Goal: Task Accomplishment & Management: Use online tool/utility

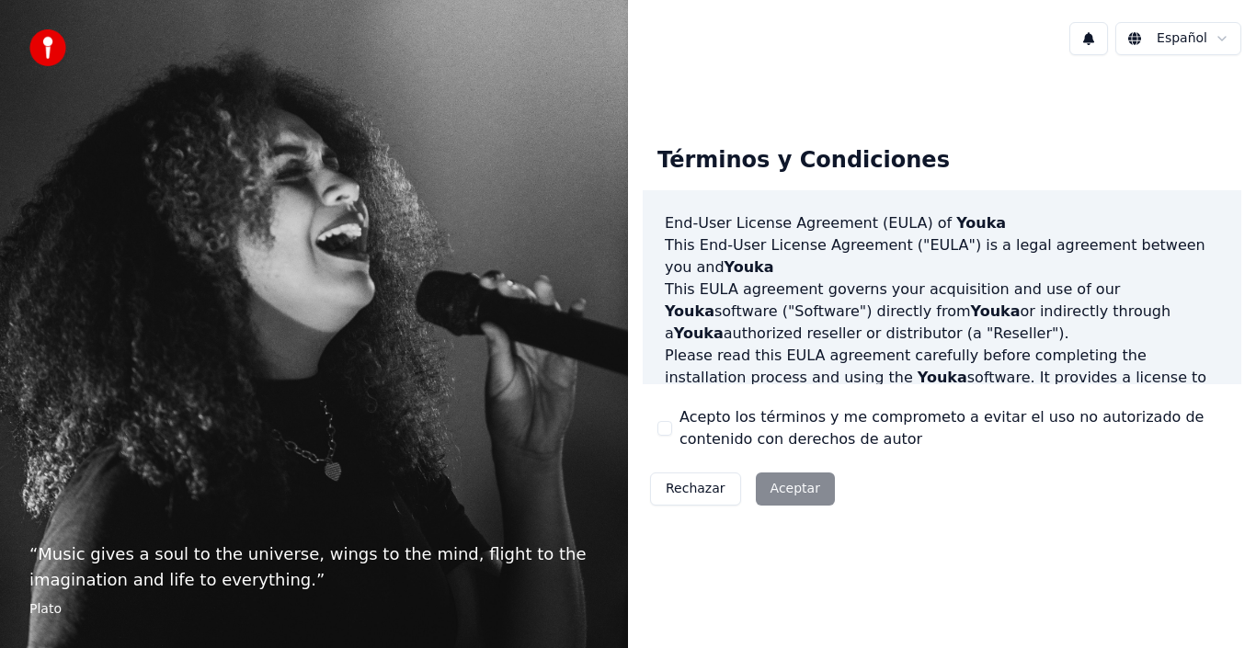
click at [797, 486] on div "Rechazar Aceptar" at bounding box center [743, 489] width 200 height 48
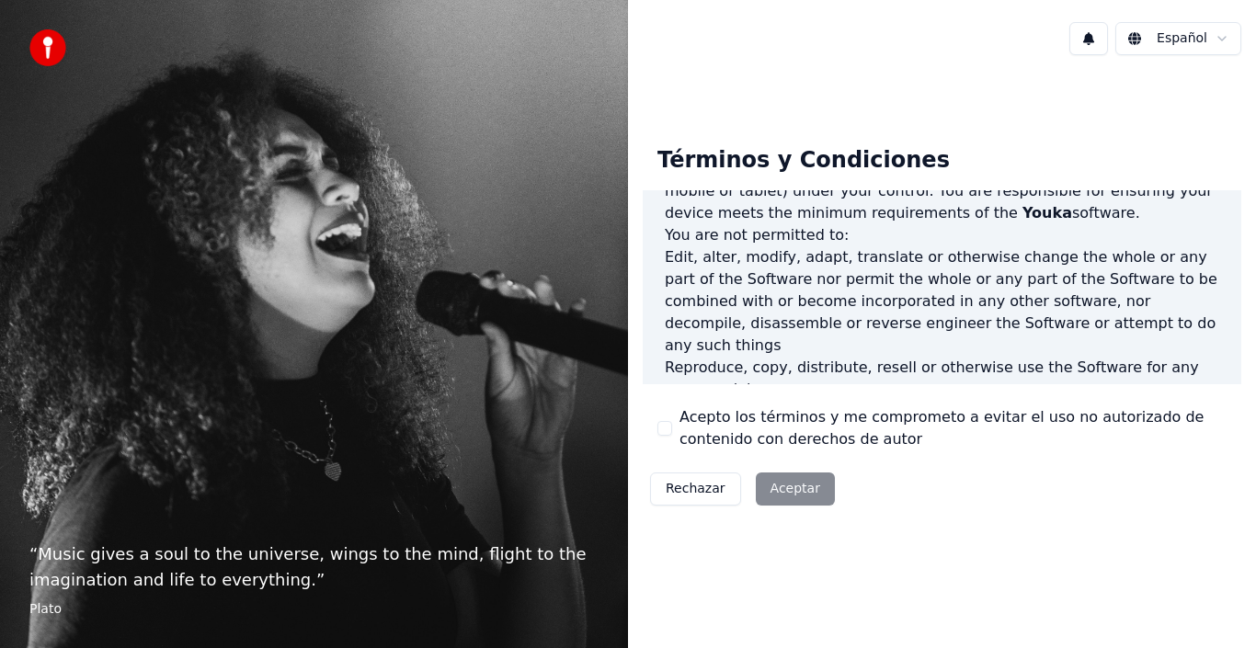
scroll to position [1218, 0]
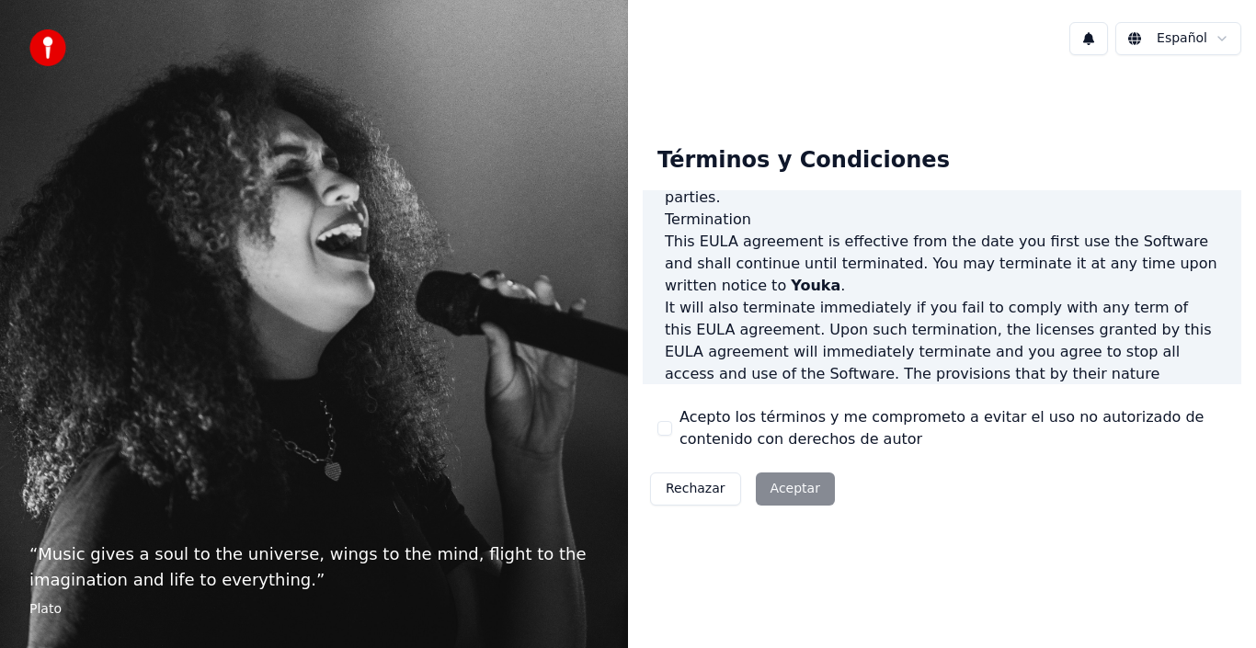
click at [789, 487] on div "Rechazar Aceptar" at bounding box center [743, 489] width 200 height 48
drag, startPoint x: 783, startPoint y: 489, endPoint x: 721, endPoint y: 488, distance: 62.5
click at [780, 489] on div "Rechazar Aceptar" at bounding box center [743, 489] width 200 height 48
click at [1199, 39] on html "“ Music gives a soul to the universe, wings to the mind, flight to the imaginat…" at bounding box center [628, 324] width 1256 height 648
click at [1045, 117] on div "Términos y Condiciones End-User License Agreement (EULA) of Youka This End-User…" at bounding box center [942, 322] width 628 height 411
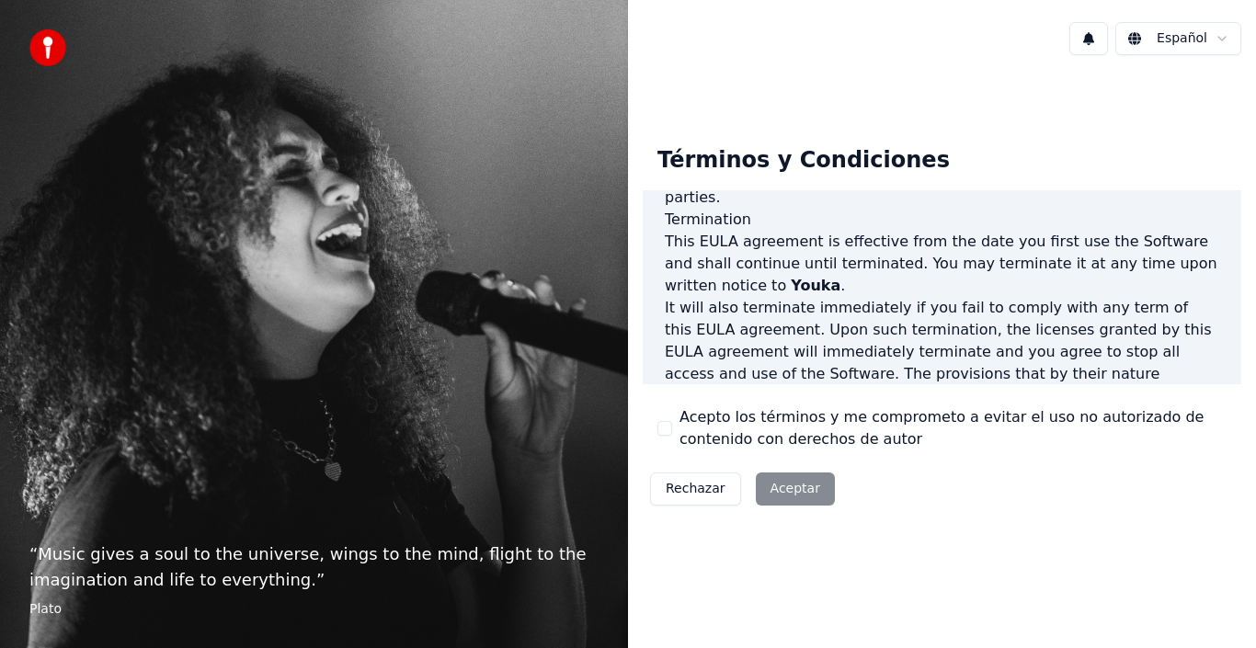
click at [800, 479] on div "Rechazar Aceptar" at bounding box center [743, 489] width 200 height 48
click at [774, 496] on div "Rechazar Aceptar" at bounding box center [743, 489] width 200 height 48
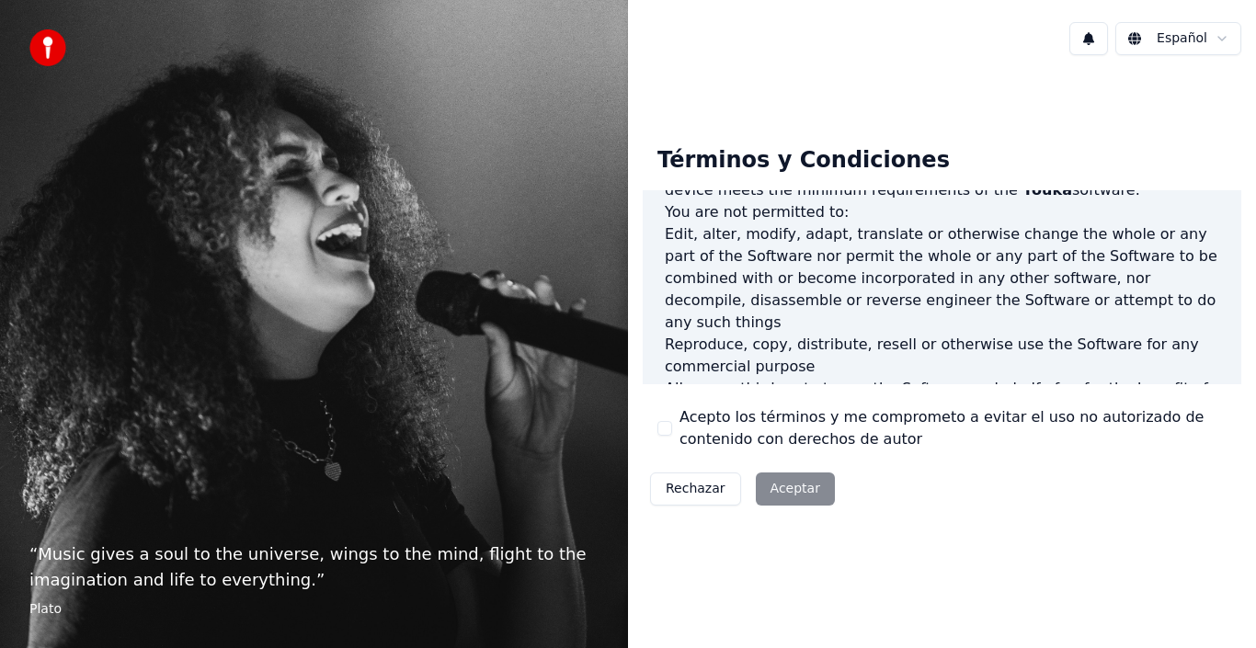
scroll to position [0, 0]
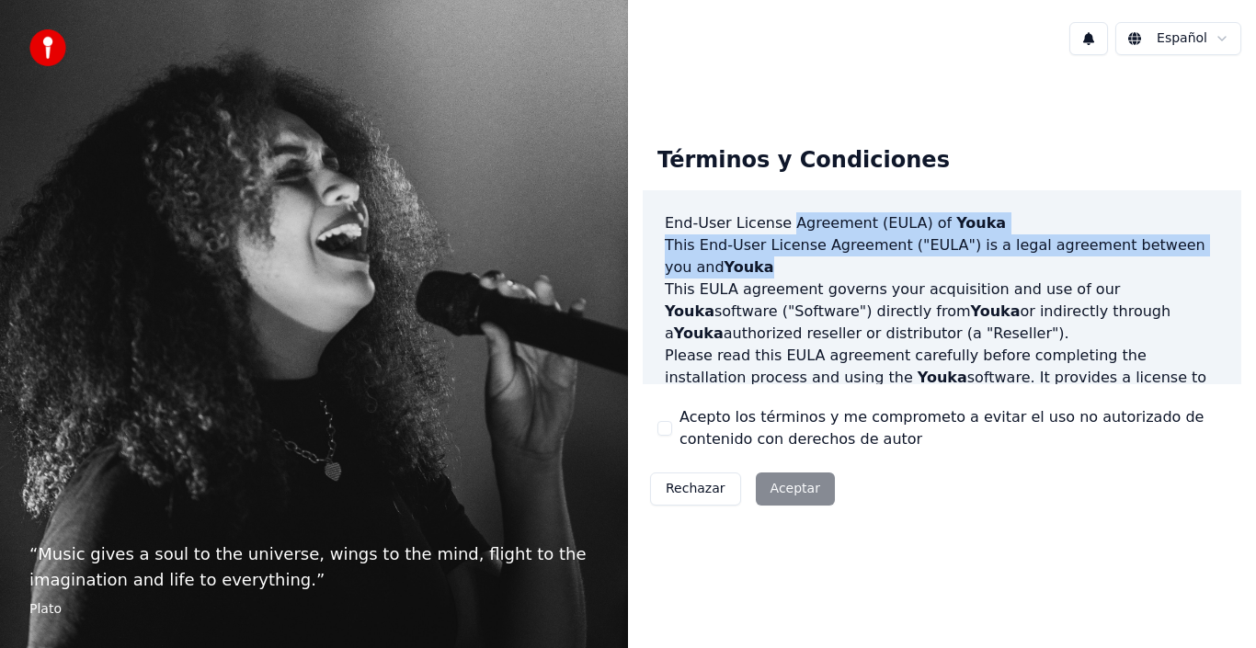
drag, startPoint x: 779, startPoint y: 228, endPoint x: 993, endPoint y: 285, distance: 221.7
click at [953, 271] on div "End-User License Agreement (EULA) of Youka This End-User License Agreement ("EU…" at bounding box center [942, 287] width 599 height 195
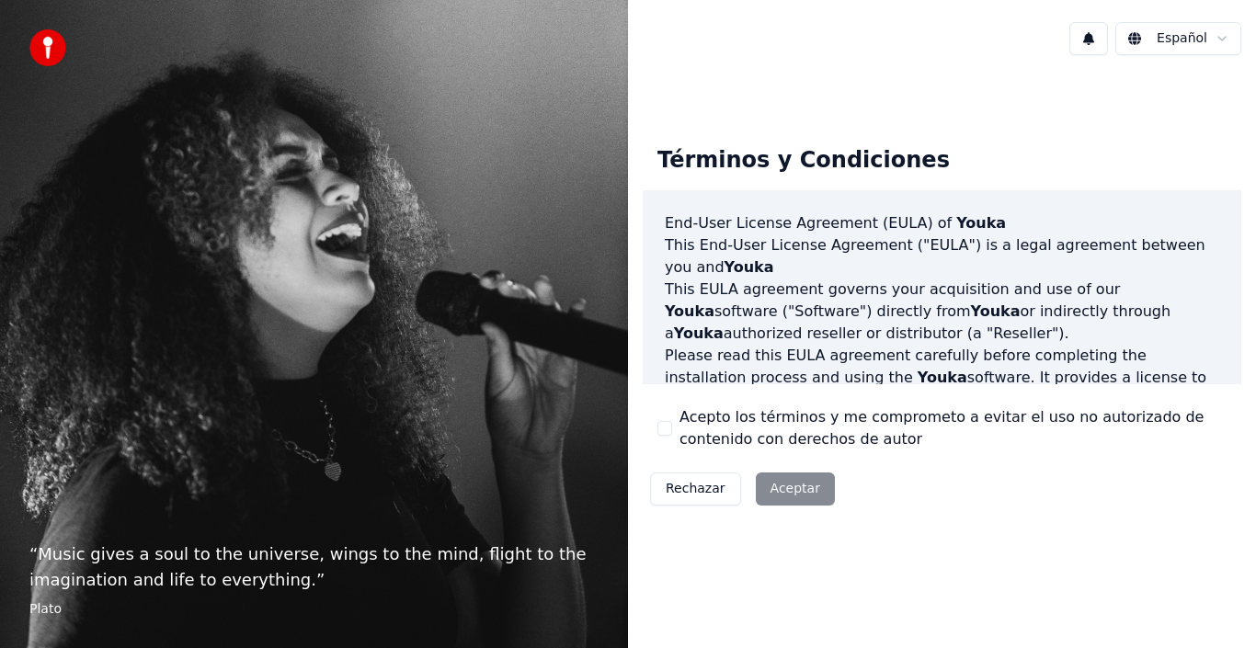
drag, startPoint x: 989, startPoint y: 311, endPoint x: 972, endPoint y: 325, distance: 22.3
click at [983, 317] on p "This EULA agreement governs your acquisition and use of our Youka software ("So…" at bounding box center [942, 312] width 554 height 66
click at [915, 355] on p "Please read this EULA agreement carefully before completing the installation pr…" at bounding box center [942, 389] width 554 height 88
click at [353, 547] on p "“ Music gives a soul to the universe, wings to the mind, flight to the imaginat…" at bounding box center [313, 567] width 569 height 51
click at [713, 486] on button "Rechazar" at bounding box center [695, 489] width 91 height 33
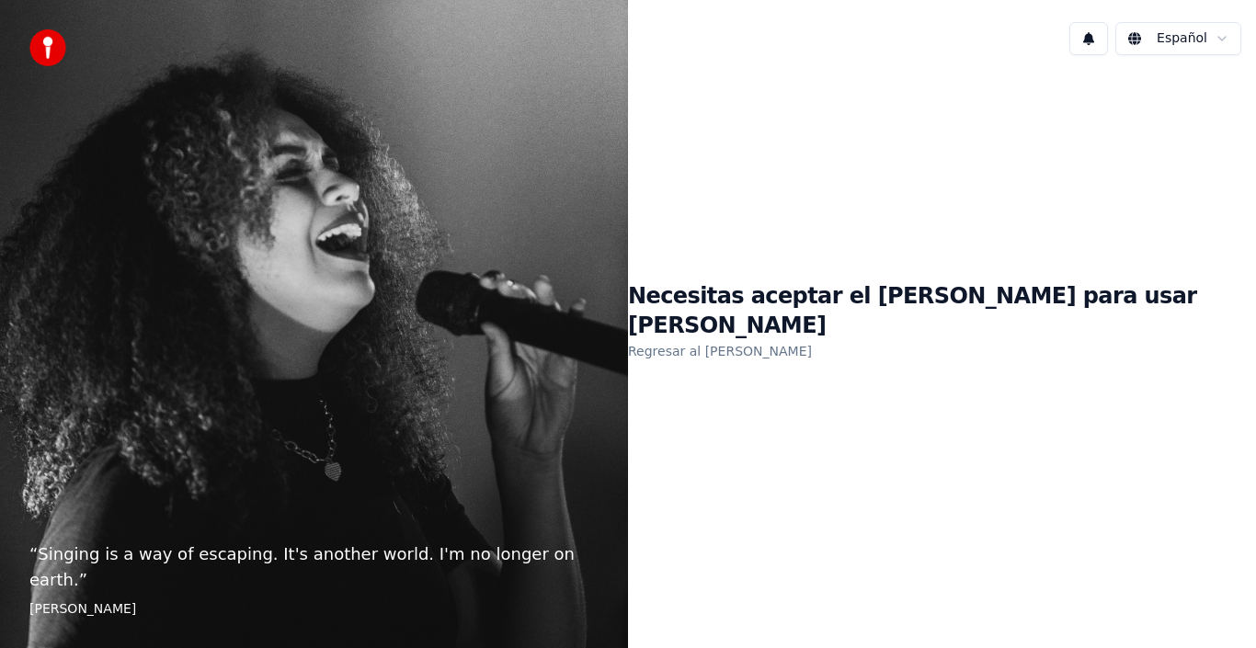
click at [796, 338] on link "Regresar al EULA" at bounding box center [720, 351] width 184 height 29
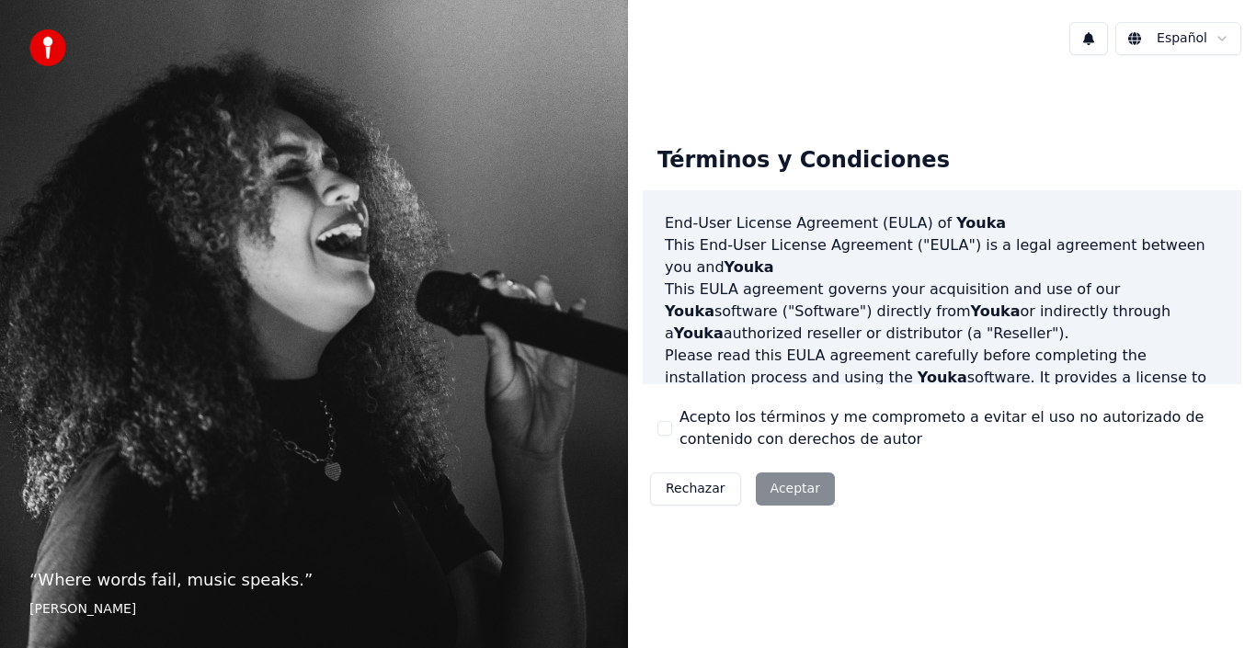
click at [800, 485] on div "Rechazar Aceptar" at bounding box center [743, 489] width 200 height 48
click at [800, 489] on div "Rechazar Aceptar" at bounding box center [743, 489] width 200 height 48
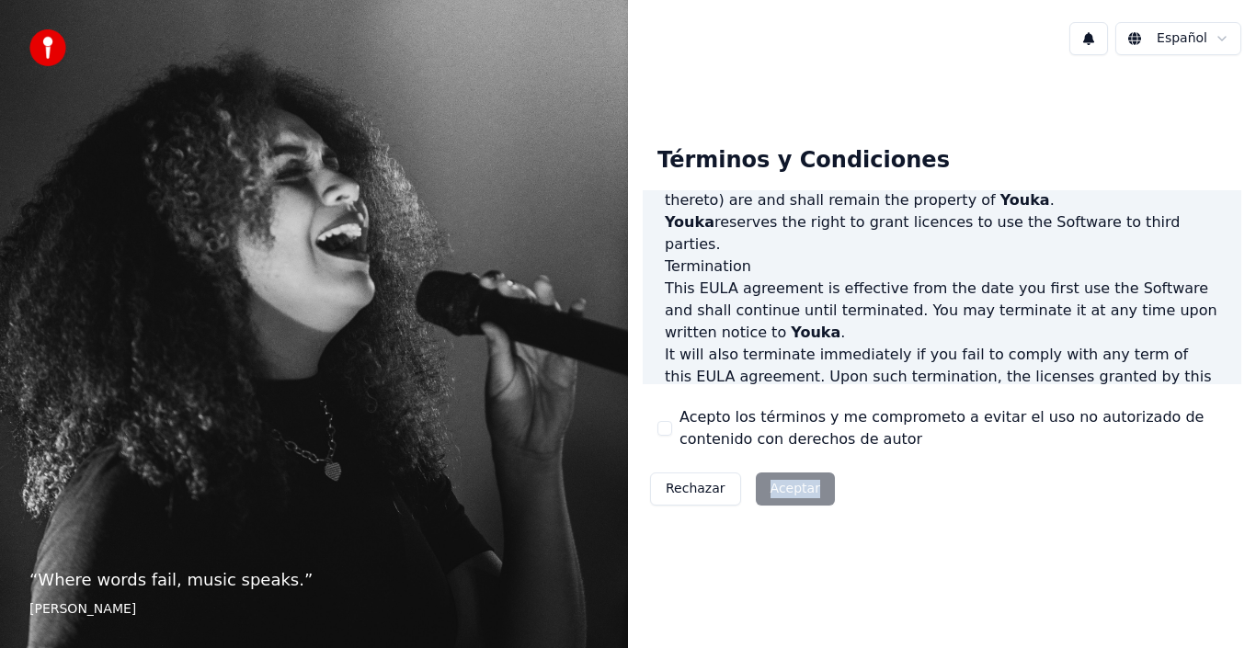
scroll to position [1218, 0]
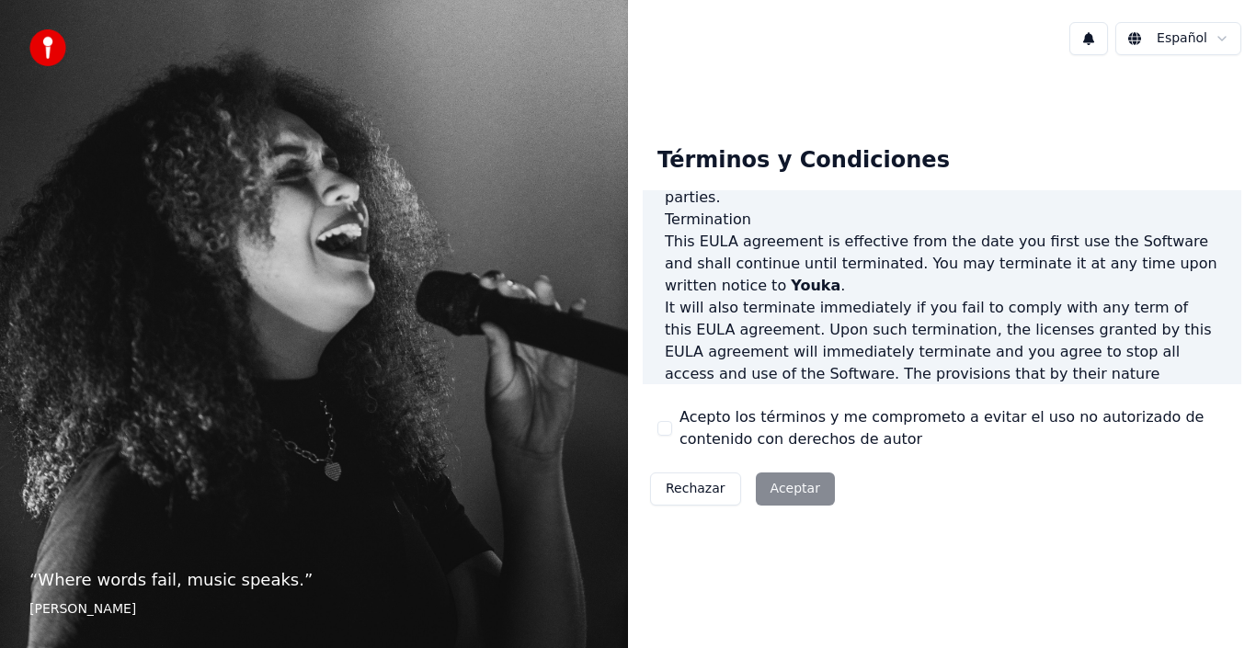
drag, startPoint x: 862, startPoint y: 341, endPoint x: 748, endPoint y: 347, distance: 114.2
click at [860, 429] on p "This EULA agreement, and any dispute arising out of or in connection with this …" at bounding box center [942, 462] width 554 height 66
click at [708, 429] on p "This EULA agreement, and any dispute arising out of or in connection with this …" at bounding box center [942, 462] width 554 height 66
drag, startPoint x: 739, startPoint y: 392, endPoint x: 754, endPoint y: 455, distance: 65.1
click at [739, 422] on div "Términos y Condiciones End-User License Agreement (EULA) of Youka This End-User…" at bounding box center [942, 322] width 599 height 382
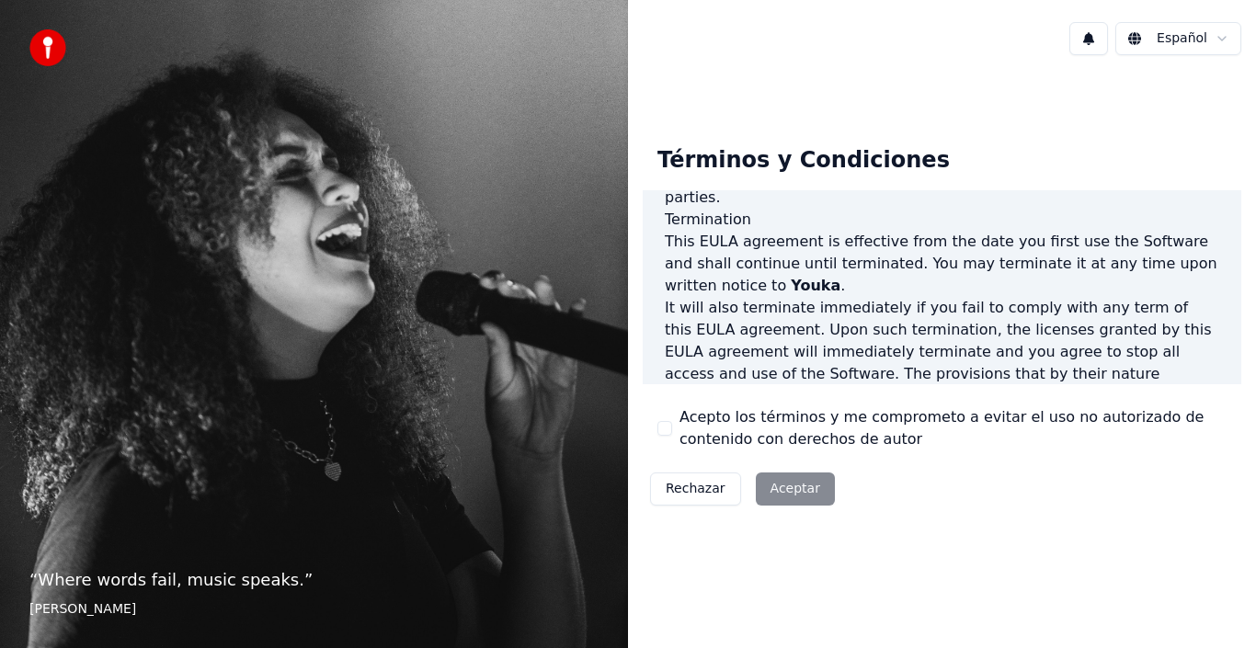
click at [756, 455] on div "Términos y Condiciones End-User License Agreement (EULA) of Youka This End-User…" at bounding box center [942, 322] width 599 height 382
drag, startPoint x: 718, startPoint y: 446, endPoint x: 703, endPoint y: 423, distance: 27.3
click at [718, 436] on label "Acepto los términos y me comprometo a evitar el uso no autorizado de contenido …" at bounding box center [953, 428] width 547 height 44
click at [672, 436] on button "Acepto los términos y me comprometo a evitar el uso no autorizado de contenido …" at bounding box center [664, 428] width 15 height 15
click at [799, 492] on button "Aceptar" at bounding box center [795, 489] width 79 height 33
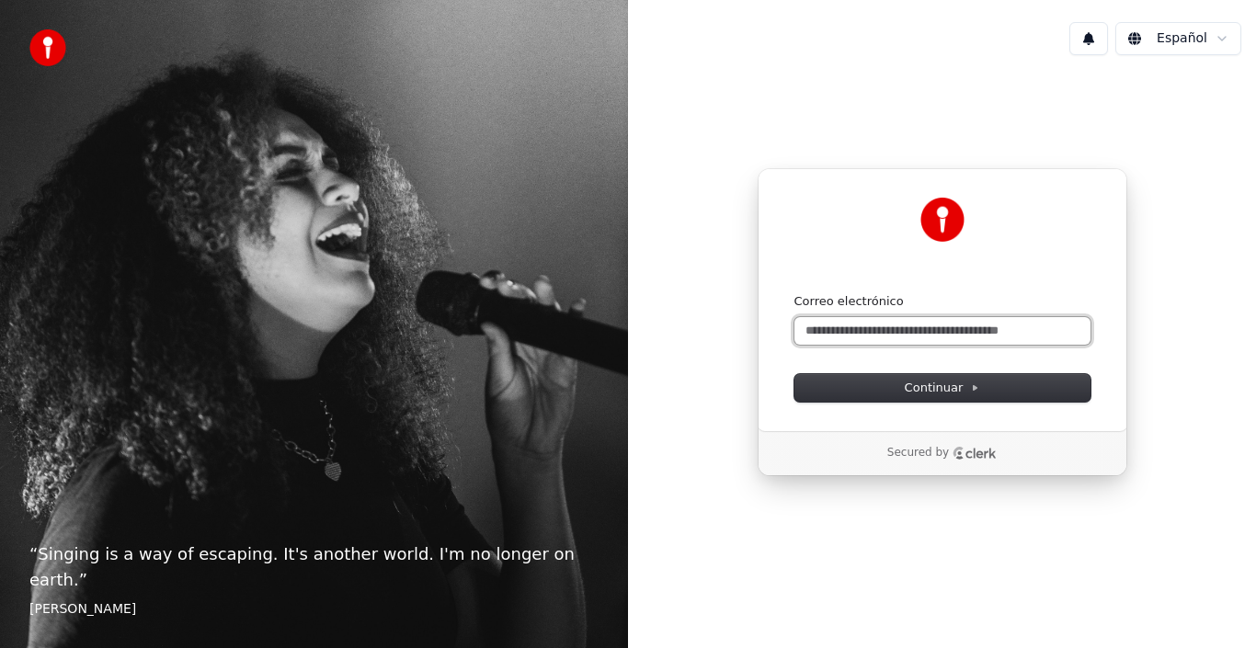
click at [872, 335] on input "Correo electrónico" at bounding box center [943, 331] width 296 height 28
click at [887, 333] on input "Correo electrónico" at bounding box center [943, 331] width 296 height 28
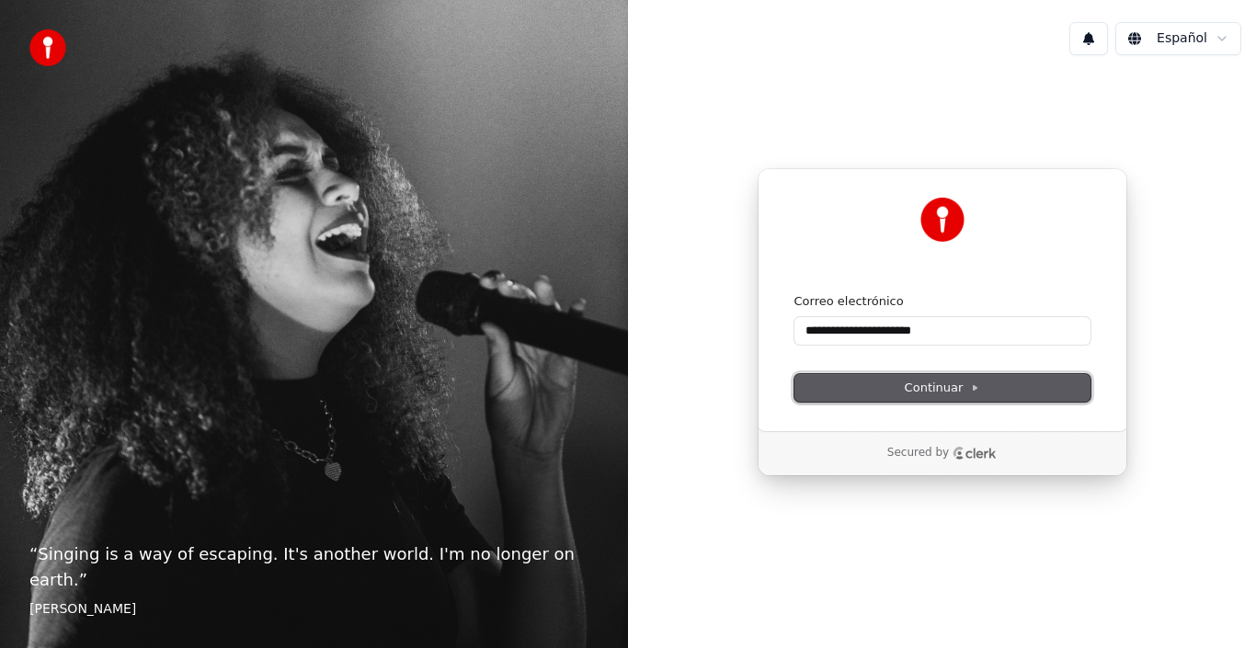
click at [977, 386] on icon at bounding box center [974, 387] width 9 height 9
type input "**********"
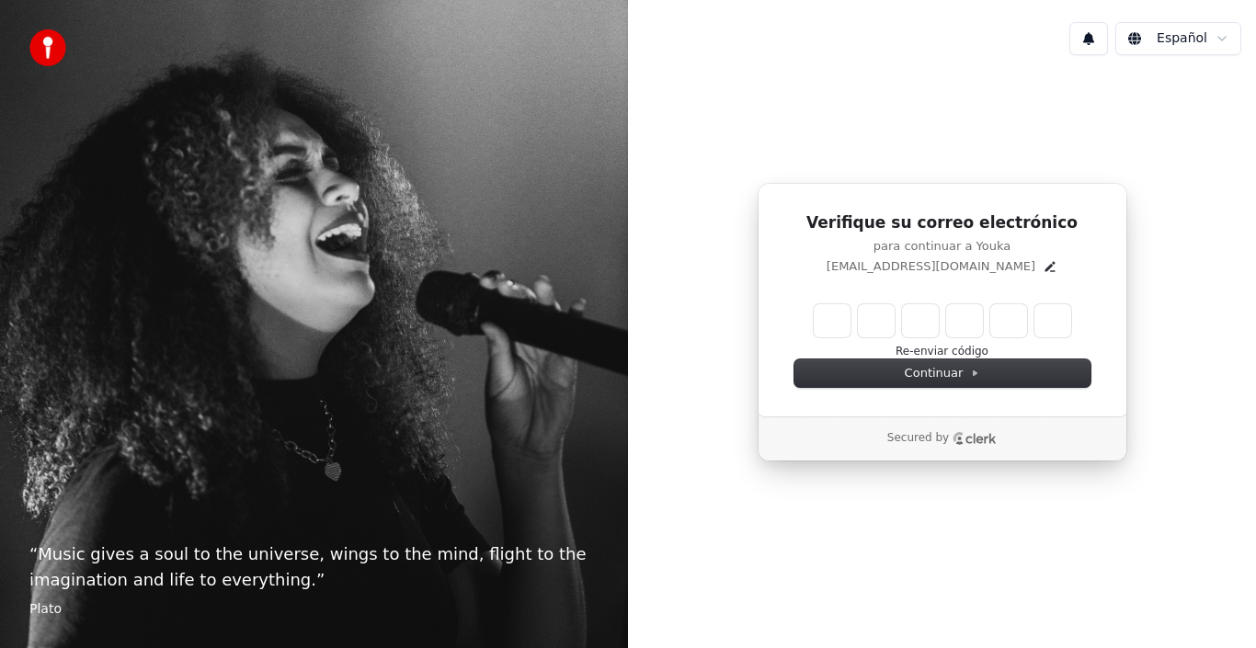
click at [844, 319] on input "Enter verification code" at bounding box center [942, 320] width 257 height 33
type input "******"
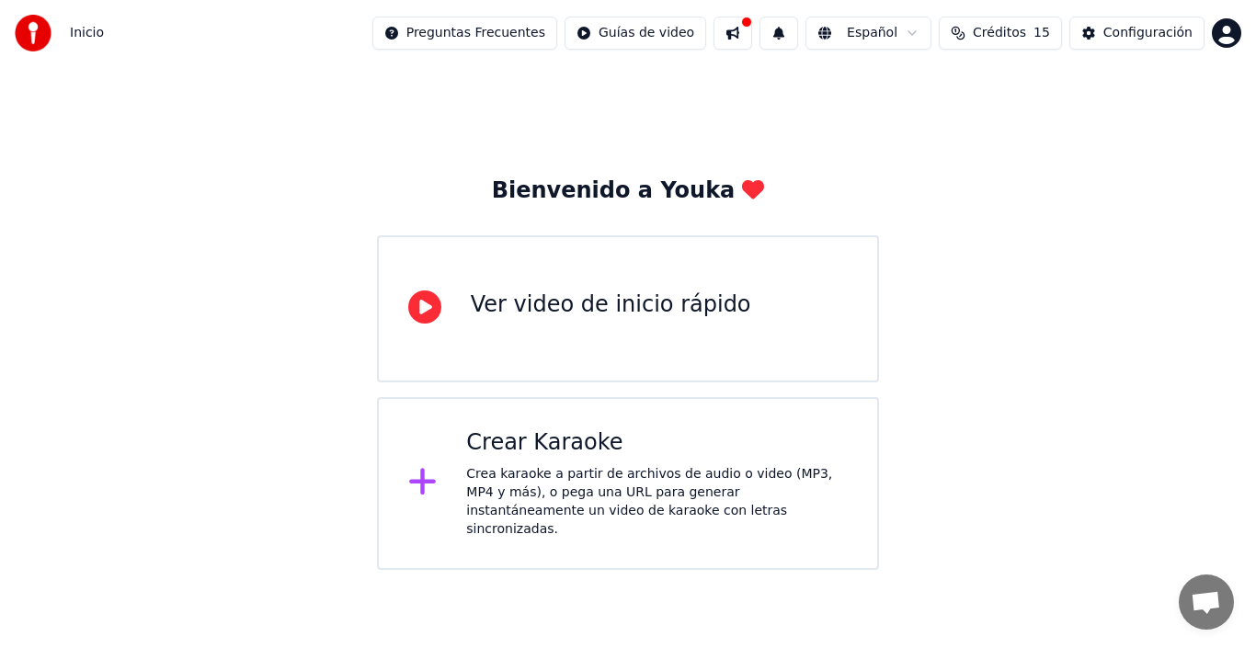
click at [563, 324] on div "Ver video de inicio rápido" at bounding box center [611, 309] width 280 height 37
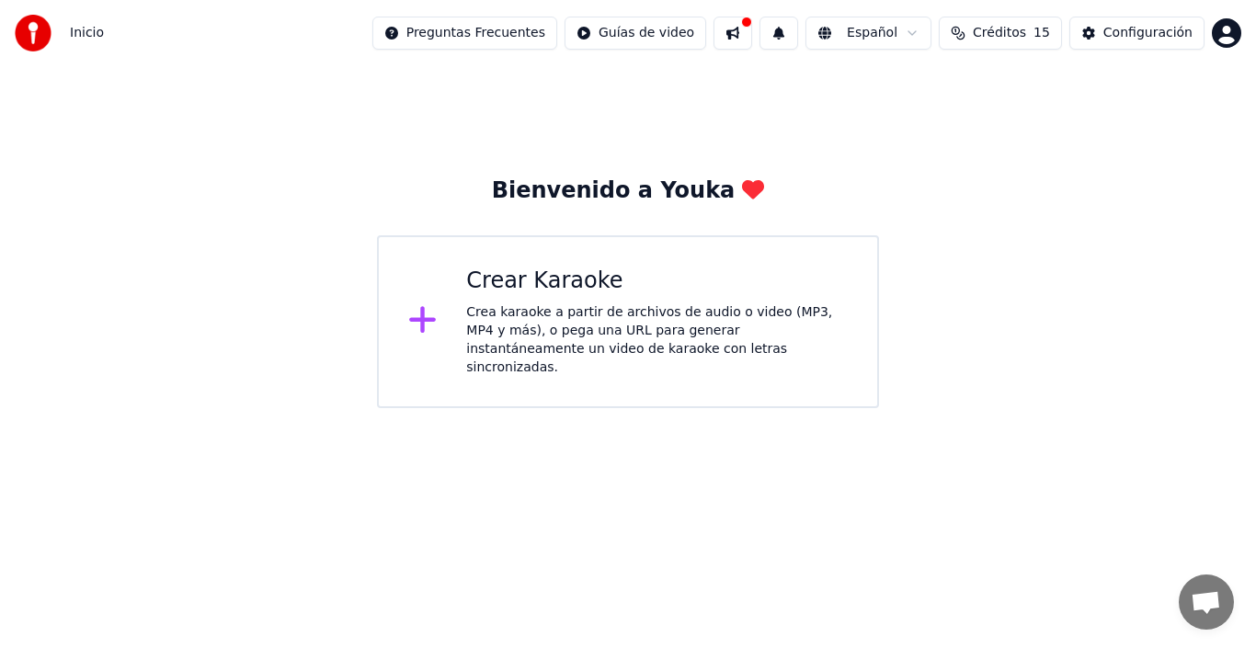
click at [699, 303] on div "Crea karaoke a partir de archivos de audio o video (MP3, MP4 y más), o pega una…" at bounding box center [657, 340] width 382 height 74
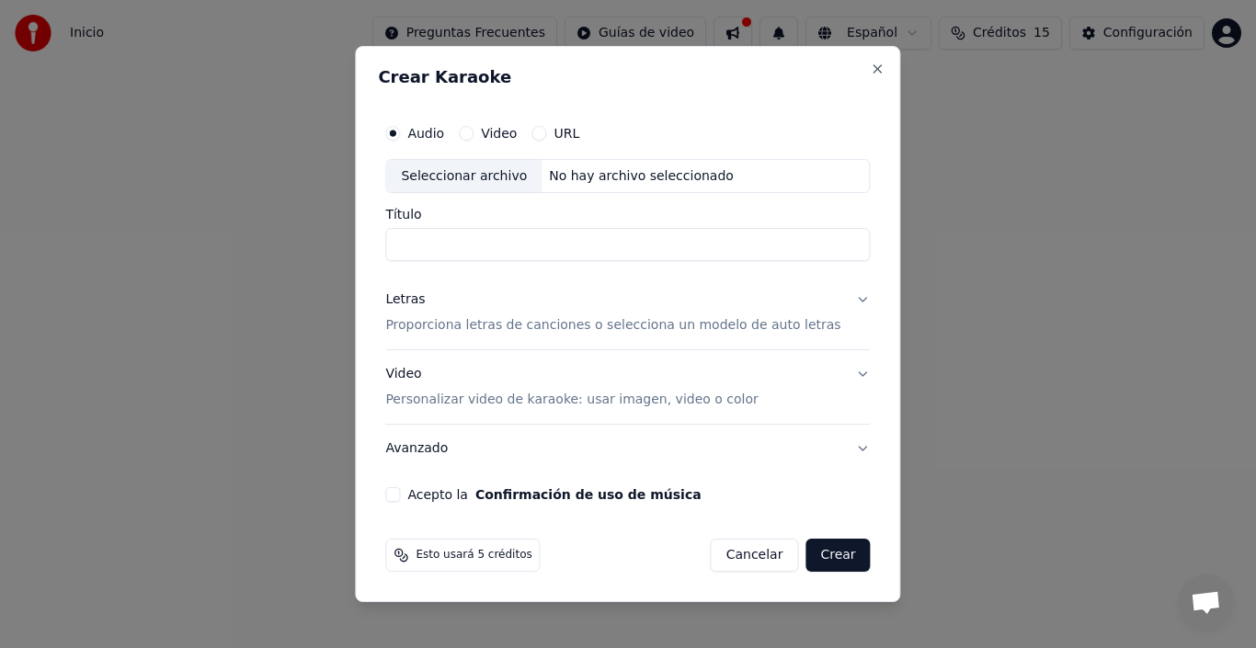
click at [513, 131] on label "Video" at bounding box center [499, 133] width 36 height 13
click at [474, 131] on button "Video" at bounding box center [466, 133] width 15 height 15
click at [512, 183] on div "Seleccionar archivo" at bounding box center [463, 176] width 155 height 33
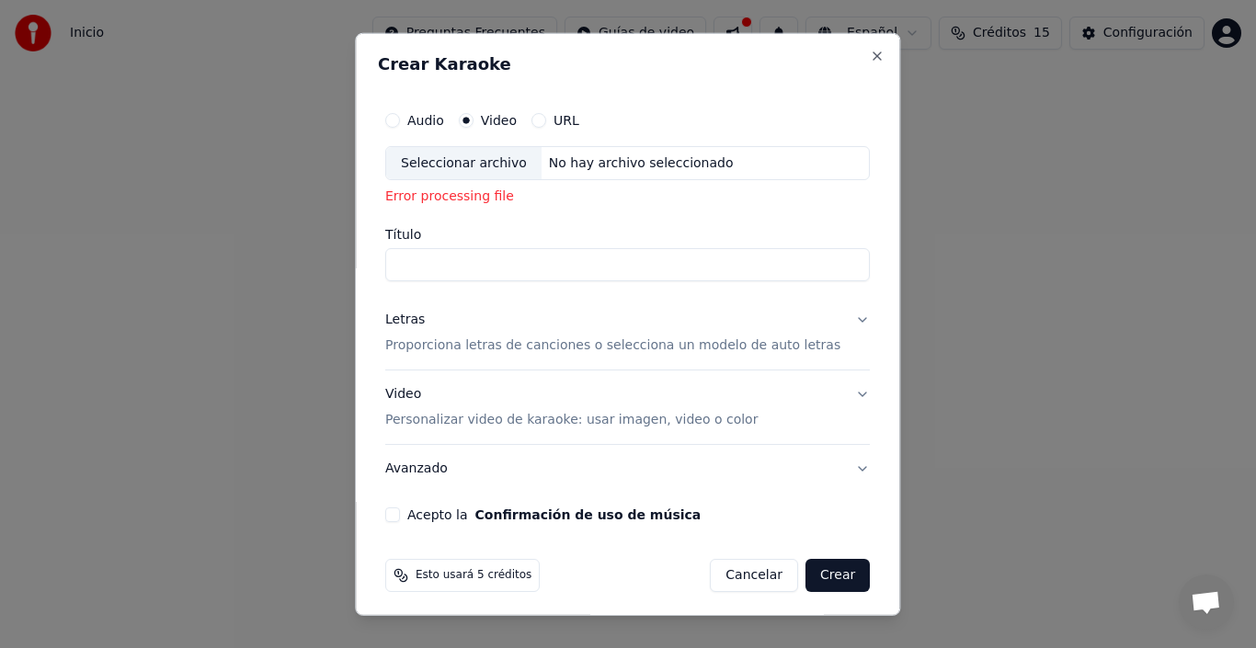
click at [546, 120] on button "URL" at bounding box center [539, 119] width 15 height 15
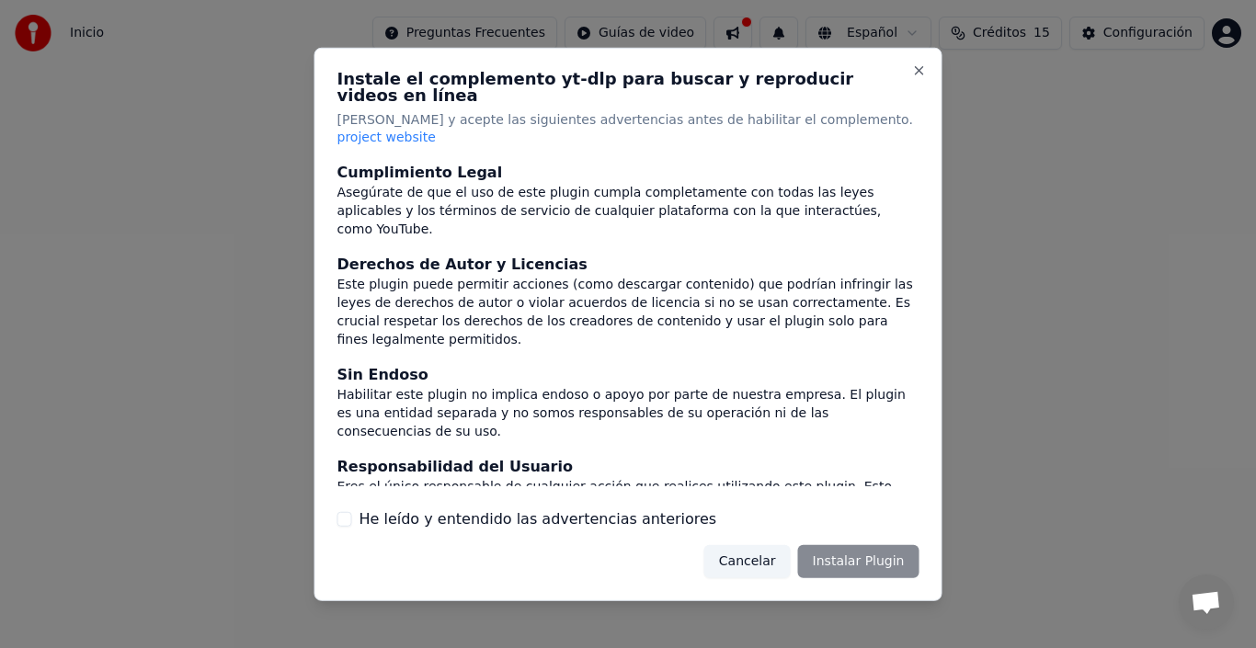
click at [356, 509] on div "He leído y entendido las advertencias anteriores" at bounding box center [628, 520] width 582 height 22
click at [348, 512] on button "He leído y entendido las advertencias anteriores" at bounding box center [344, 519] width 15 height 15
click at [850, 556] on button "Instalar Plugin" at bounding box center [858, 561] width 121 height 33
click at [868, 551] on div "Cancelar Instalar Plugin" at bounding box center [800, 561] width 237 height 33
click at [871, 545] on div "Cancelar Instalar Plugin" at bounding box center [800, 561] width 237 height 33
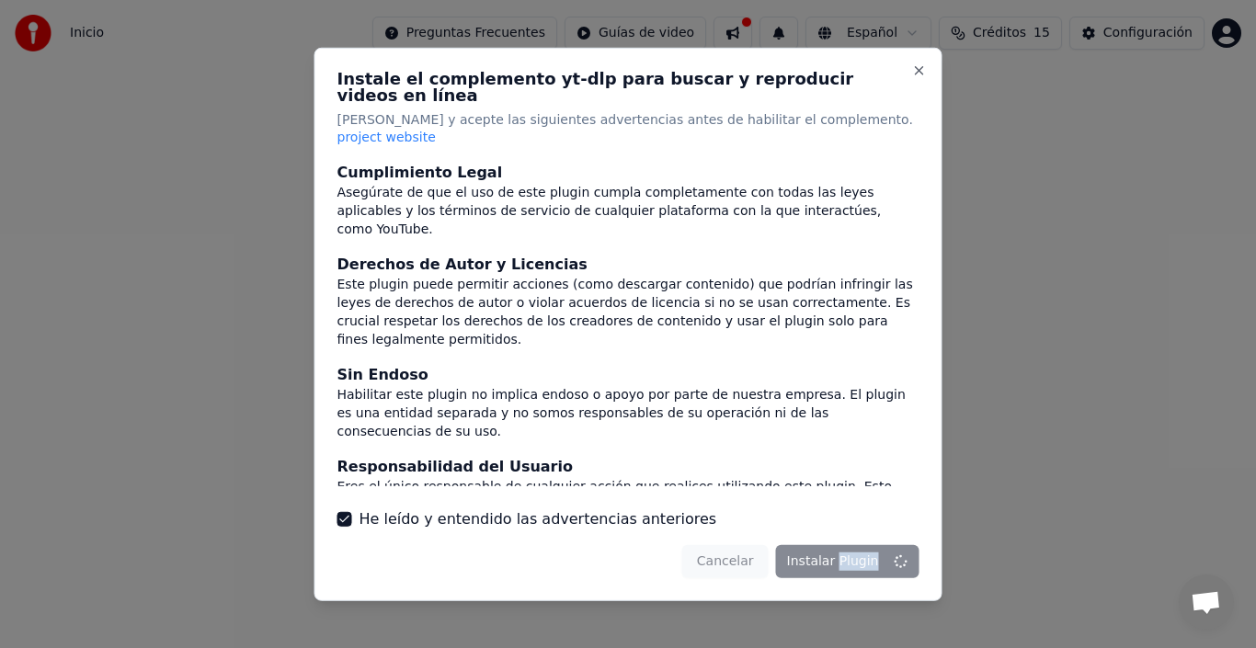
click at [871, 545] on div "Cancelar Instalar Plugin" at bounding box center [800, 561] width 237 height 33
click at [919, 77] on button "Close" at bounding box center [919, 70] width 15 height 15
click at [850, 545] on div "Cancelar Instalar Plugin" at bounding box center [800, 561] width 237 height 33
click at [754, 555] on div "Cancelar Instalar Plugin" at bounding box center [800, 561] width 237 height 33
click at [1069, 379] on div at bounding box center [628, 324] width 1256 height 648
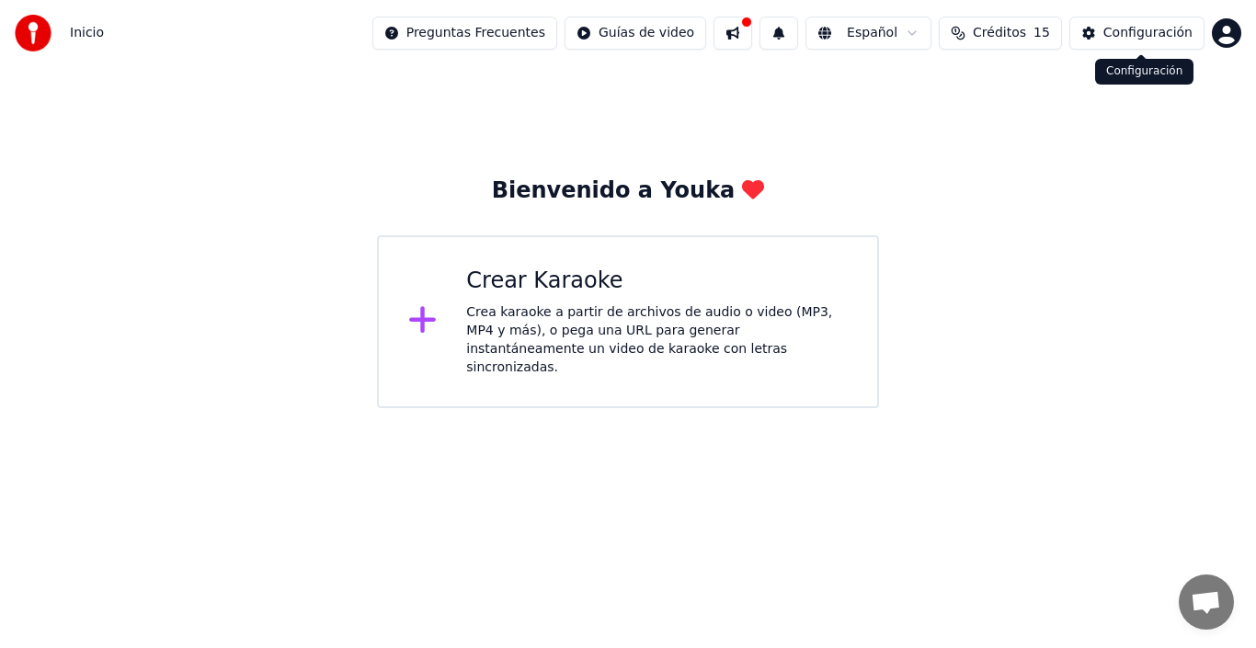
click at [1171, 22] on button "Configuración" at bounding box center [1136, 33] width 135 height 33
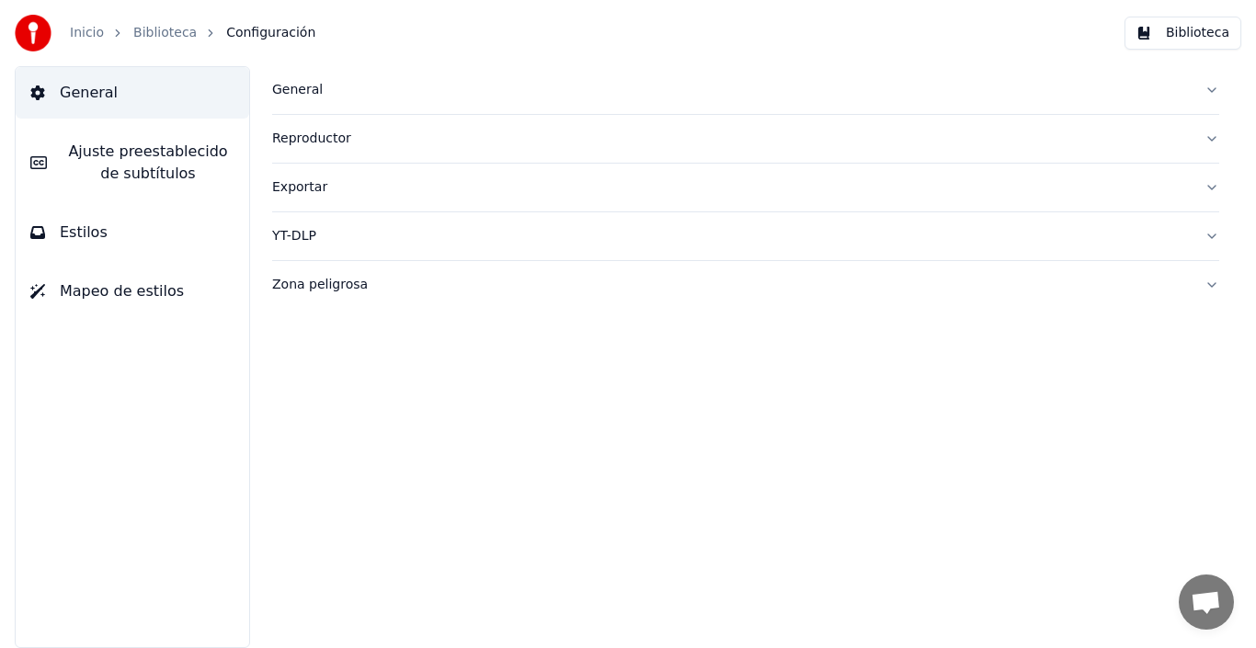
click at [115, 232] on button "Estilos" at bounding box center [133, 232] width 234 height 51
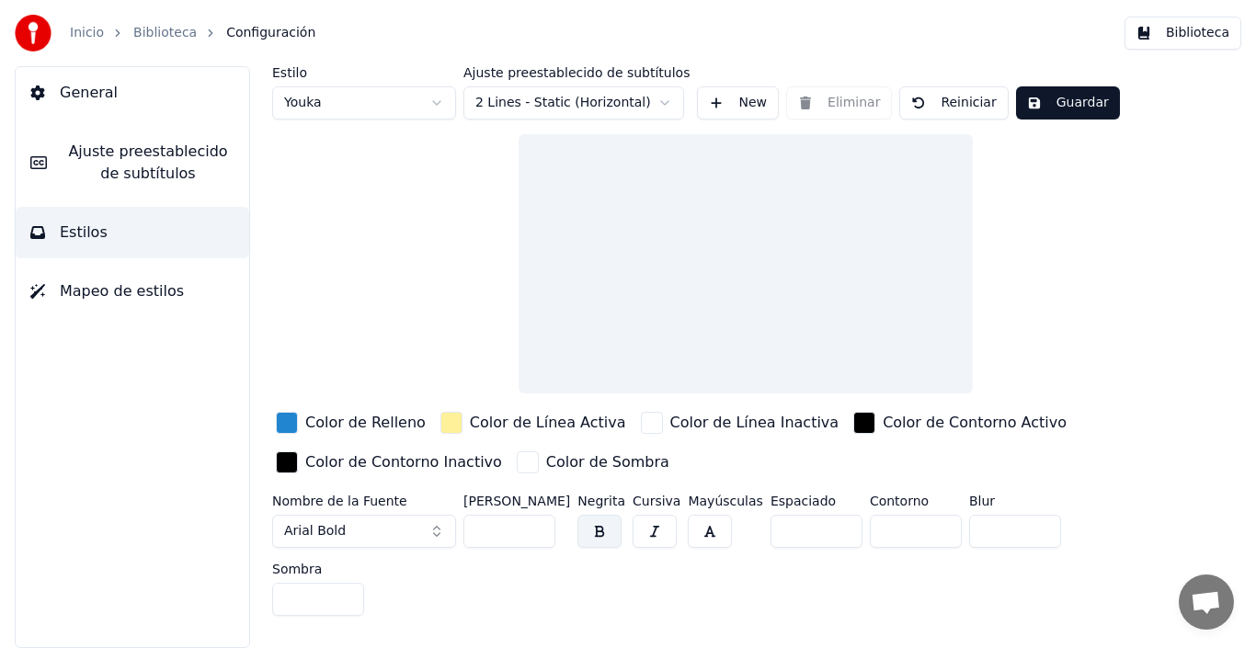
click at [334, 454] on div "Color de Contorno Inactivo" at bounding box center [403, 463] width 197 height 22
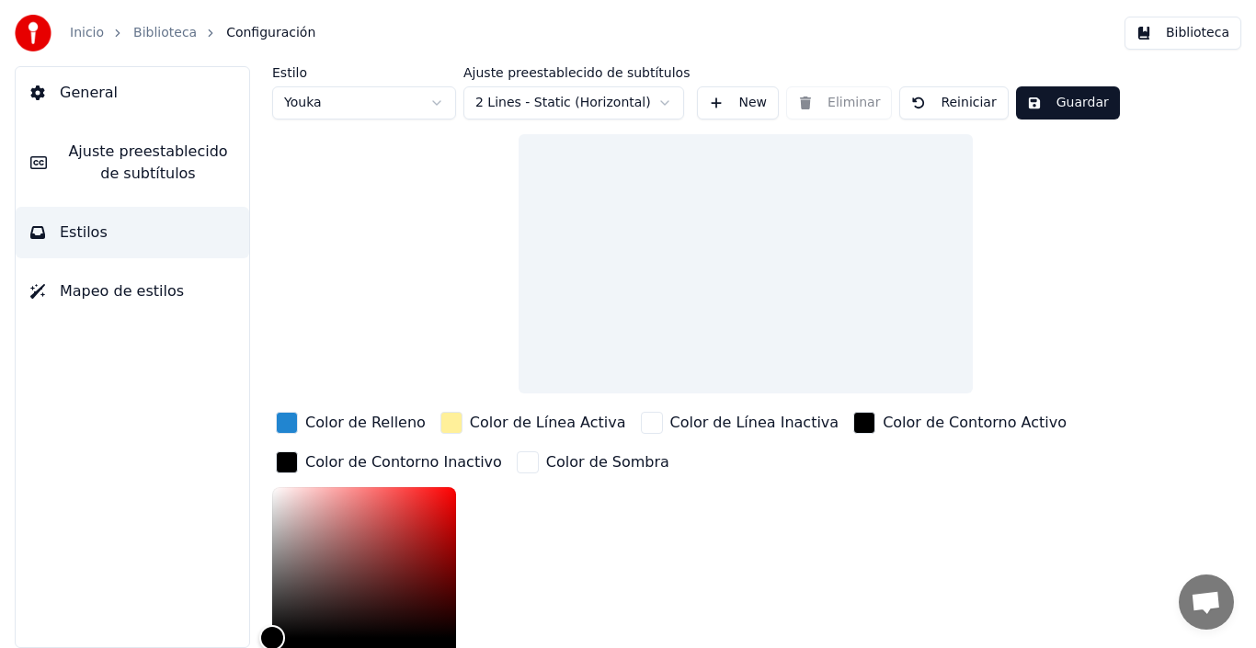
click at [346, 430] on div "Color de Relleno" at bounding box center [365, 423] width 120 height 22
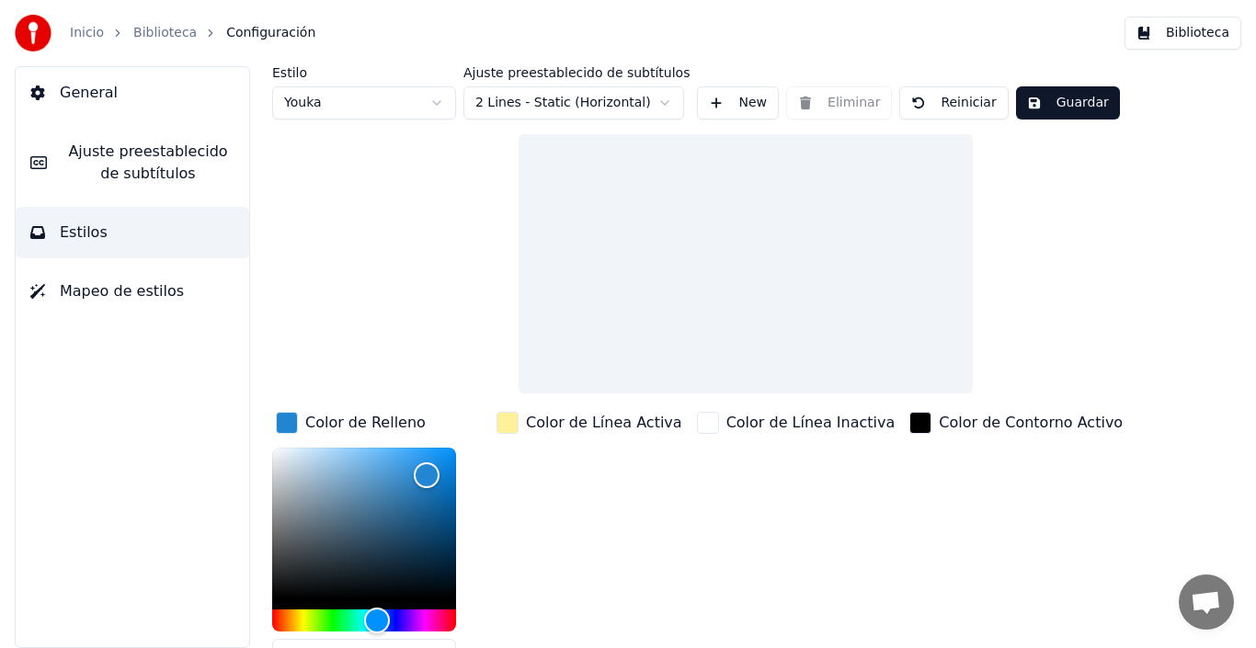
click at [939, 426] on div "Color de Contorno Activo" at bounding box center [1031, 423] width 184 height 22
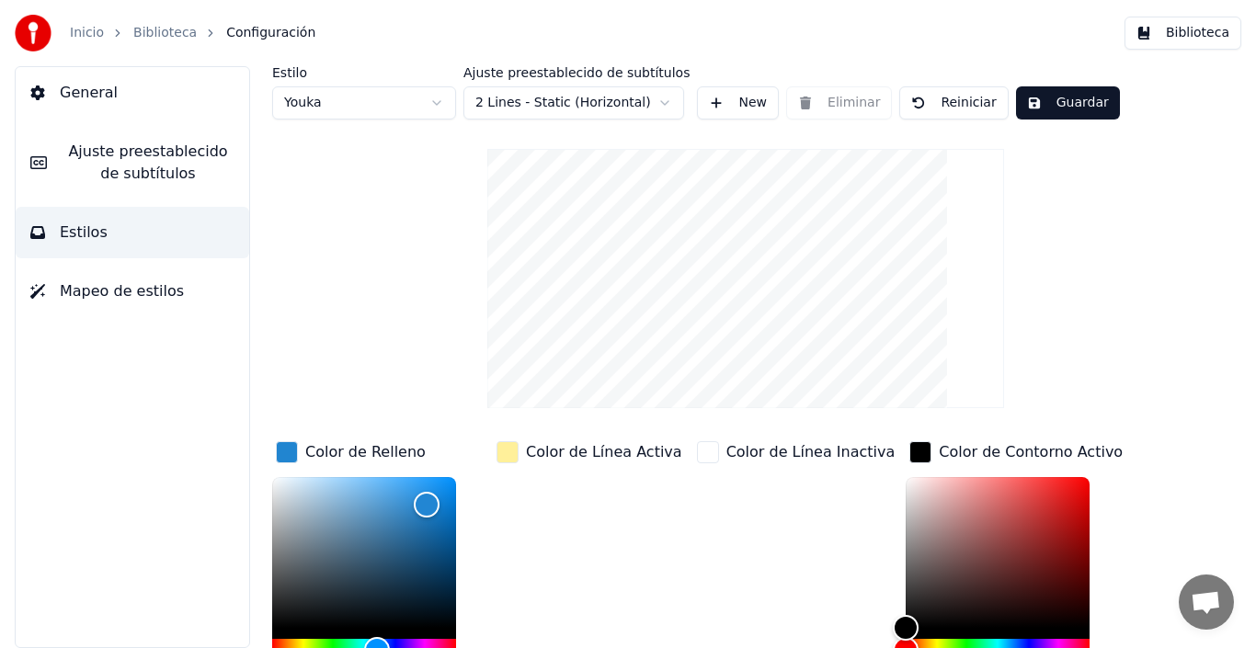
click at [100, 96] on span "General" at bounding box center [89, 93] width 58 height 22
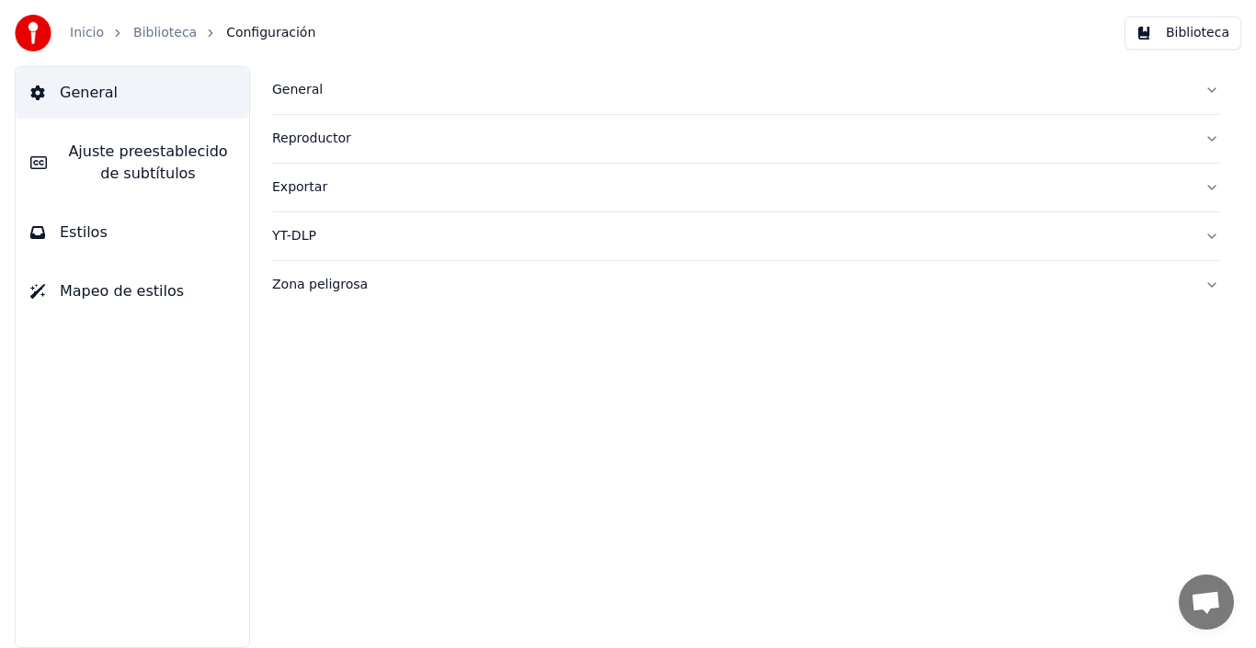
click at [298, 92] on div "General" at bounding box center [731, 90] width 918 height 18
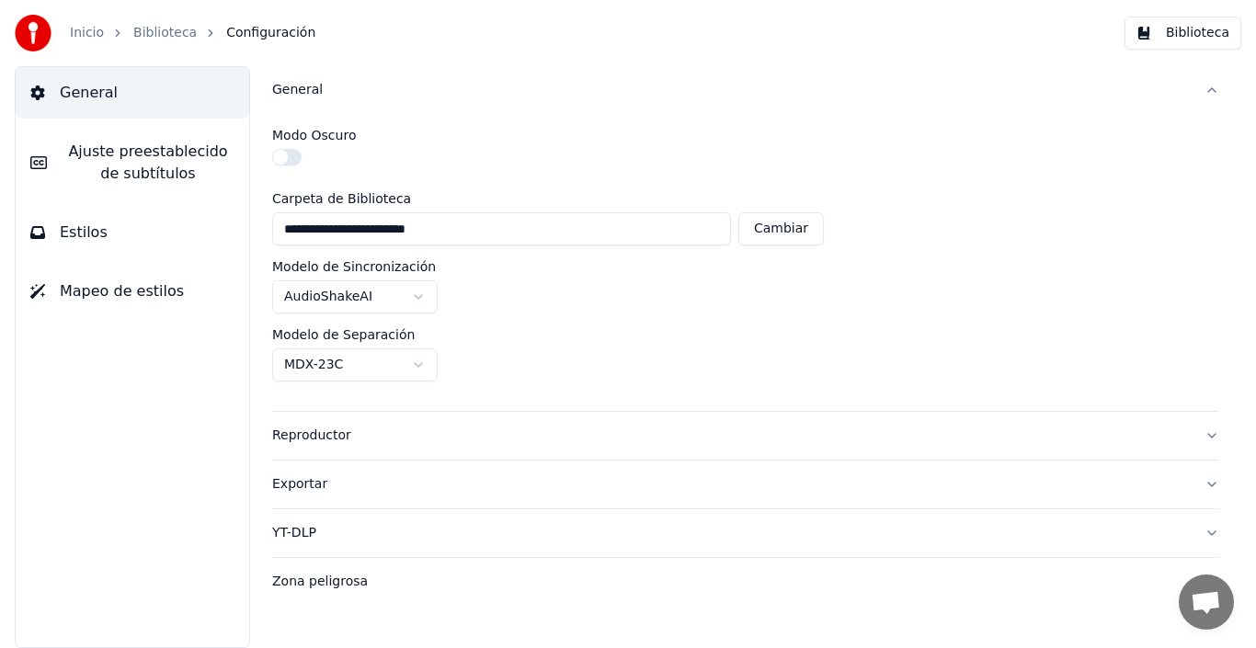
click at [295, 164] on button "button" at bounding box center [286, 157] width 29 height 17
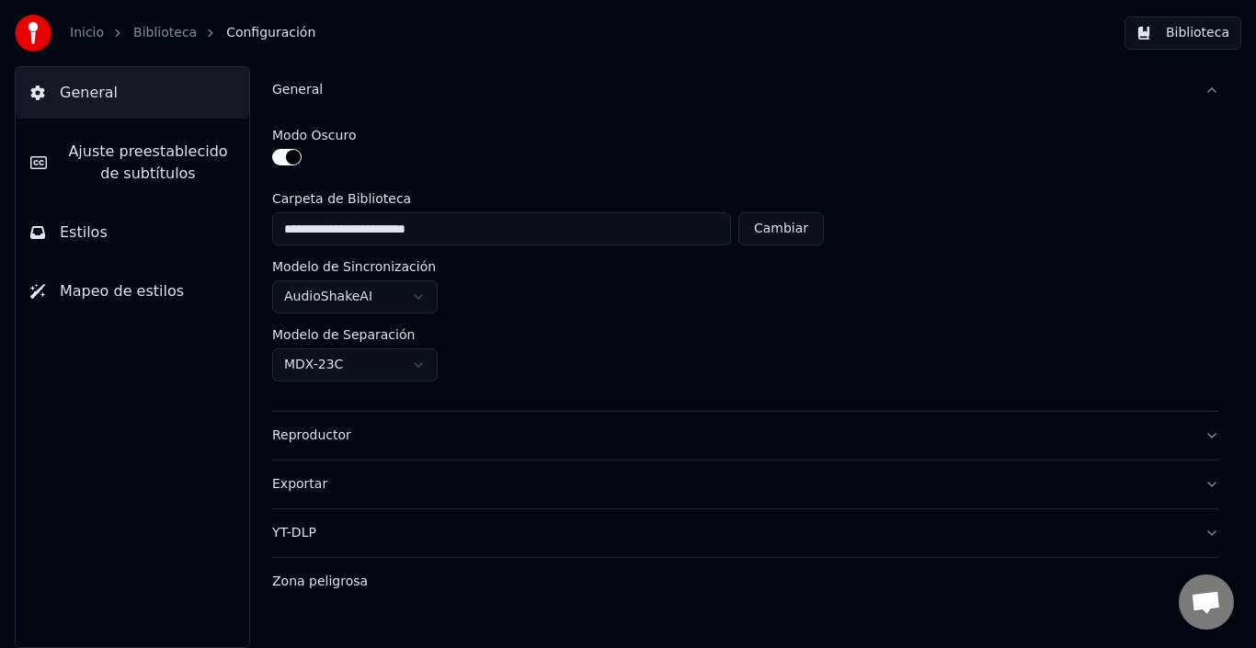
click at [274, 492] on div "Exportar" at bounding box center [731, 484] width 918 height 18
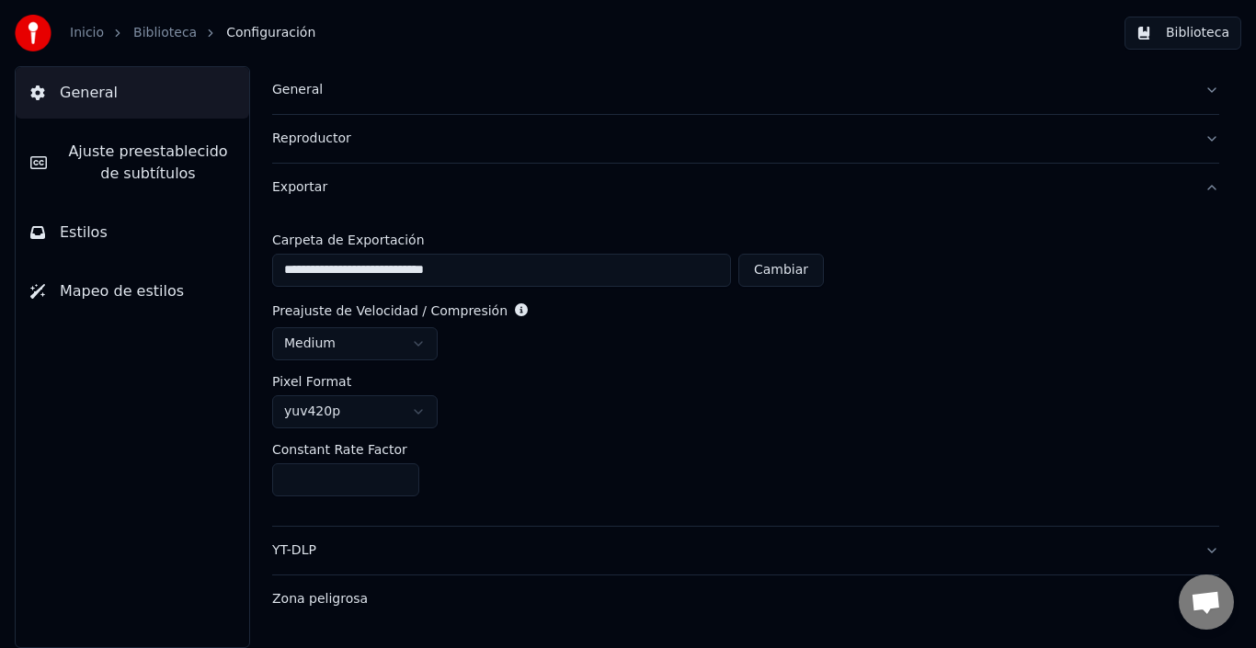
click at [424, 348] on html "**********" at bounding box center [628, 324] width 1256 height 648
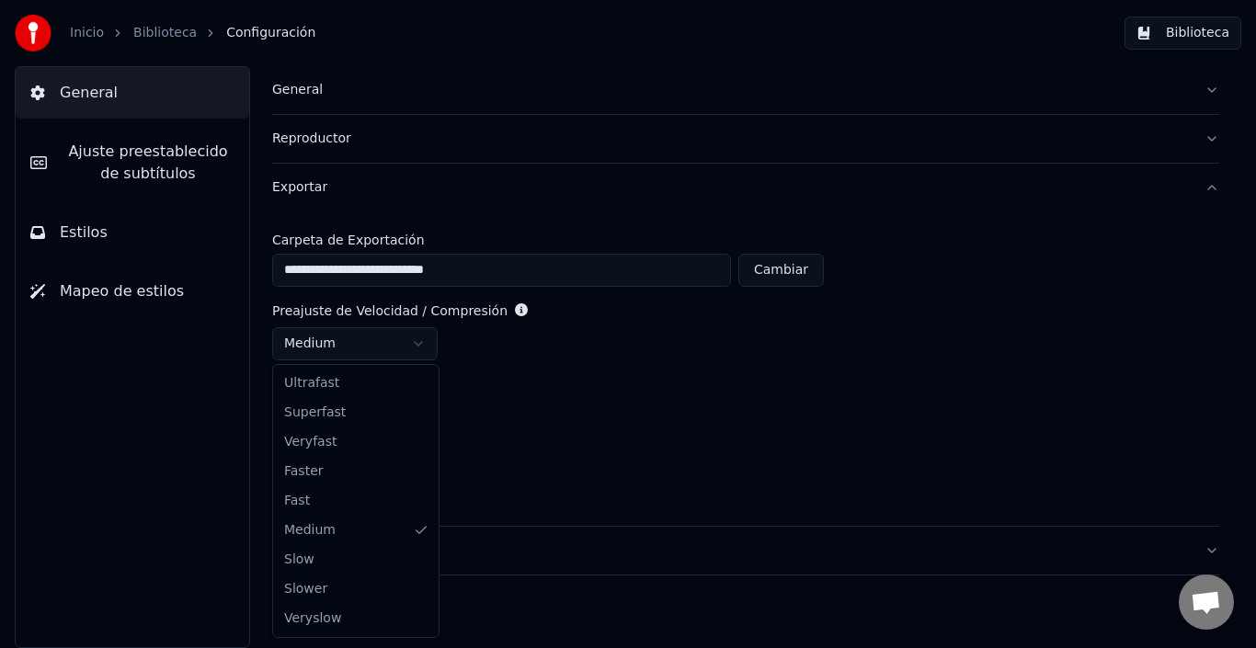
click at [424, 348] on html "**********" at bounding box center [628, 324] width 1256 height 648
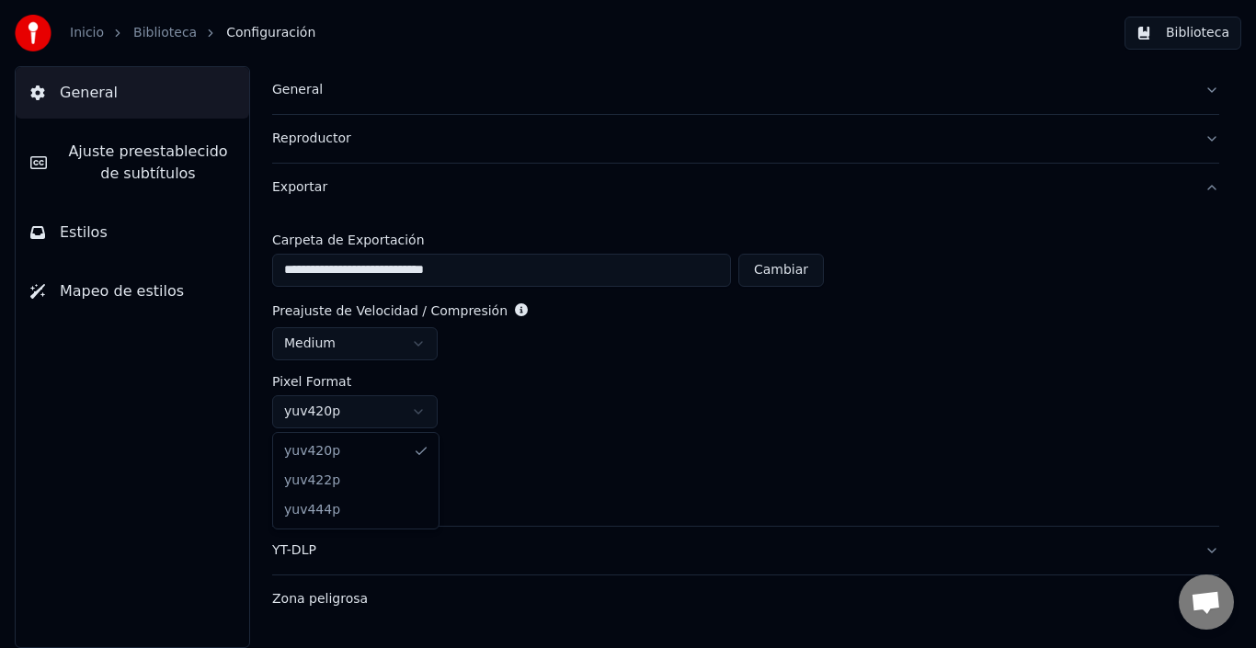
click at [419, 410] on html "**********" at bounding box center [628, 324] width 1256 height 648
click at [620, 464] on html "**********" at bounding box center [628, 324] width 1256 height 648
click at [96, 29] on link "Inicio" at bounding box center [87, 33] width 34 height 18
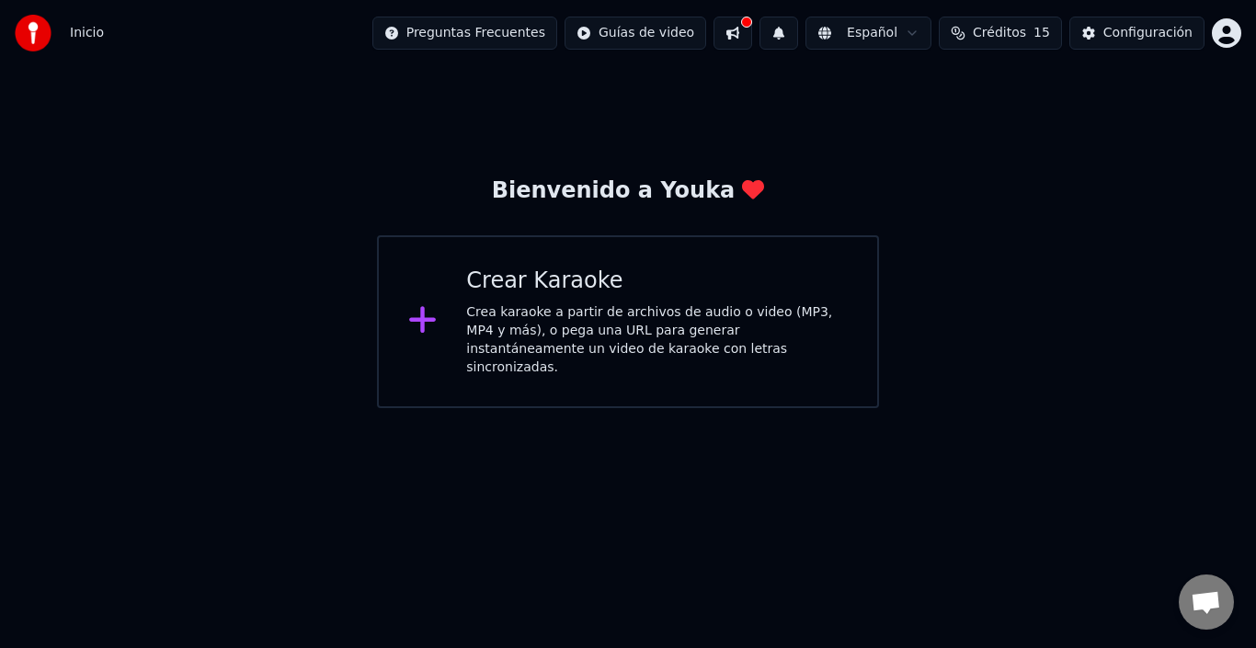
click at [617, 338] on div "Crea karaoke a partir de archivos de audio o video (MP3, MP4 y más), o pega una…" at bounding box center [657, 340] width 382 height 74
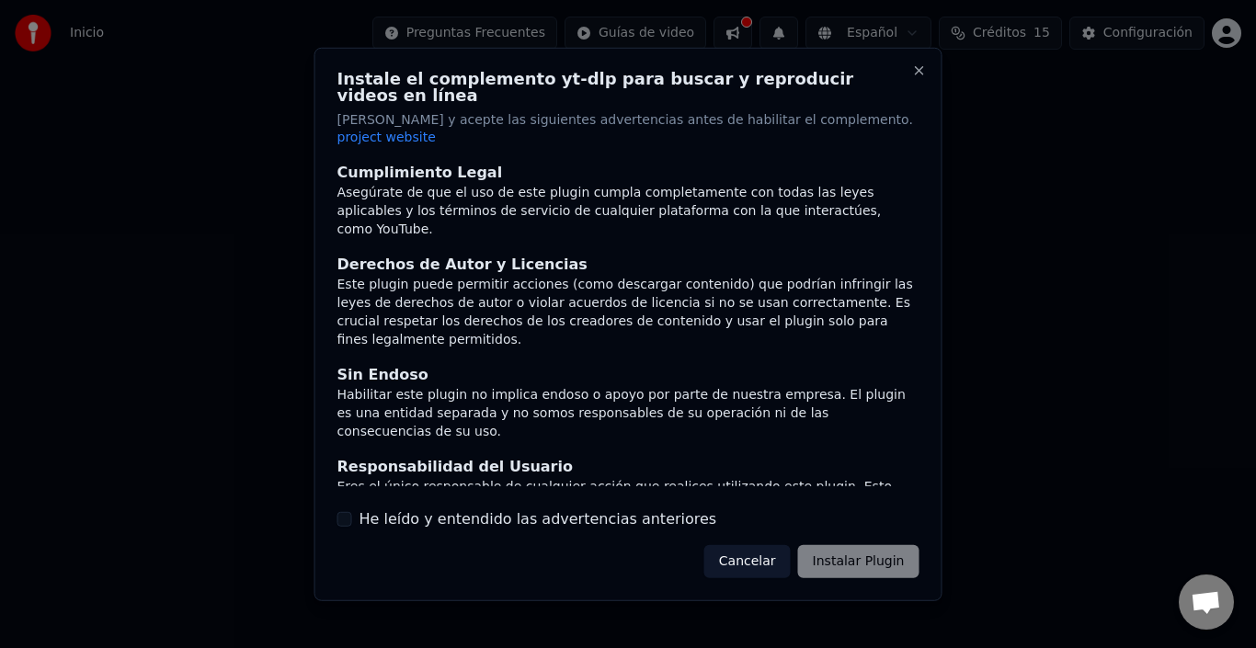
click at [554, 509] on label "He leído y entendido las advertencias anteriores" at bounding box center [539, 520] width 358 height 22
click at [352, 512] on button "He leído y entendido las advertencias anteriores" at bounding box center [344, 519] width 15 height 15
click at [872, 548] on button "Instalar Plugin" at bounding box center [858, 561] width 121 height 33
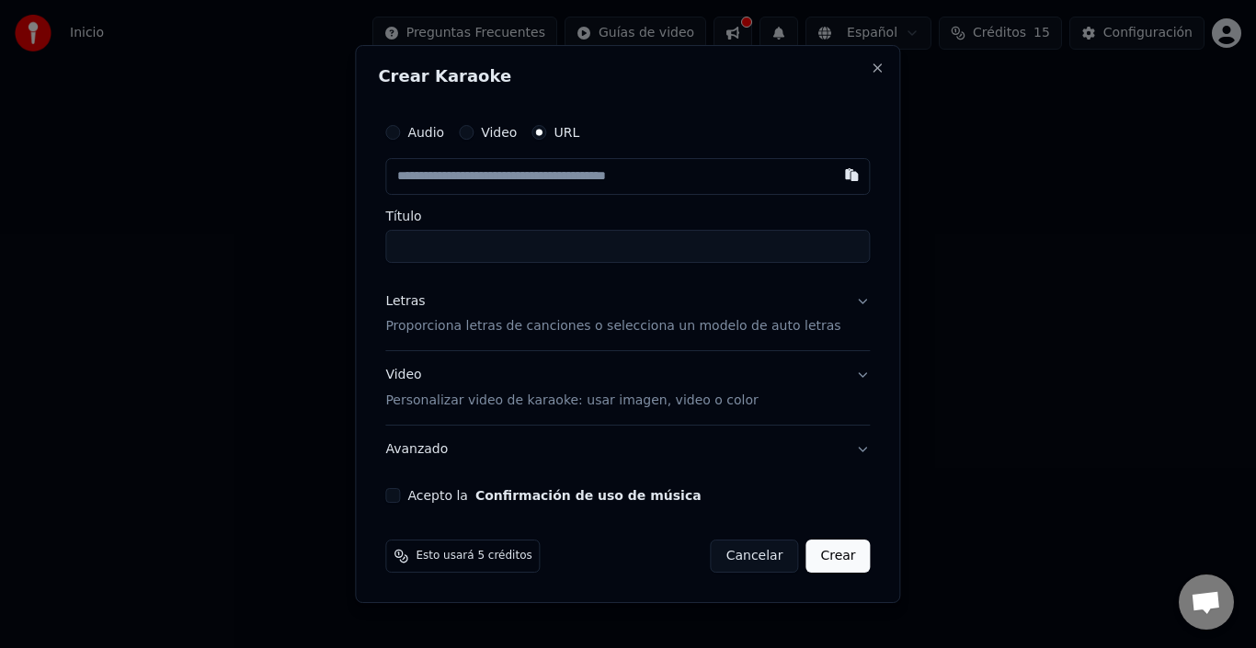
paste input "**********"
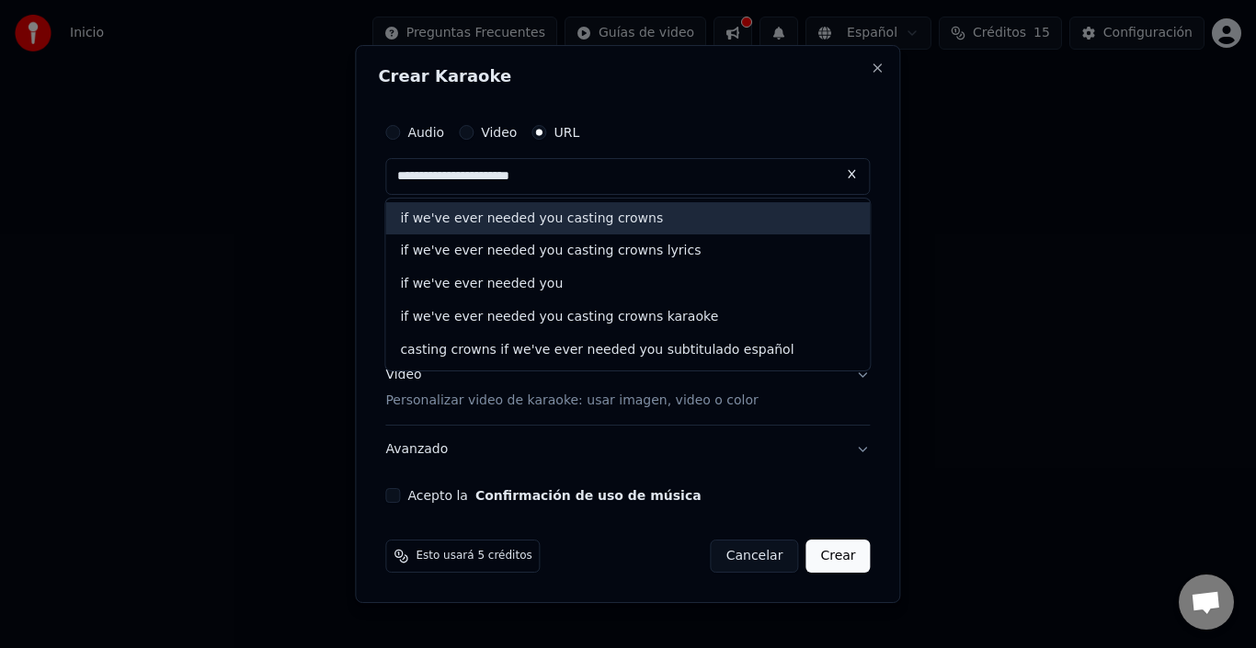
type input "**********"
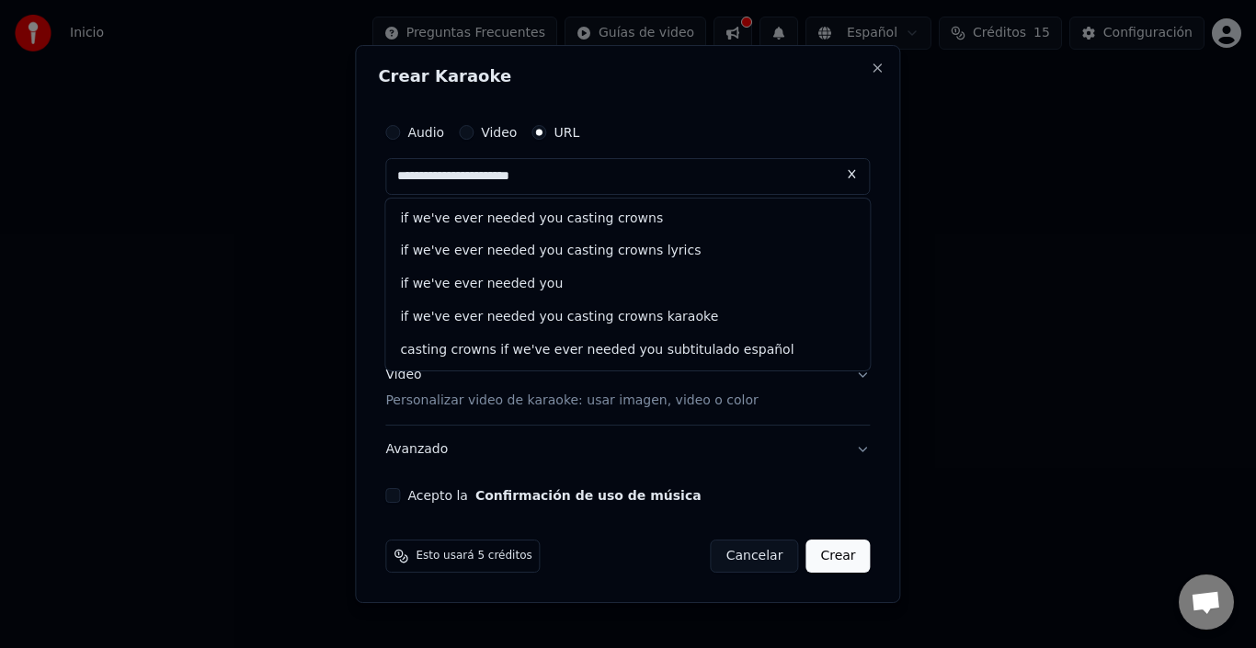
drag, startPoint x: 634, startPoint y: 176, endPoint x: 342, endPoint y: 193, distance: 292.0
click at [342, 193] on body "**********" at bounding box center [628, 204] width 1256 height 408
paste input "****"
type input "**********"
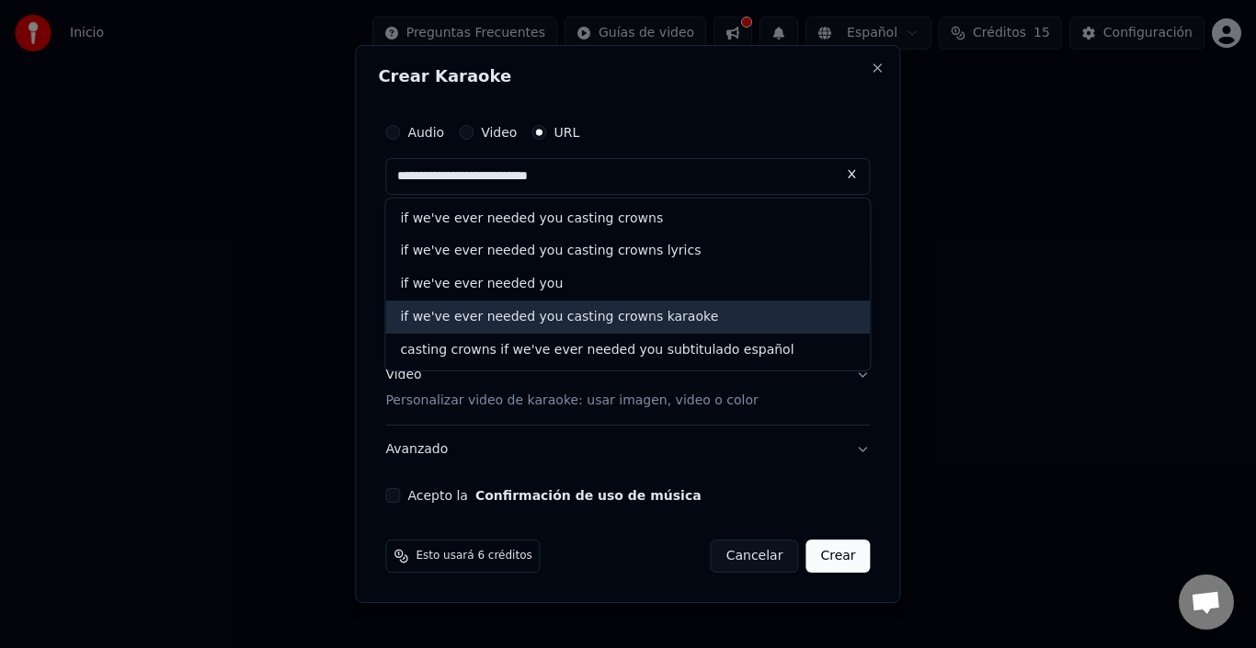
type input "**********"
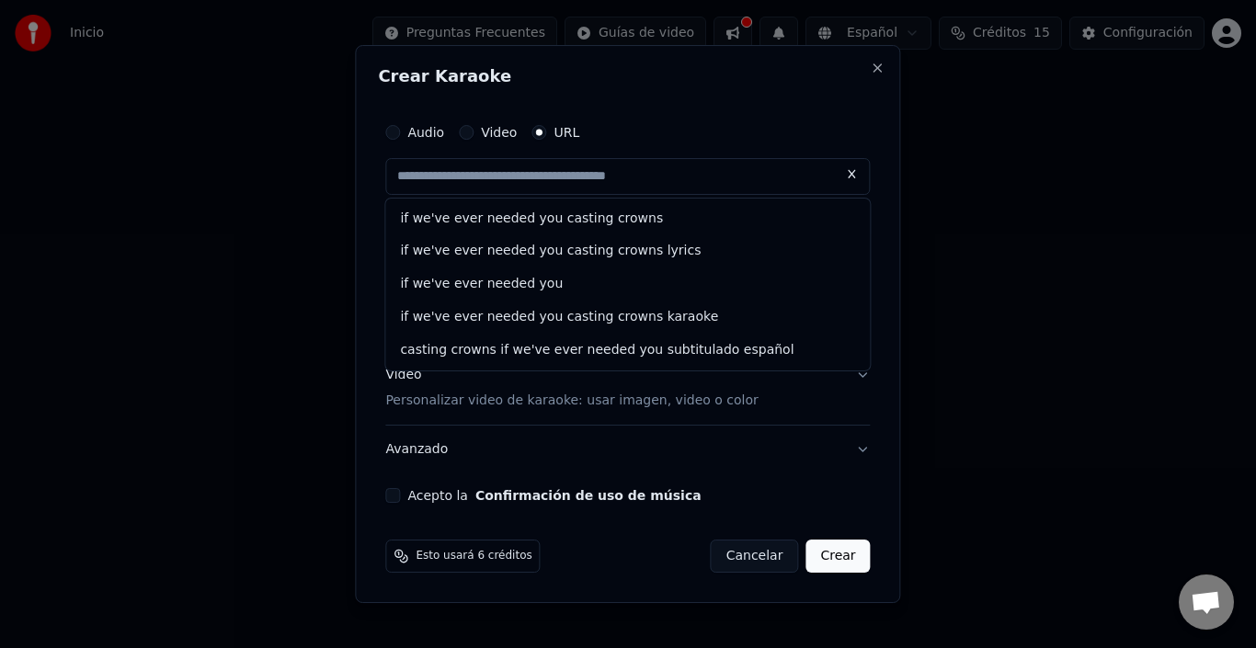
click at [706, 107] on div "**********" at bounding box center [627, 309] width 499 height 405
click at [632, 170] on input "text" at bounding box center [627, 176] width 485 height 37
paste input "**********"
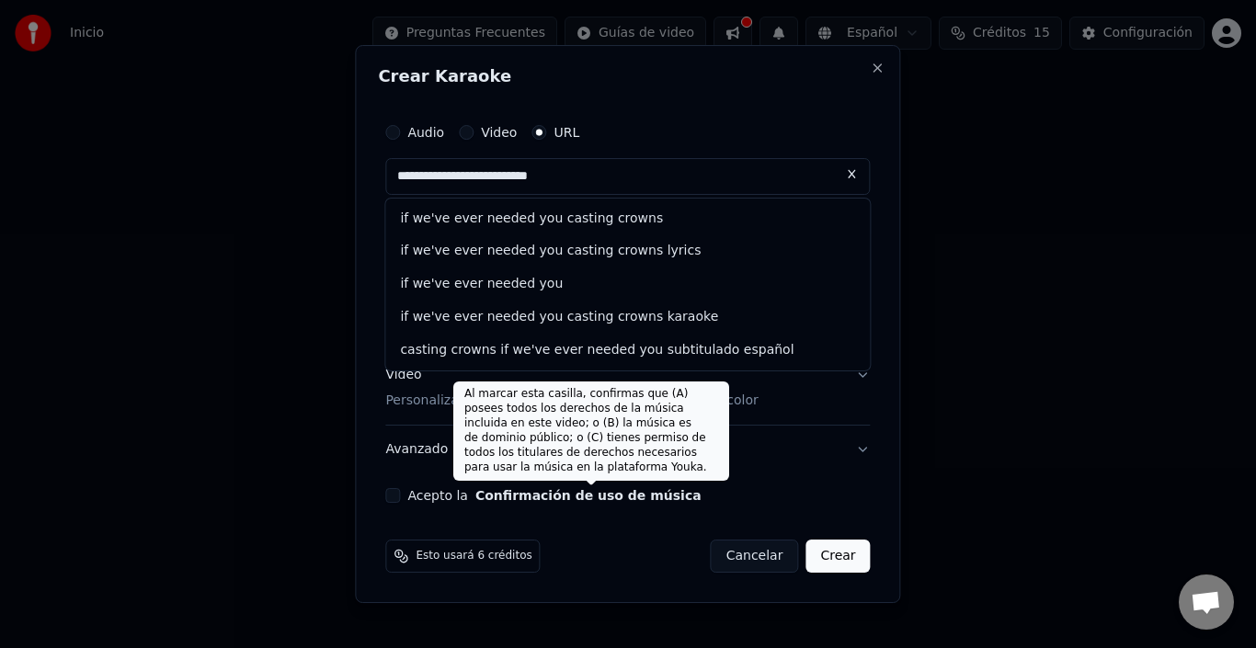
type input "**********"
click at [549, 496] on button "Confirmación de uso de música" at bounding box center [588, 495] width 226 height 13
type input "**********"
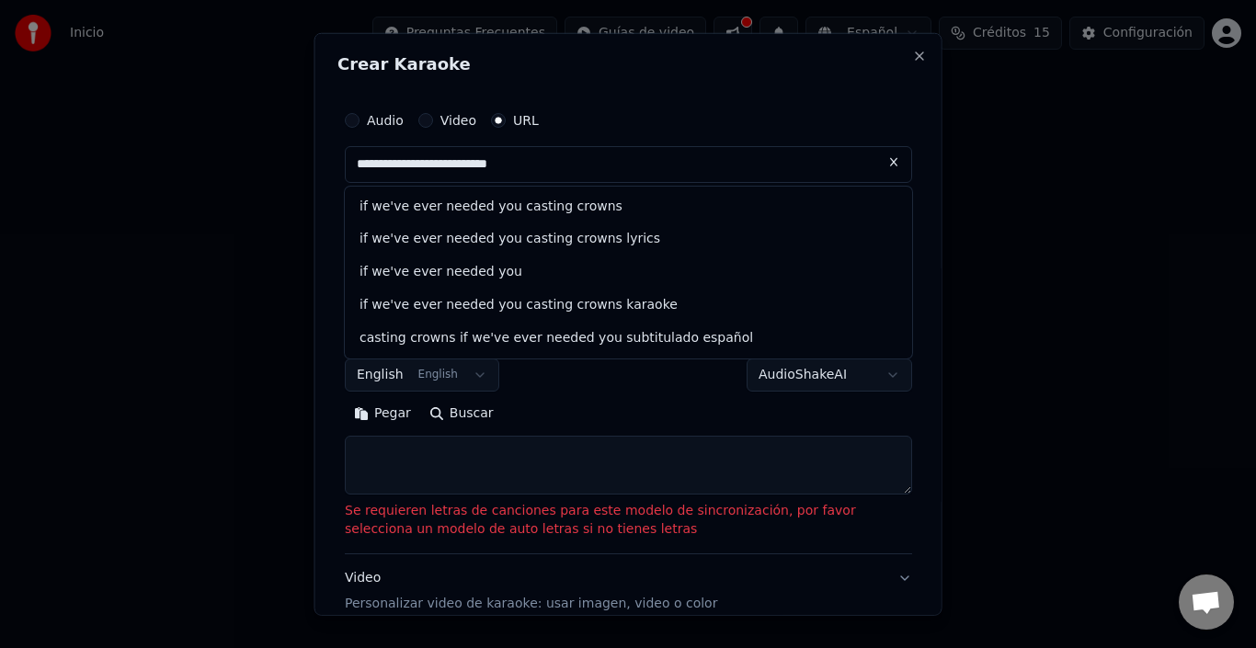
click at [433, 381] on button "English English" at bounding box center [422, 375] width 154 height 33
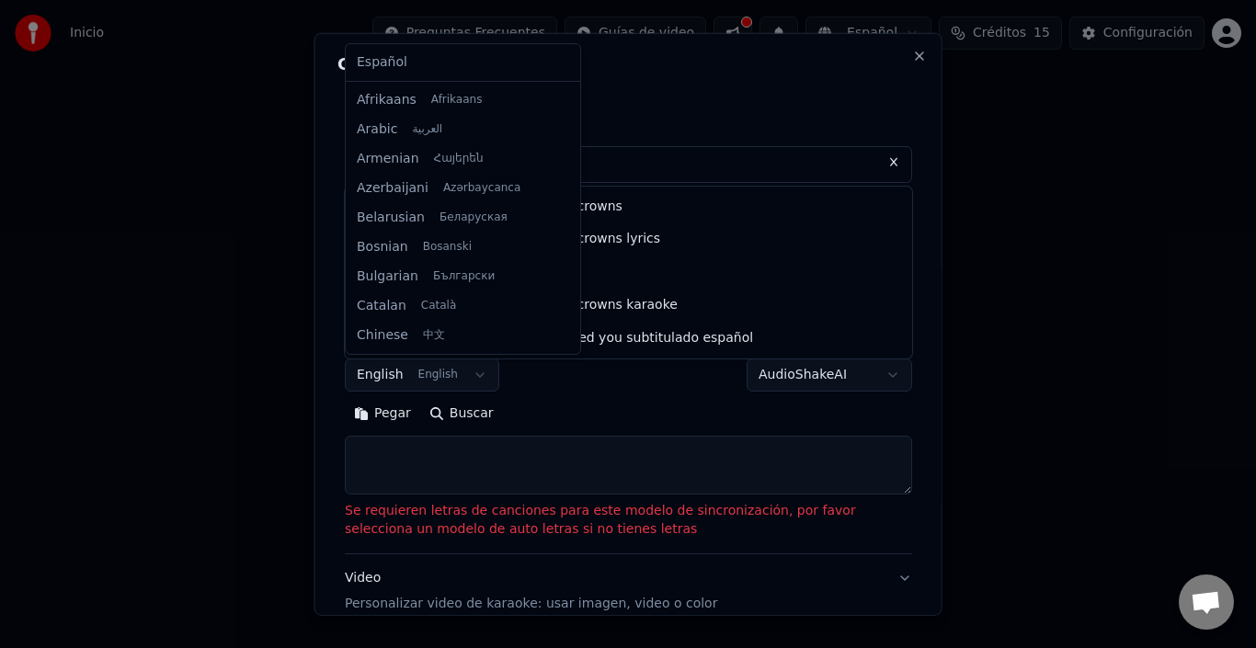
click at [386, 371] on body "**********" at bounding box center [628, 204] width 1256 height 408
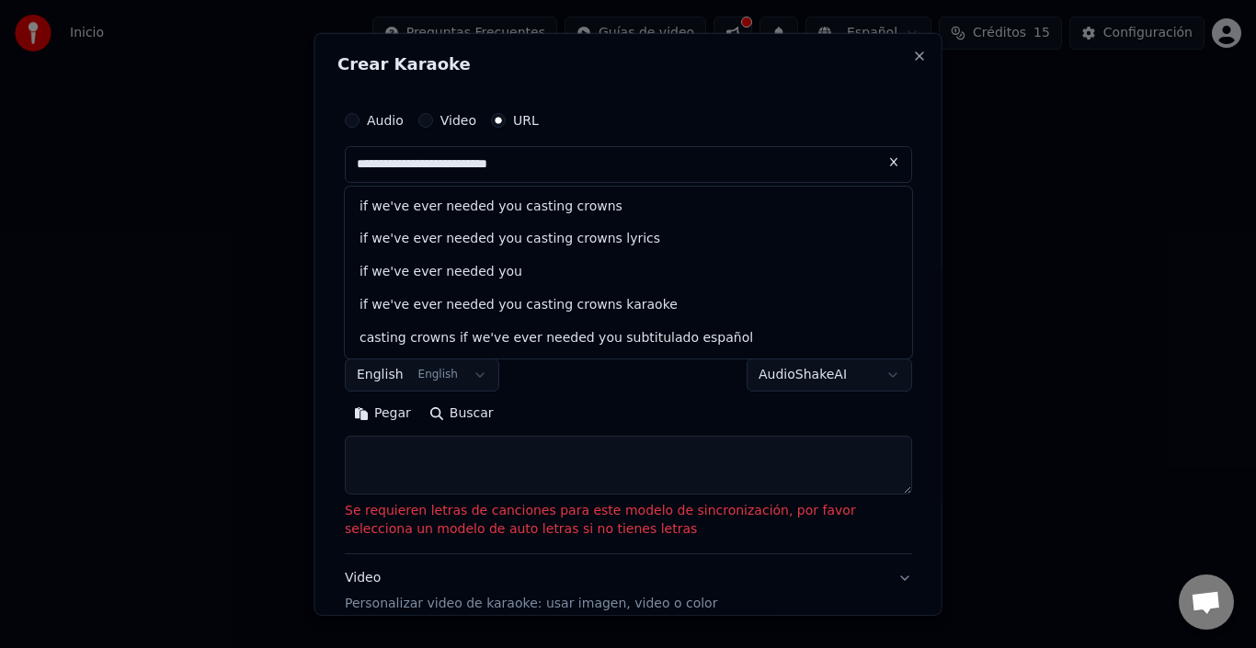
click at [384, 371] on button "English English" at bounding box center [422, 375] width 154 height 33
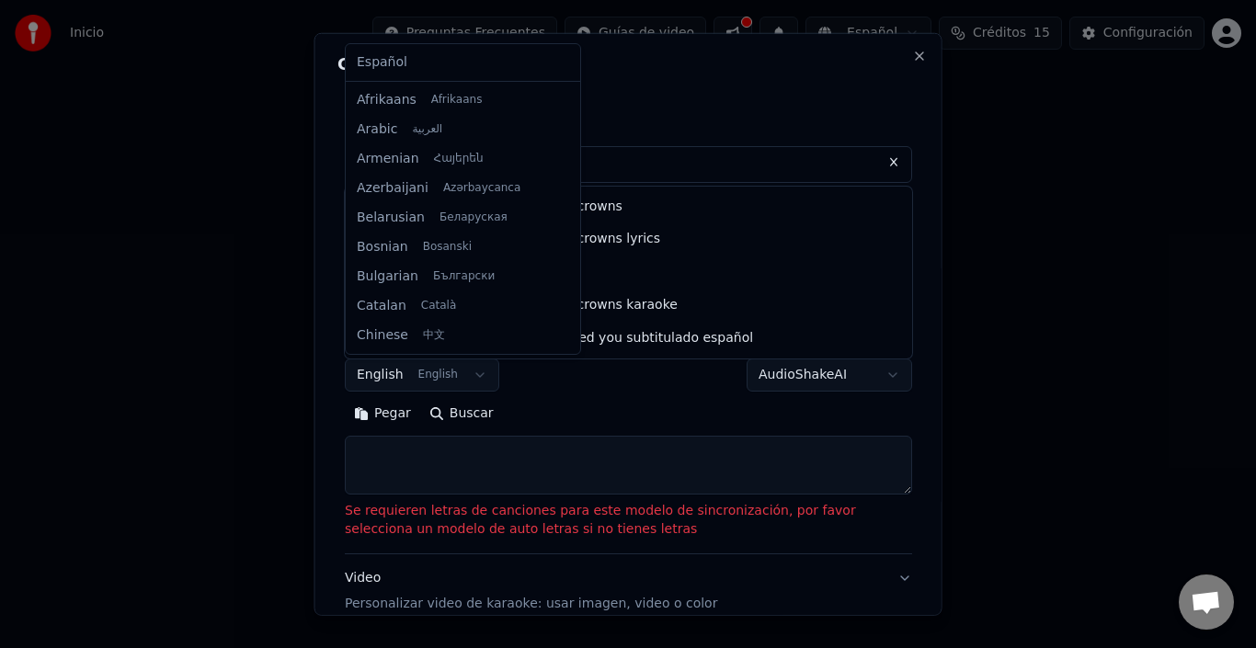
scroll to position [147, 0]
select select "**"
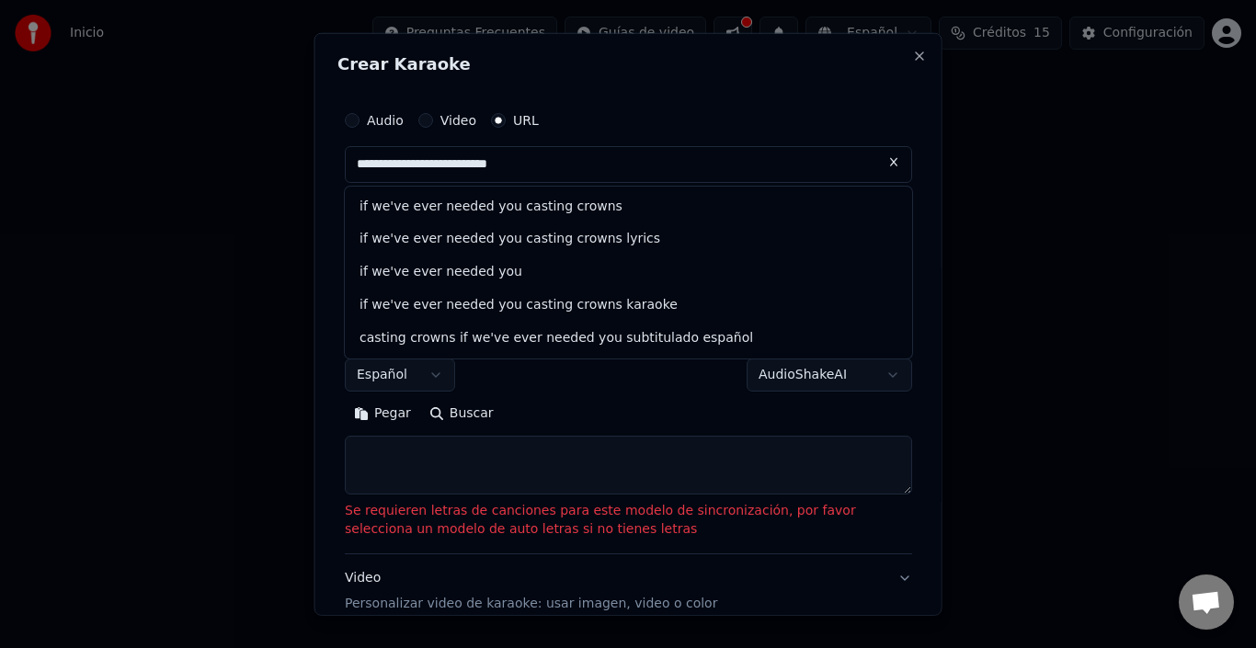
click at [796, 153] on input "**********" at bounding box center [628, 163] width 567 height 37
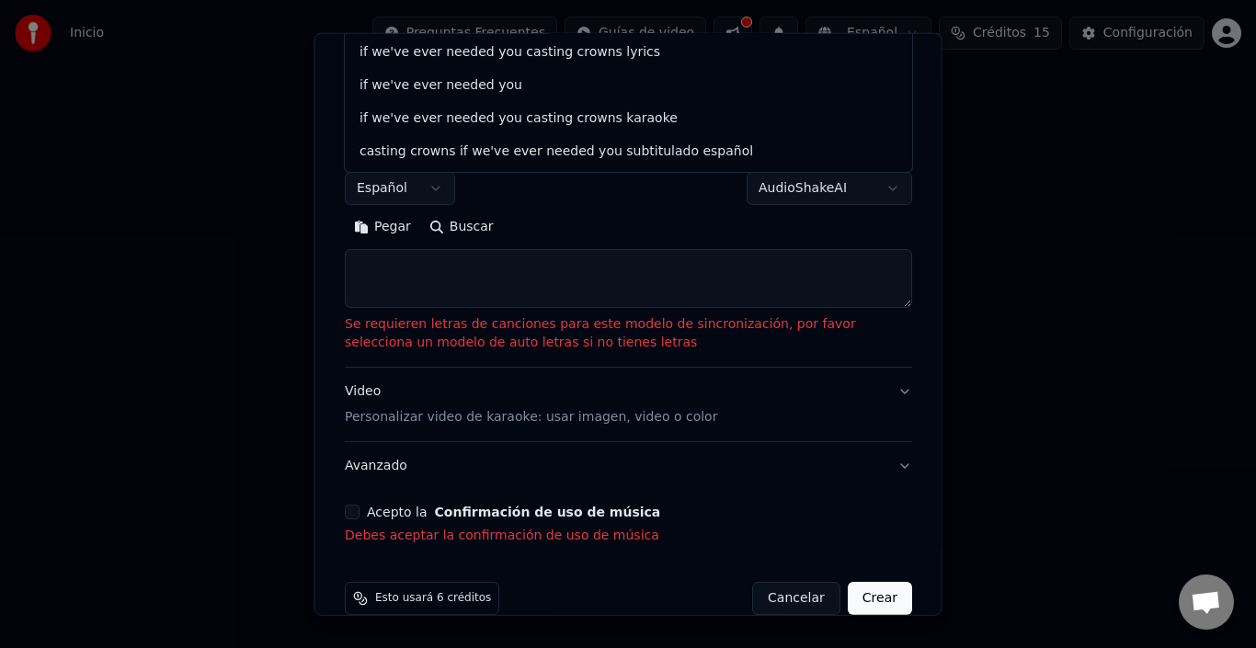
scroll to position [216, 0]
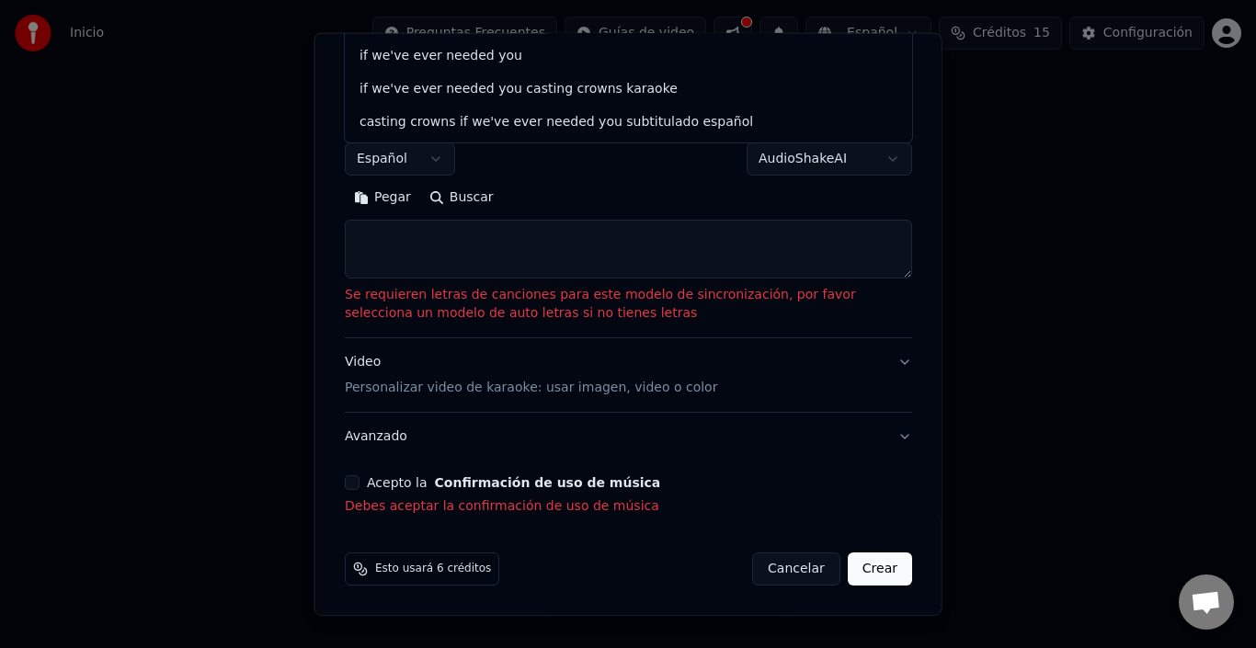
click at [348, 491] on div "Acepto la Confirmación de uso de música Debes aceptar la confirmación de uso de…" at bounding box center [628, 495] width 567 height 40
click at [352, 483] on button "Acepto la Confirmación de uso de música" at bounding box center [352, 482] width 15 height 15
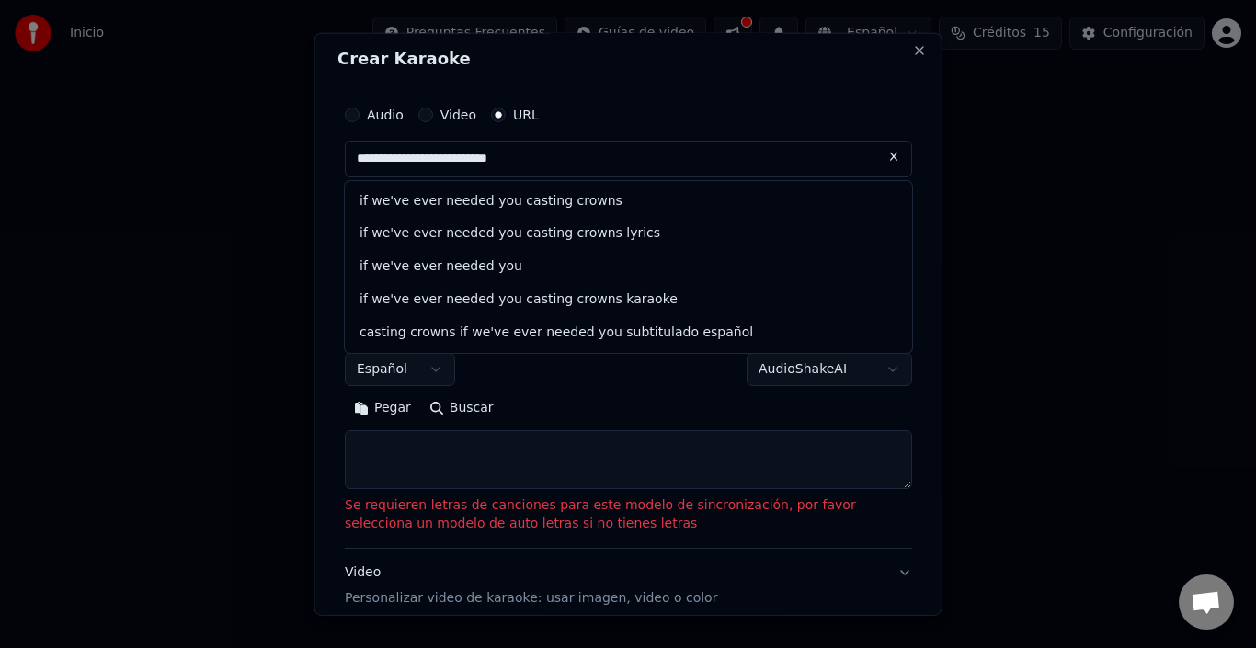
scroll to position [0, 0]
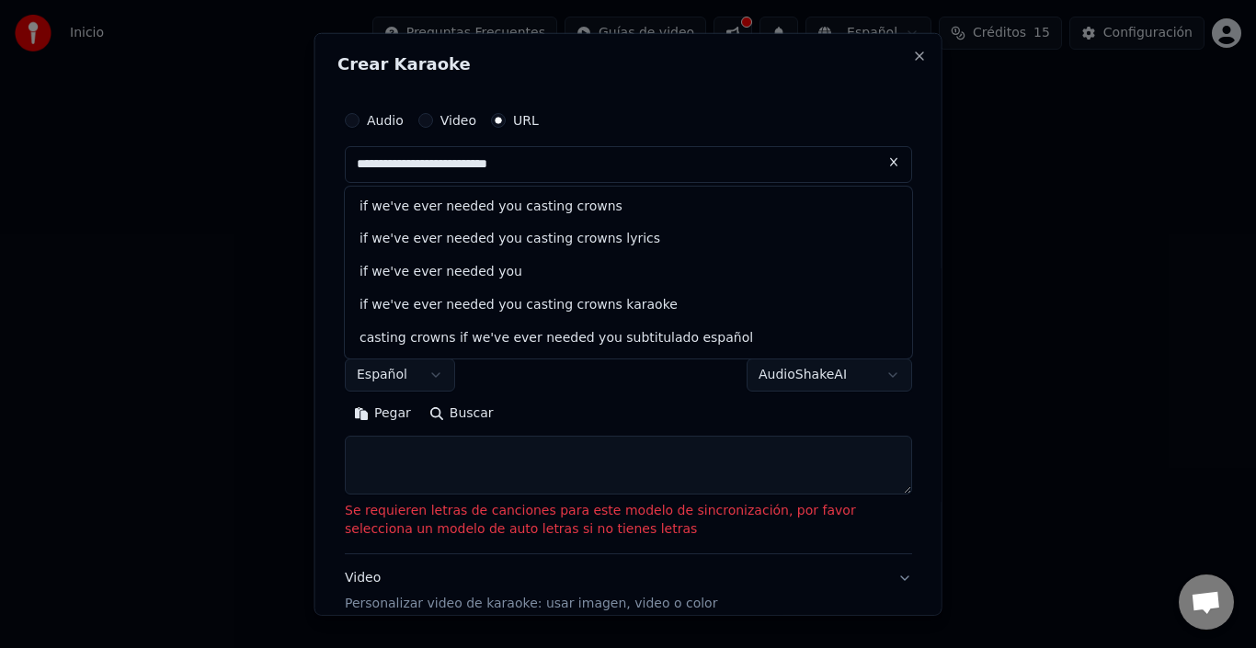
click at [703, 153] on input "**********" at bounding box center [628, 163] width 567 height 37
drag, startPoint x: 731, startPoint y: 159, endPoint x: 305, endPoint y: 185, distance: 426.5
click at [305, 185] on body "**********" at bounding box center [628, 204] width 1256 height 408
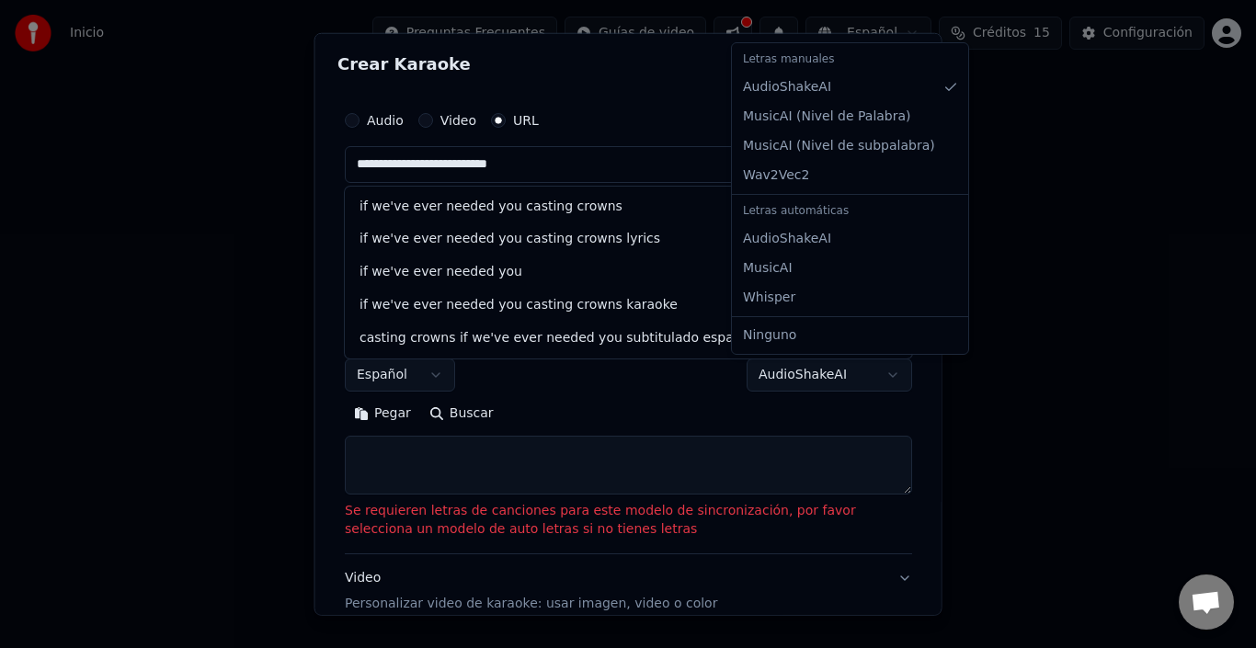
click at [830, 373] on body "**********" at bounding box center [628, 204] width 1256 height 408
click at [832, 374] on body "**********" at bounding box center [628, 204] width 1256 height 408
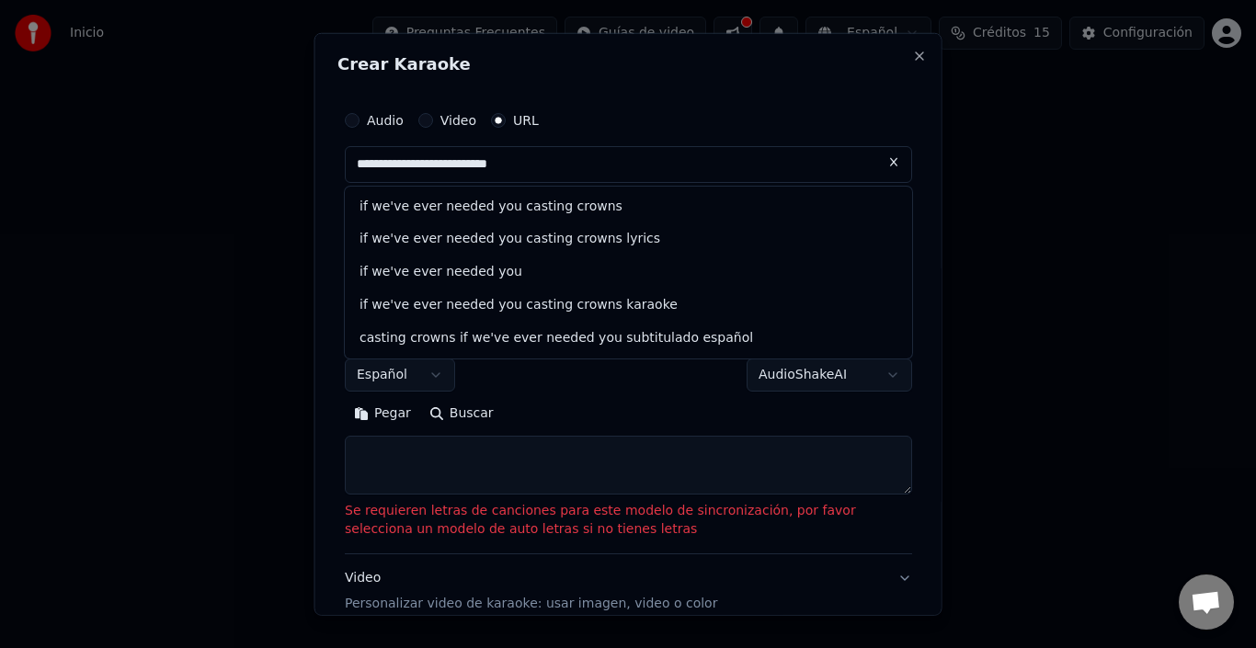
click at [588, 460] on textarea at bounding box center [628, 465] width 567 height 59
paste textarea "**********"
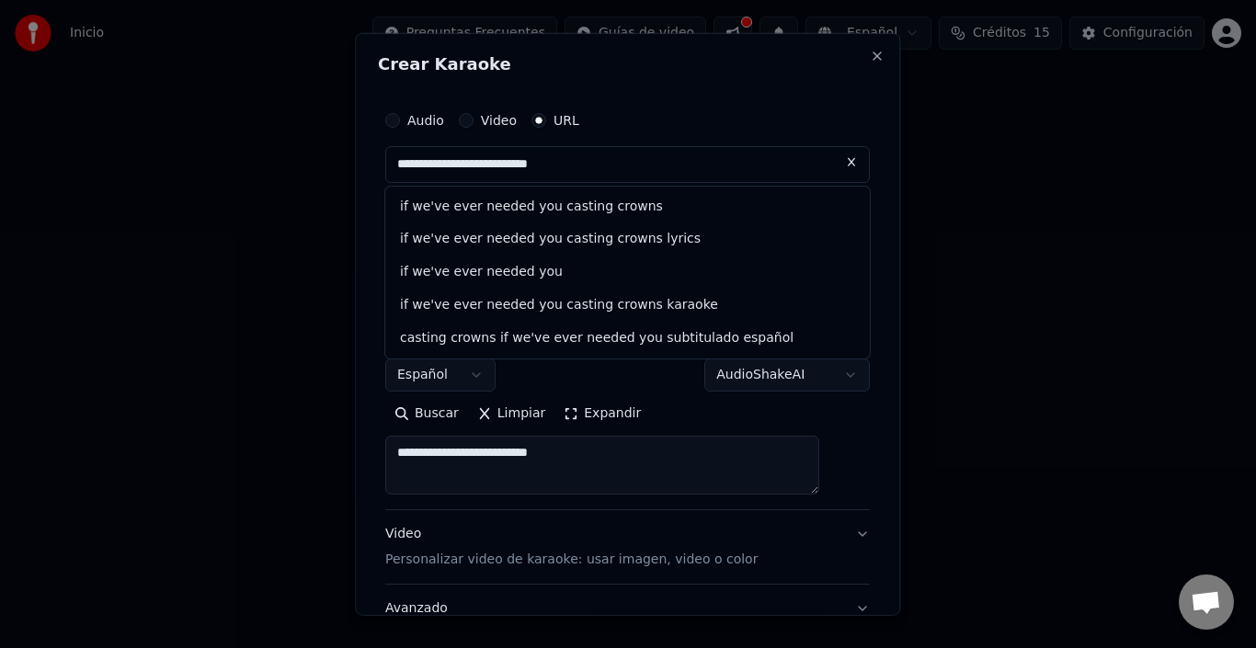
type textarea "**********"
select select
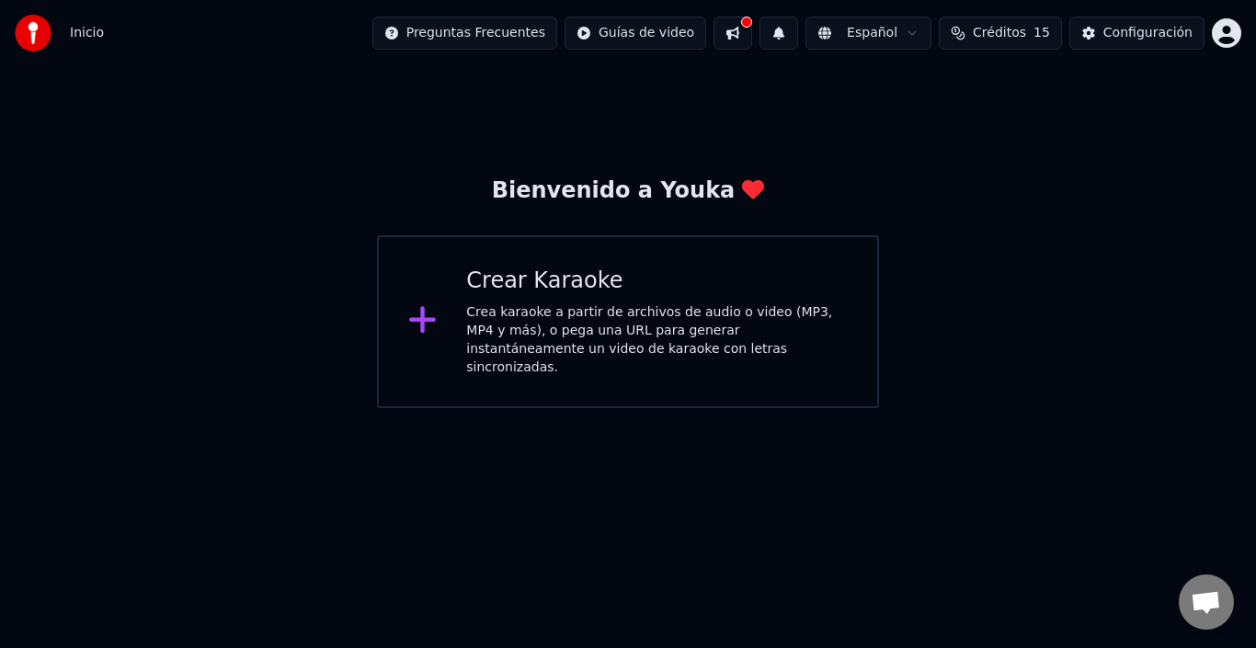
click at [646, 351] on div "Crea karaoke a partir de archivos de audio o video (MP3, MP4 y más), o pega una…" at bounding box center [657, 340] width 382 height 74
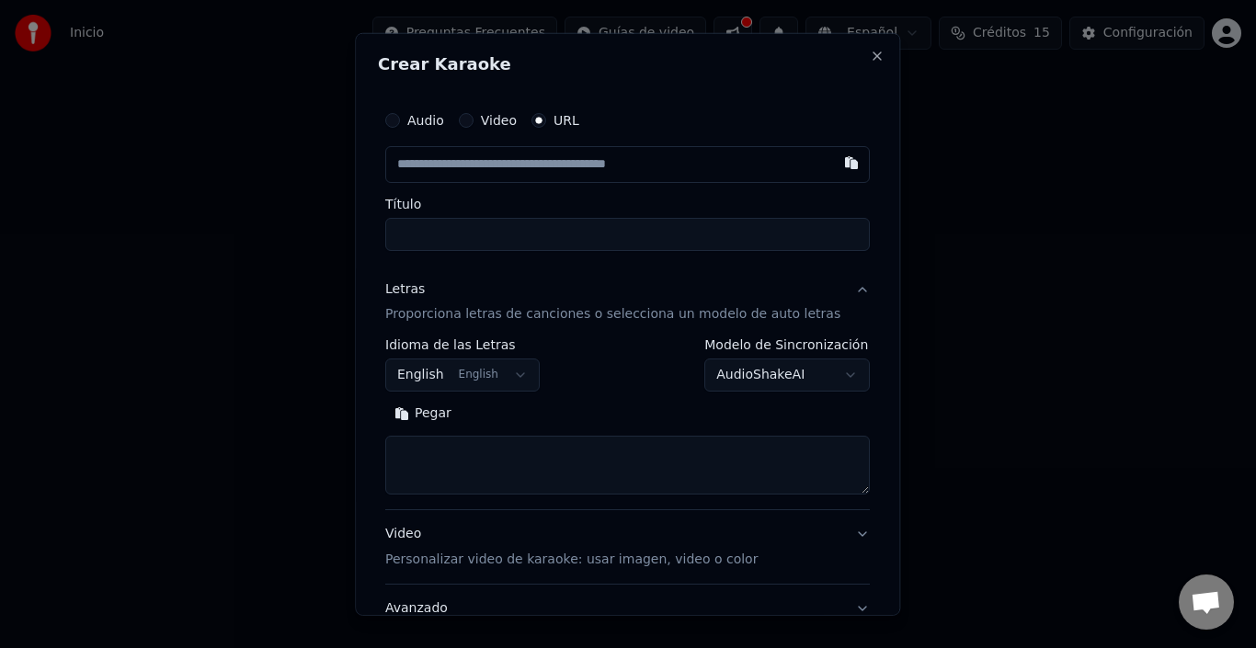
click at [584, 167] on input "text" at bounding box center [627, 163] width 485 height 37
click at [520, 243] on input "Título" at bounding box center [627, 233] width 485 height 33
type input "**********"
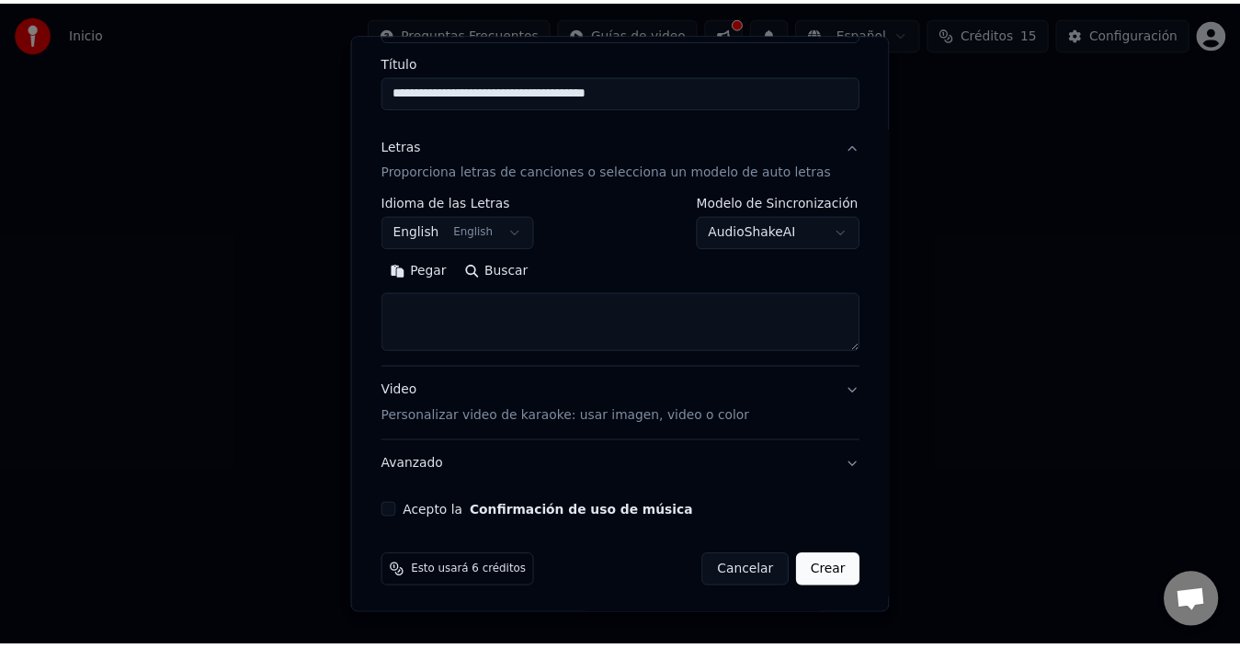
scroll to position [146, 0]
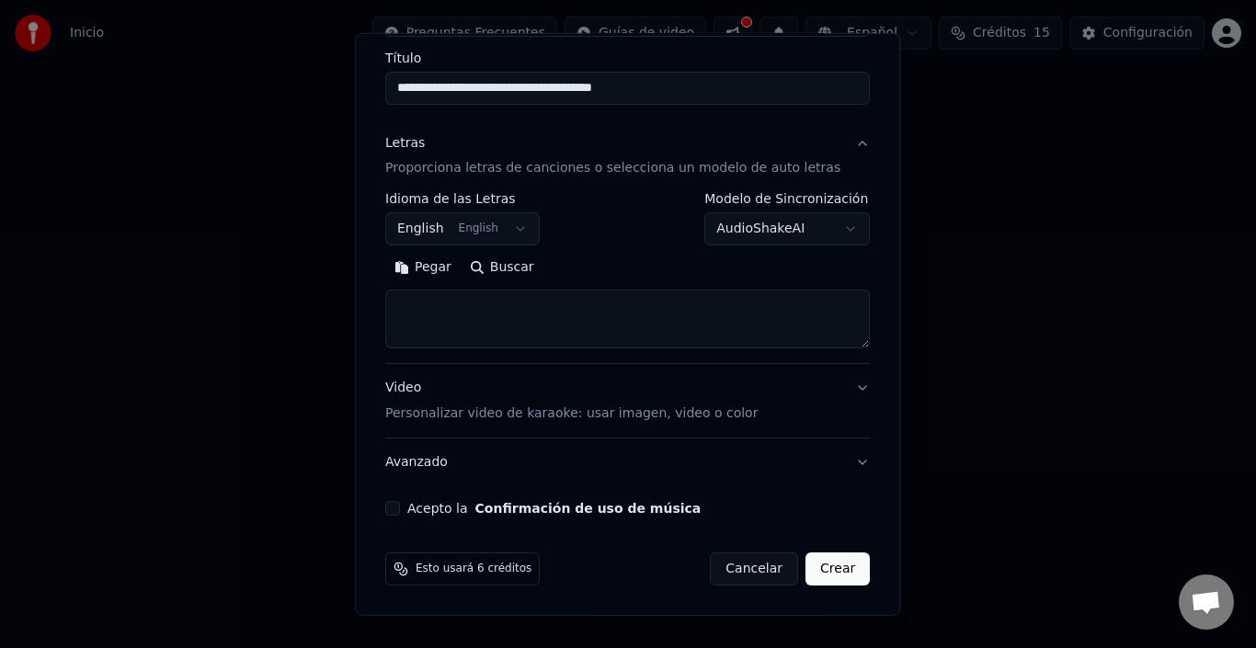
click at [400, 506] on button "Acepto la Confirmación de uso de música" at bounding box center [392, 508] width 15 height 15
click at [806, 573] on button "Crear" at bounding box center [838, 569] width 64 height 33
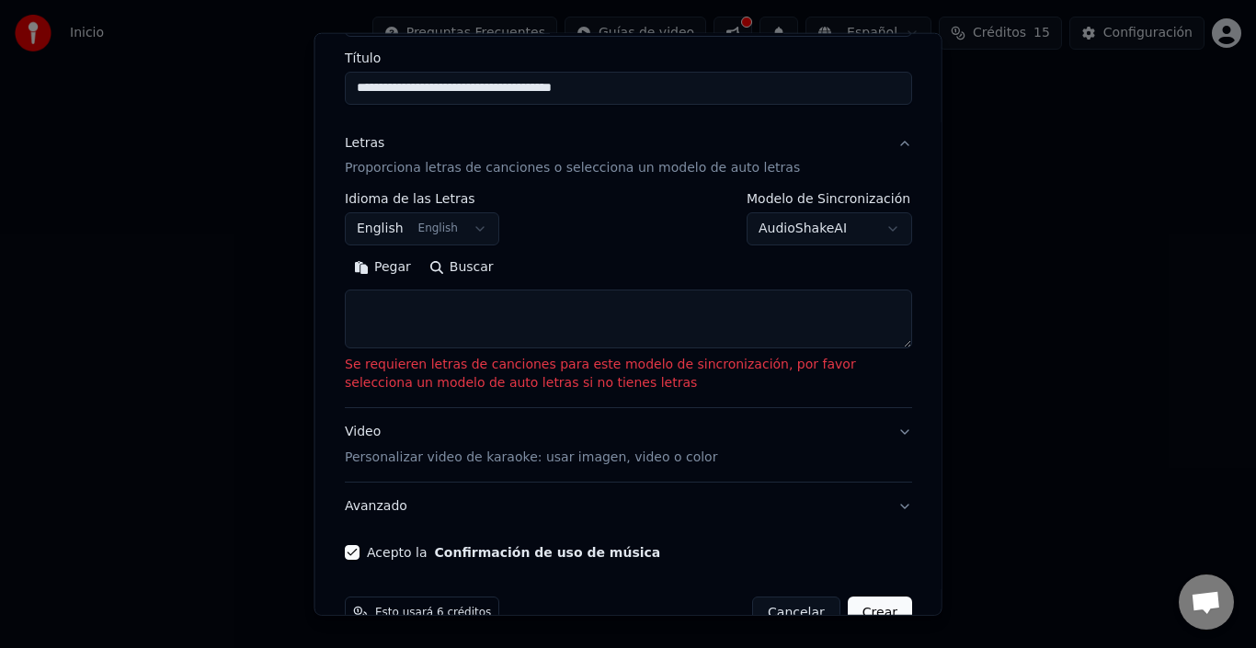
click at [526, 337] on textarea at bounding box center [628, 319] width 567 height 59
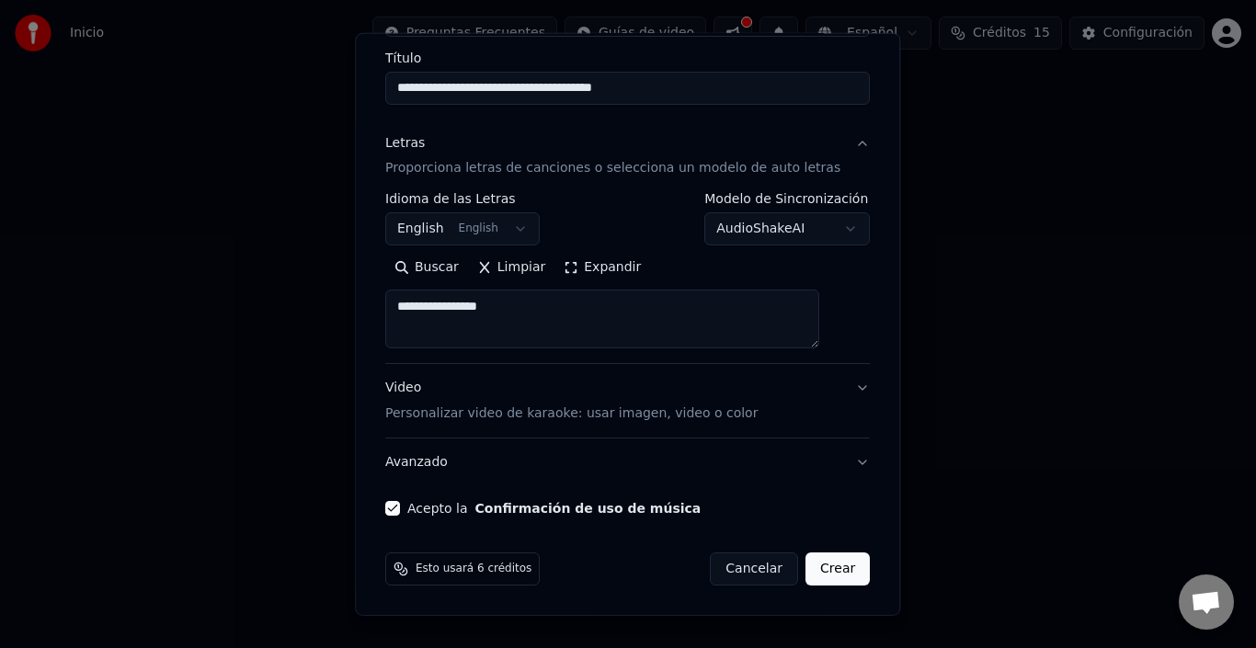
type textarea "**********"
click at [817, 573] on button "Crear" at bounding box center [838, 569] width 64 height 33
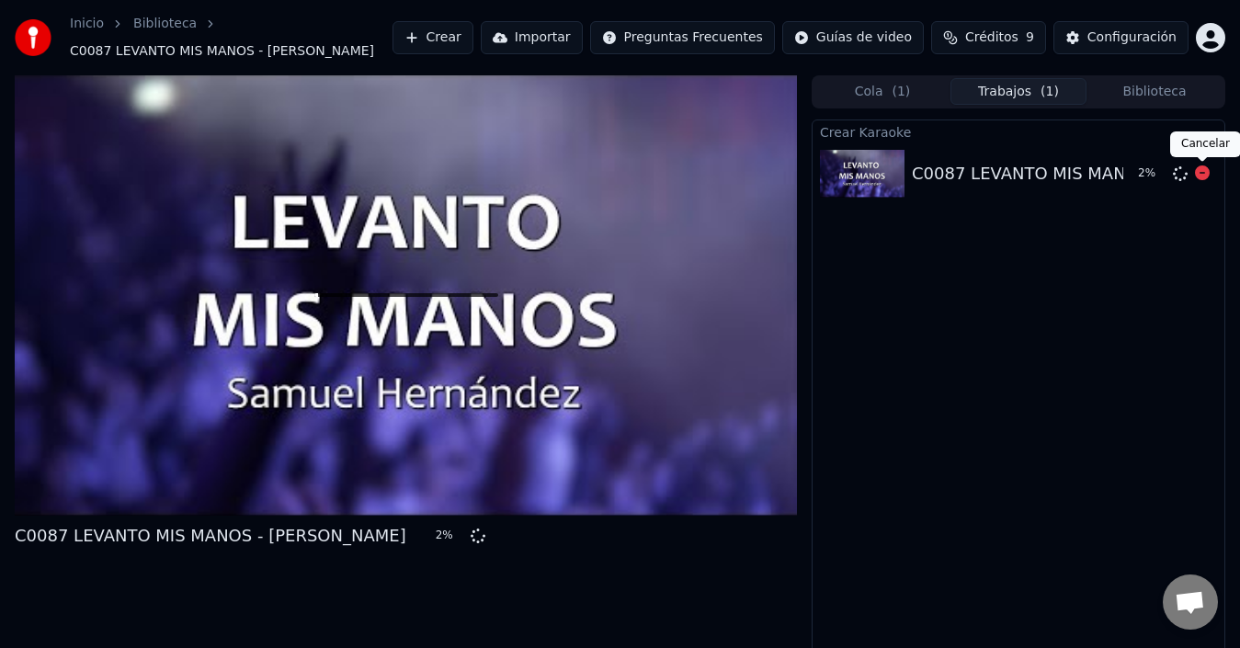
click at [1200, 178] on icon at bounding box center [1202, 173] width 15 height 15
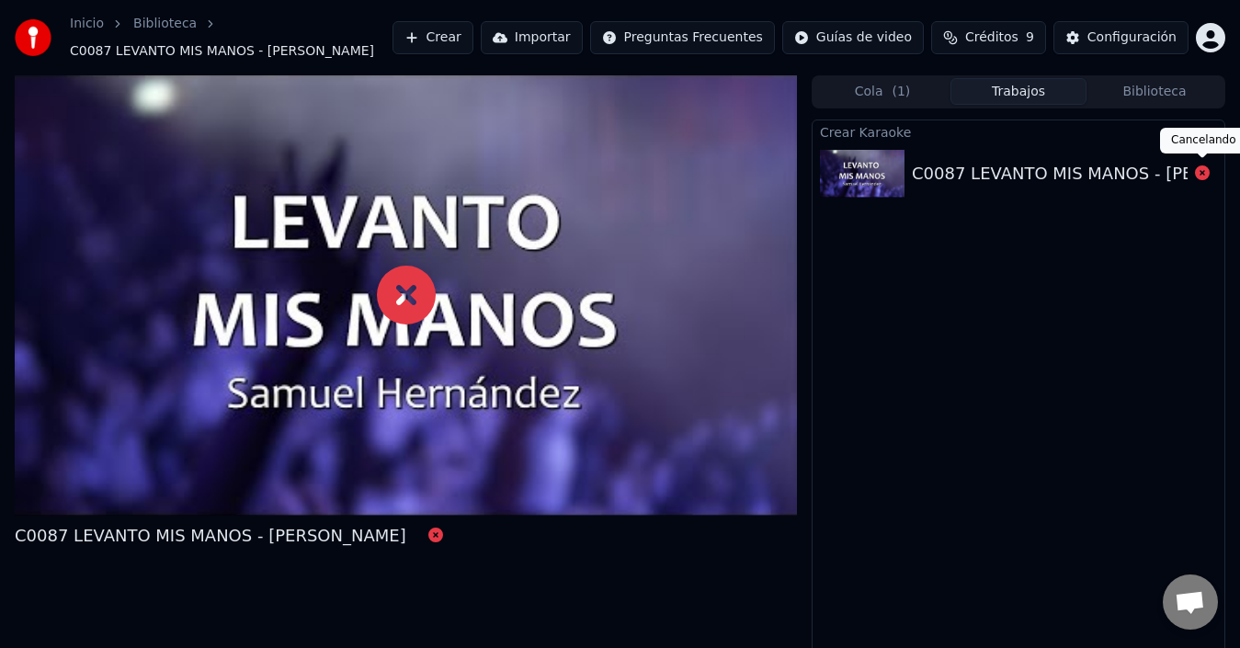
click at [1198, 176] on icon at bounding box center [1202, 173] width 15 height 15
click at [1207, 176] on icon at bounding box center [1202, 173] width 15 height 15
click at [583, 43] on button "Importar" at bounding box center [532, 37] width 102 height 33
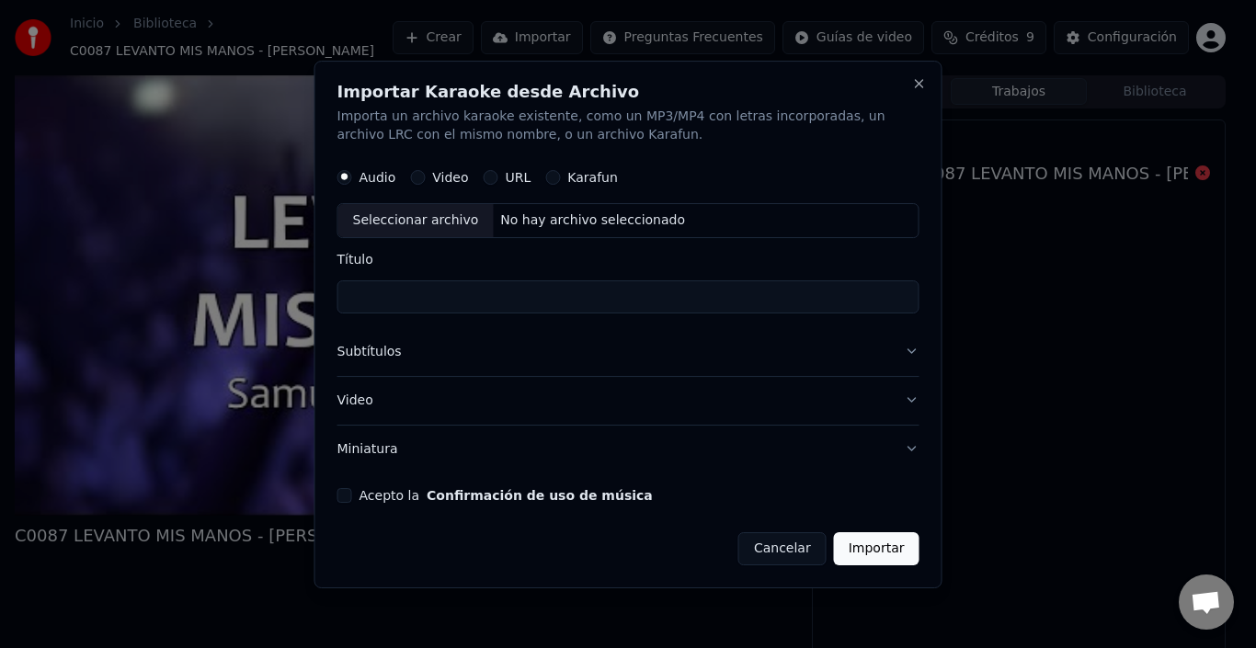
click at [424, 176] on div "Video" at bounding box center [439, 177] width 58 height 15
click at [419, 174] on button "Video" at bounding box center [417, 177] width 15 height 15
click at [437, 228] on div "Seleccionar archivo" at bounding box center [415, 220] width 155 height 33
type input "**********"
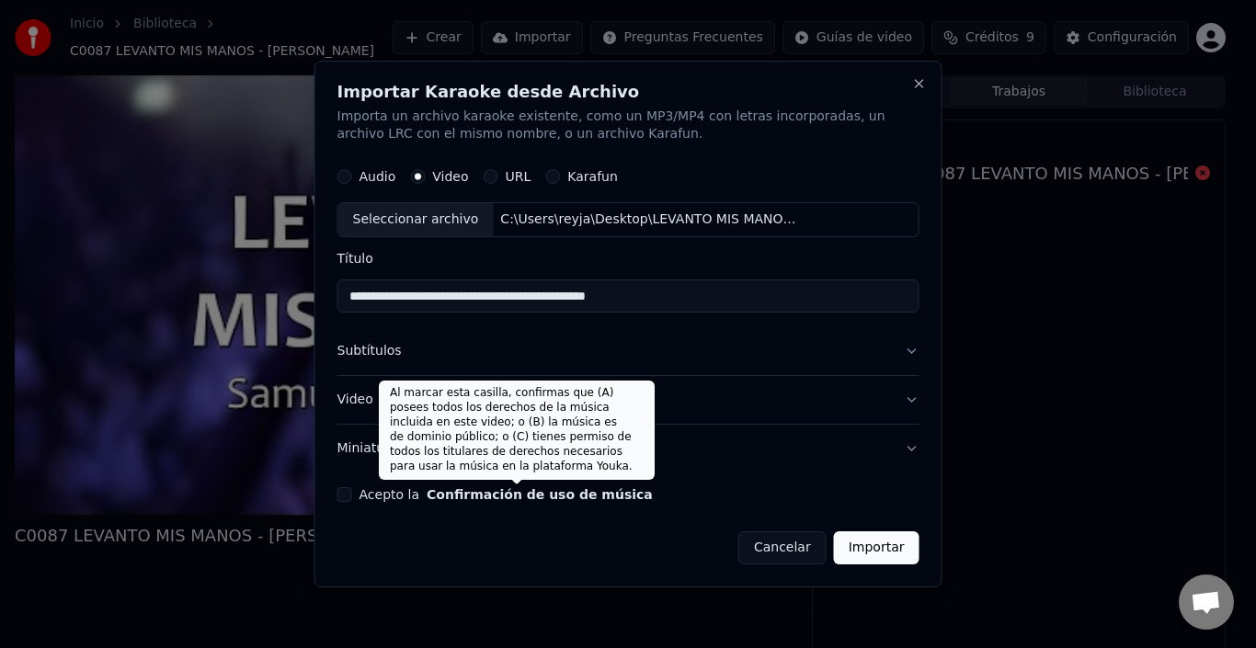
click at [526, 499] on button "Confirmación de uso de música" at bounding box center [540, 494] width 226 height 13
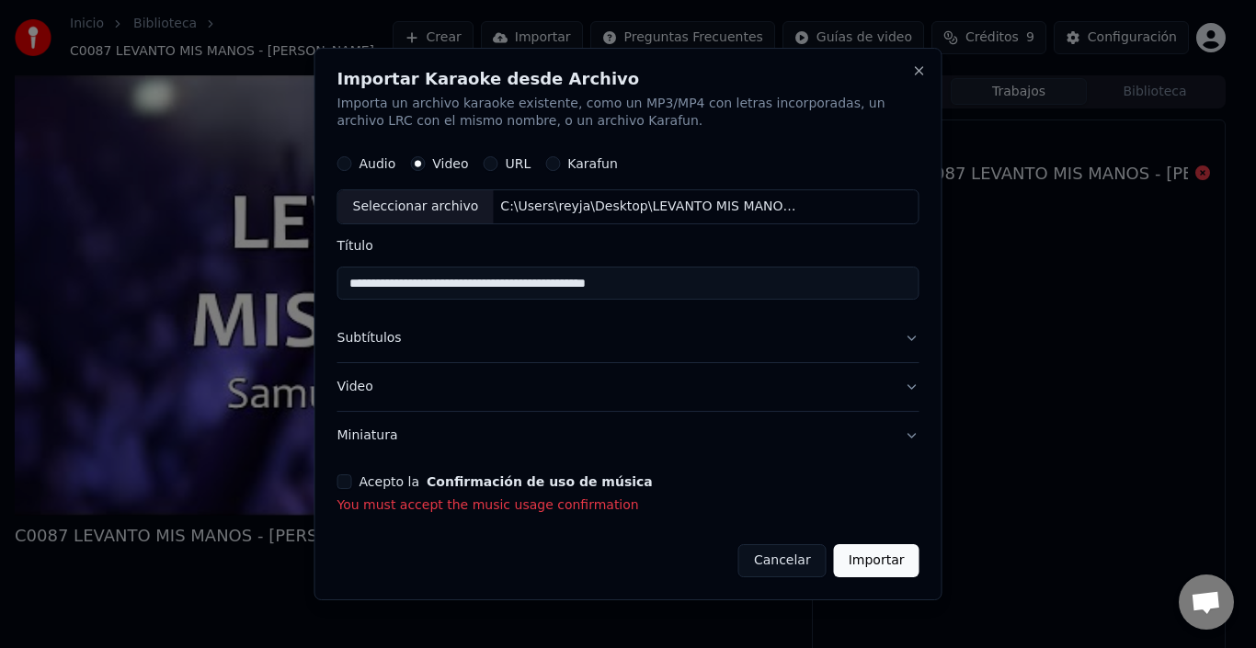
click at [350, 476] on button "Acepto la Confirmación de uso de música" at bounding box center [344, 481] width 15 height 15
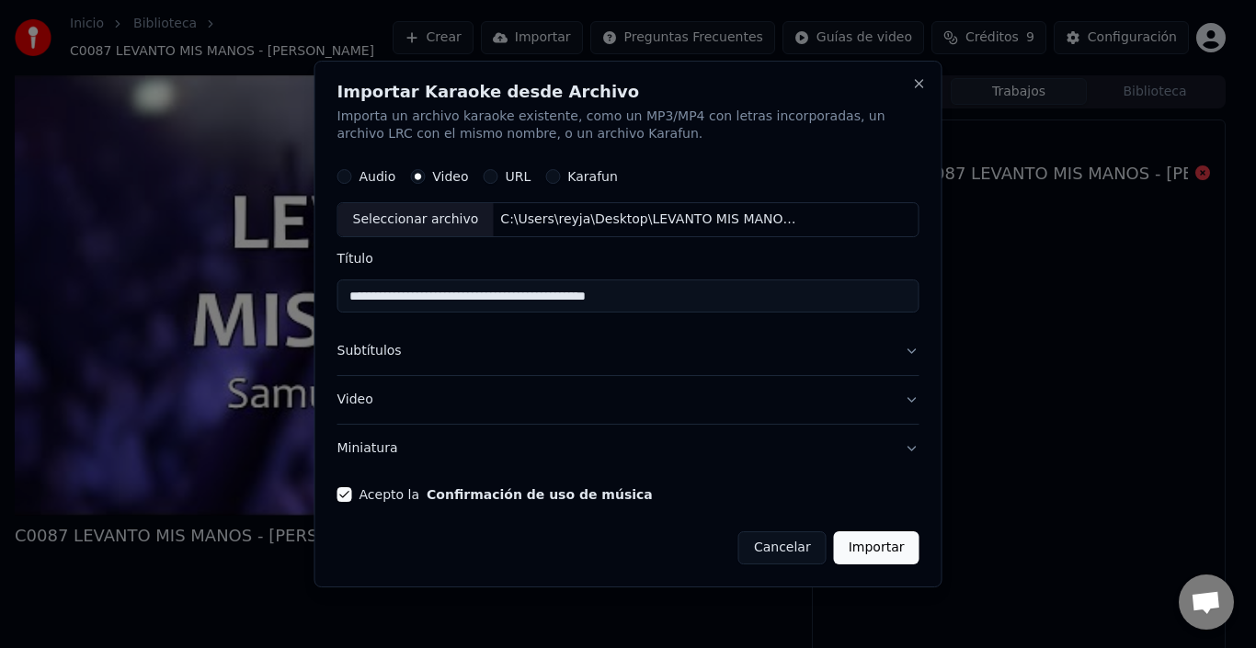
click at [898, 553] on button "Importar" at bounding box center [877, 548] width 86 height 33
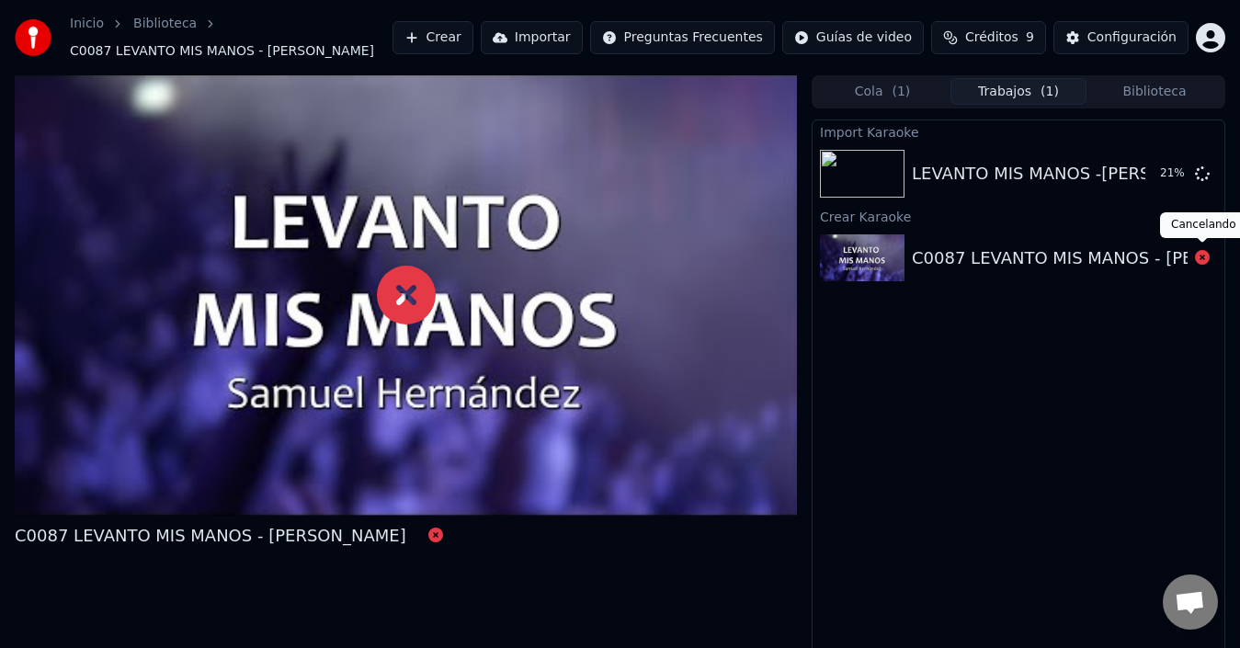
click at [1205, 261] on icon at bounding box center [1202, 257] width 15 height 15
click at [1130, 167] on button "Reproducir" at bounding box center [1137, 173] width 101 height 33
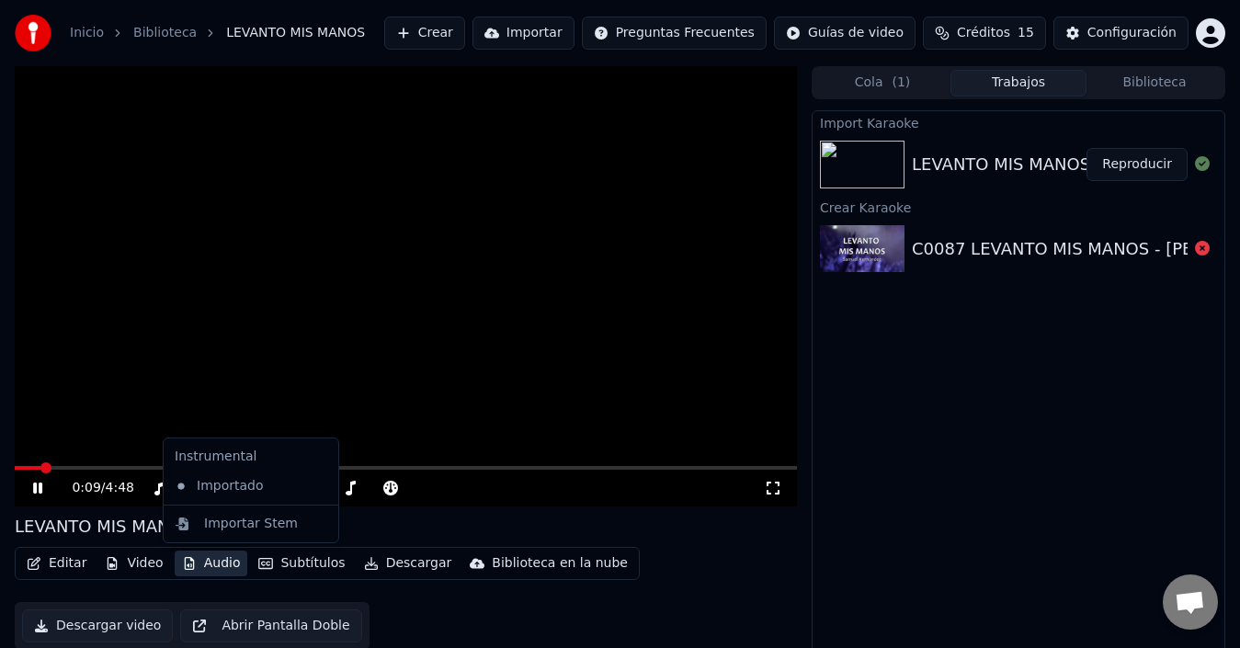
click at [200, 566] on button "Audio" at bounding box center [212, 564] width 74 height 26
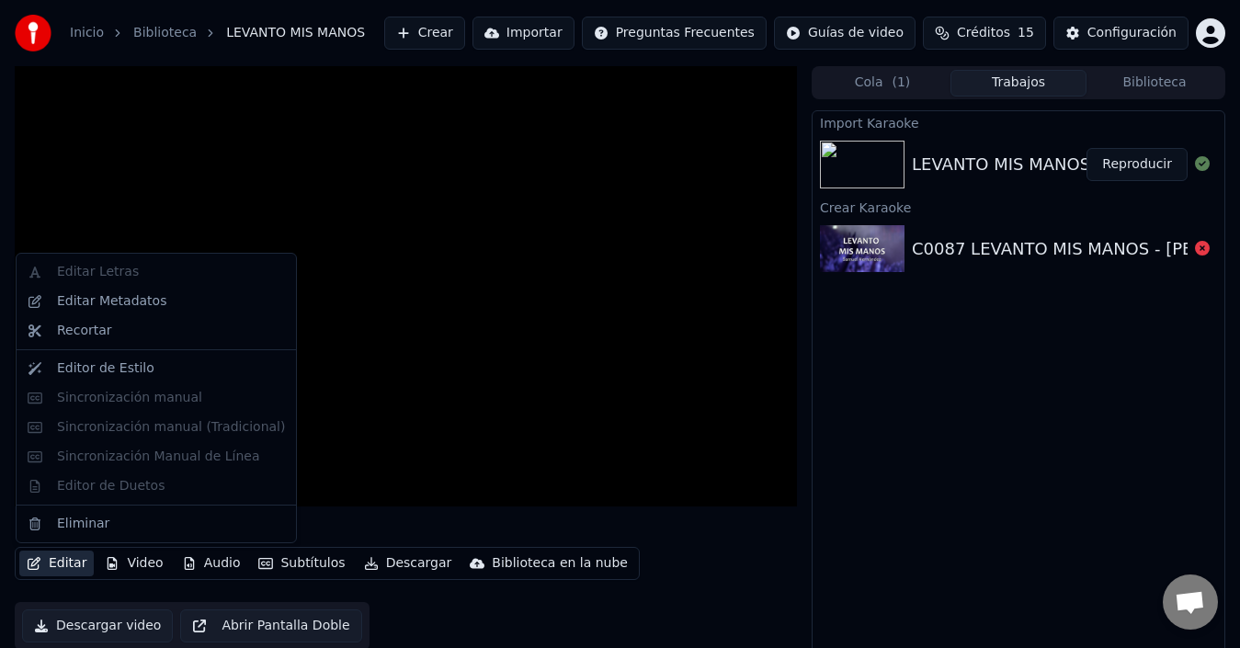
click at [74, 566] on button "Editar" at bounding box center [56, 564] width 74 height 26
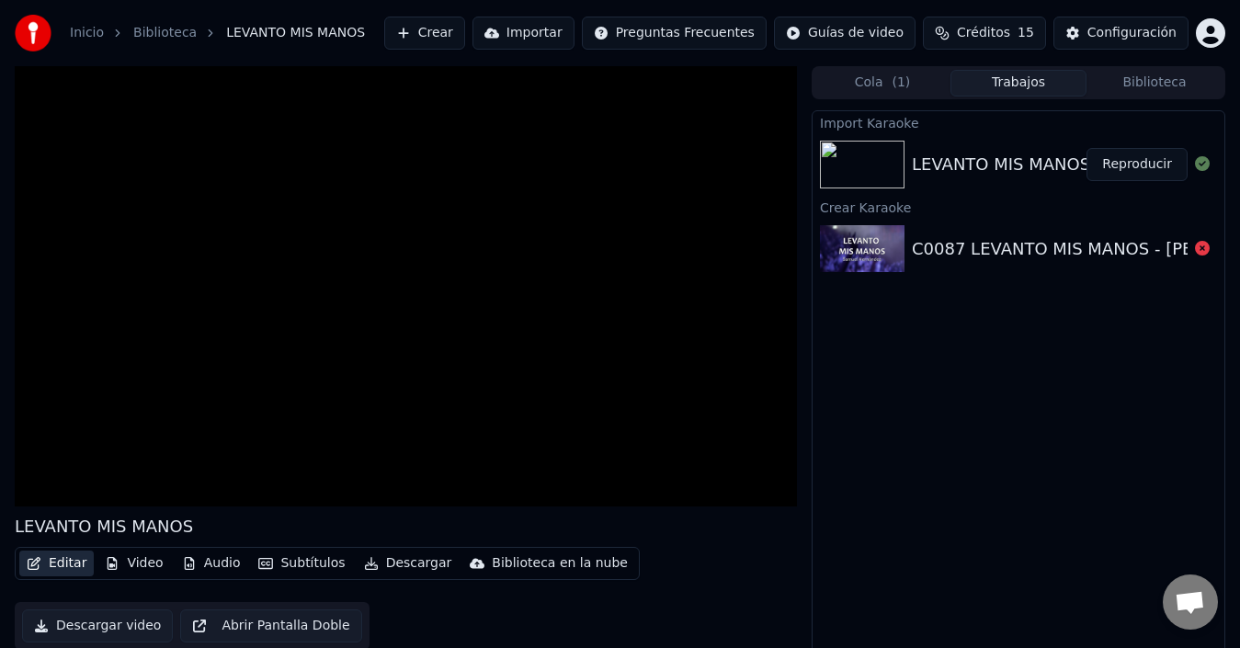
scroll to position [13, 0]
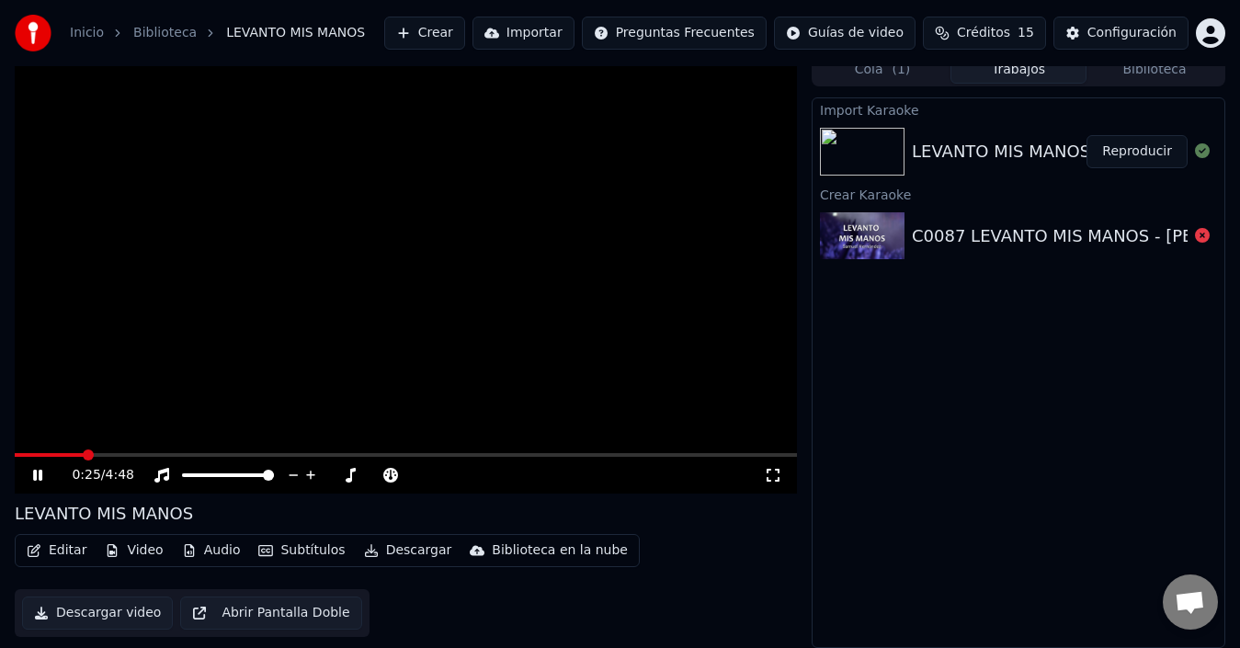
click at [199, 553] on button "Audio" at bounding box center [212, 551] width 74 height 26
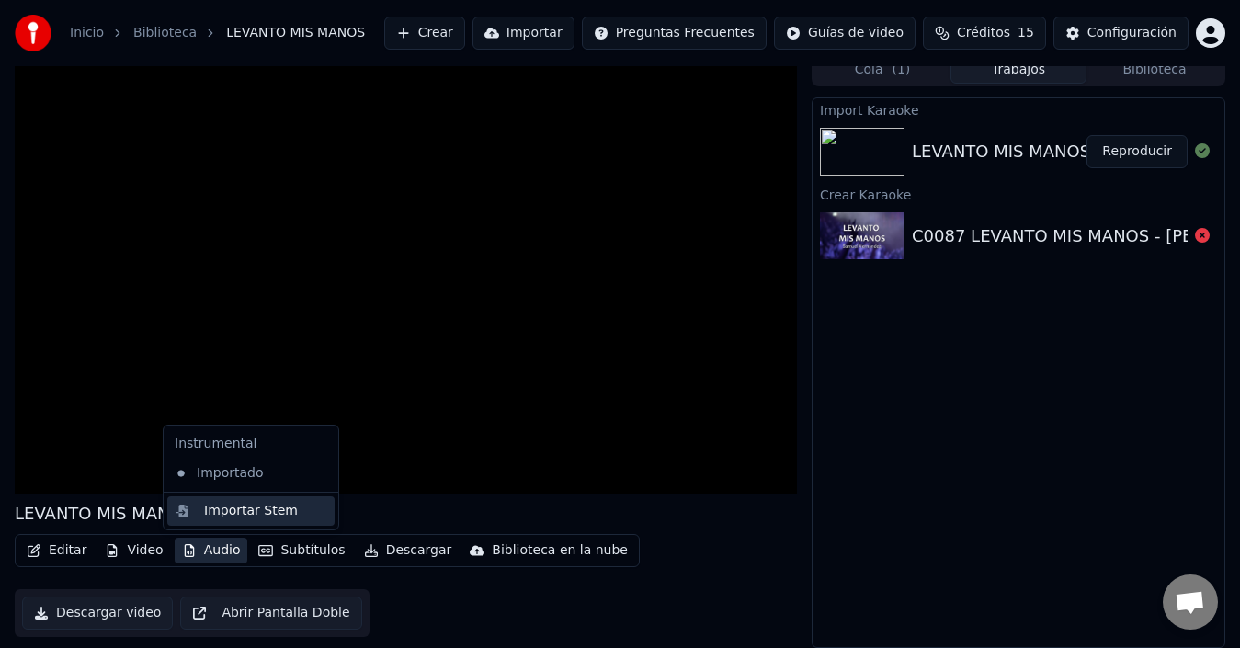
click at [256, 519] on div "Importar Stem" at bounding box center [251, 511] width 94 height 18
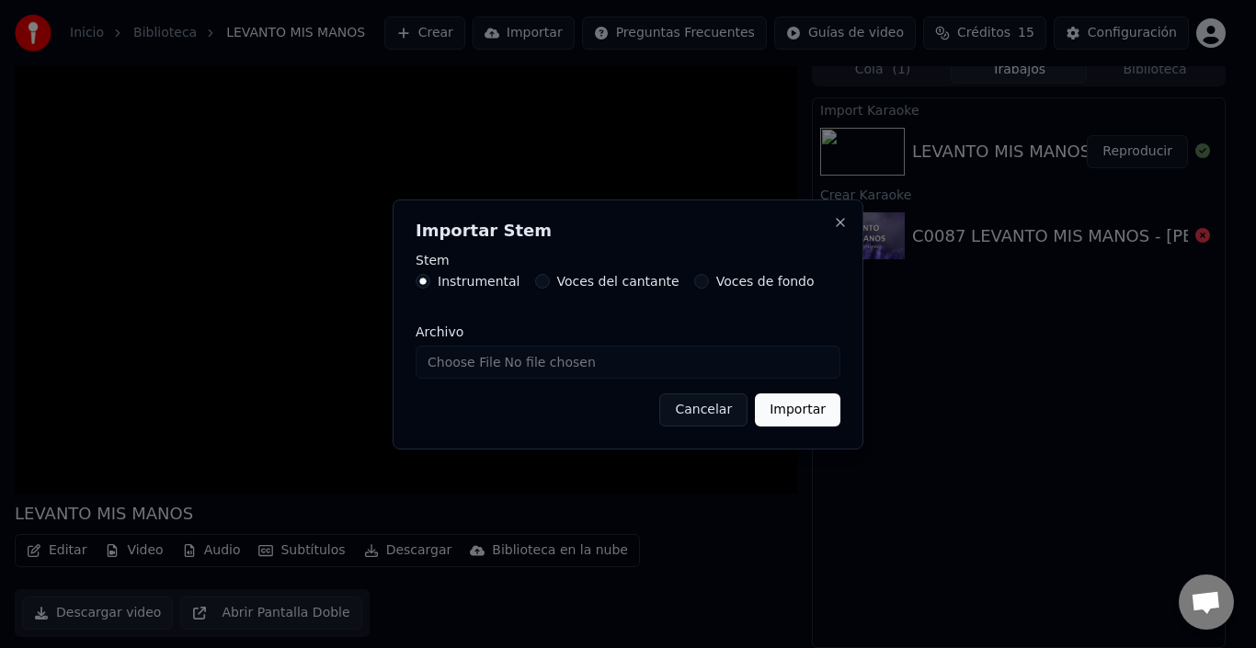
click at [535, 356] on input "Archivo" at bounding box center [628, 362] width 425 height 33
click at [736, 414] on button "Cancelar" at bounding box center [703, 410] width 88 height 33
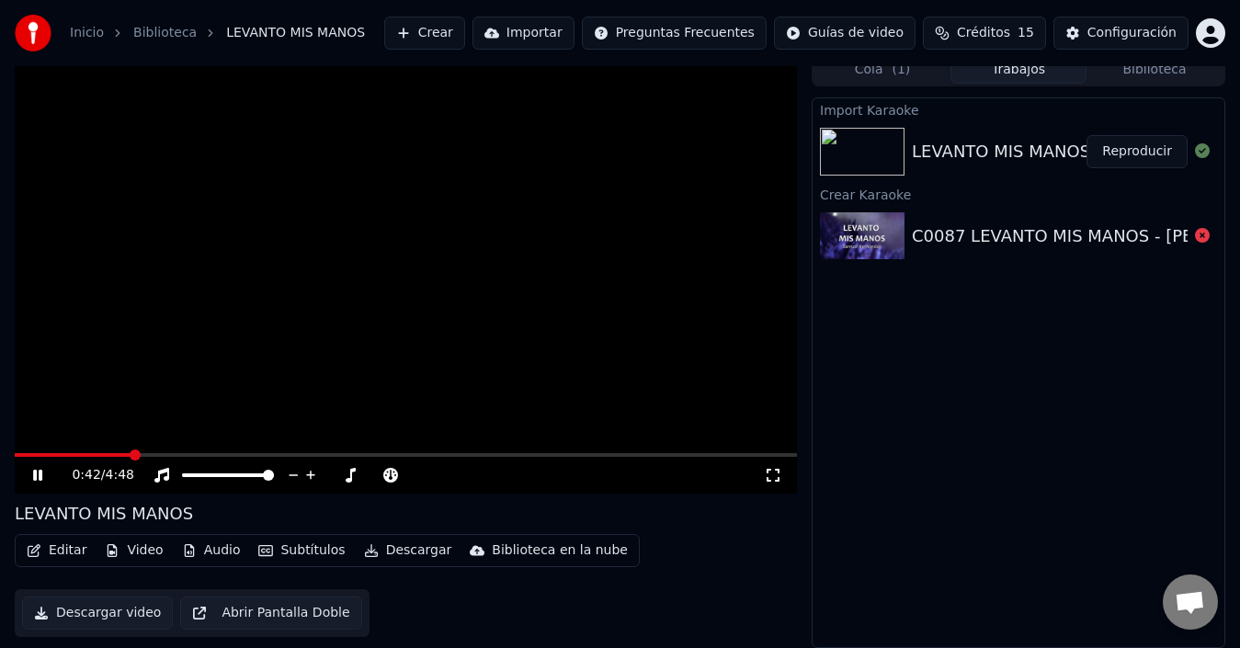
click at [643, 343] on video at bounding box center [406, 273] width 783 height 440
click at [1200, 238] on icon at bounding box center [1202, 235] width 15 height 15
click at [465, 33] on button "Crear" at bounding box center [424, 33] width 81 height 33
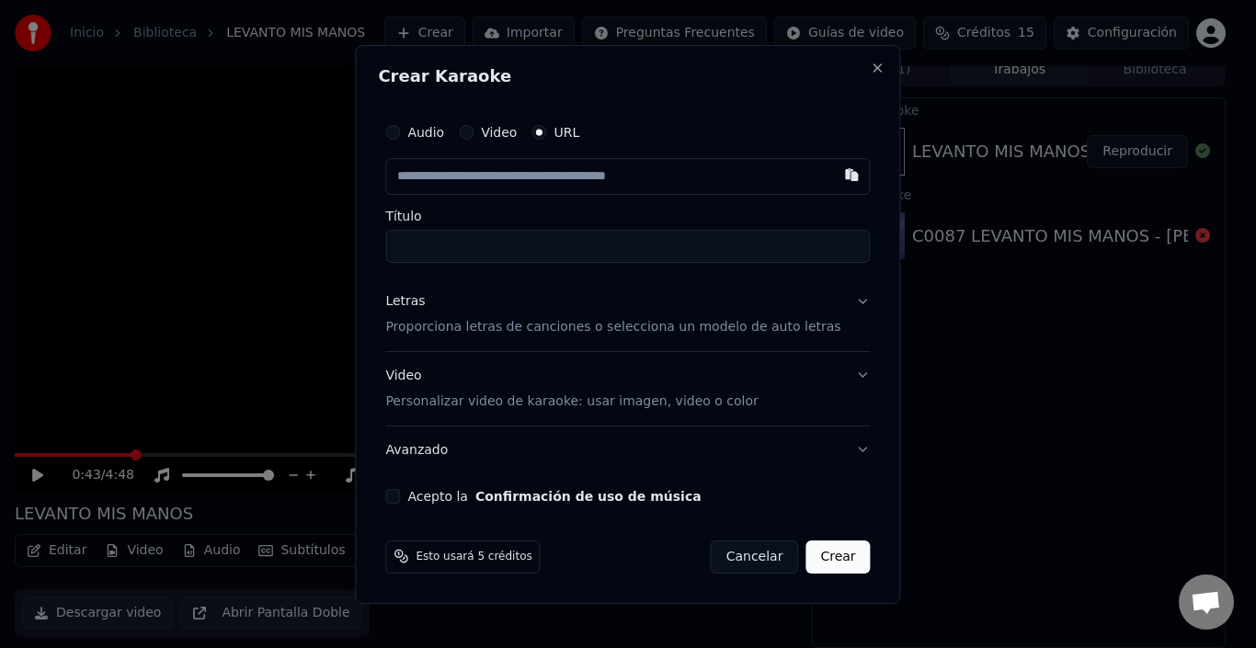
click at [432, 141] on div "Audio Video URL" at bounding box center [627, 132] width 485 height 37
click at [424, 137] on div "Audio" at bounding box center [414, 132] width 59 height 15
click at [400, 130] on button "Audio" at bounding box center [392, 132] width 15 height 15
click at [495, 174] on div "Seleccionar archivo" at bounding box center [463, 176] width 155 height 33
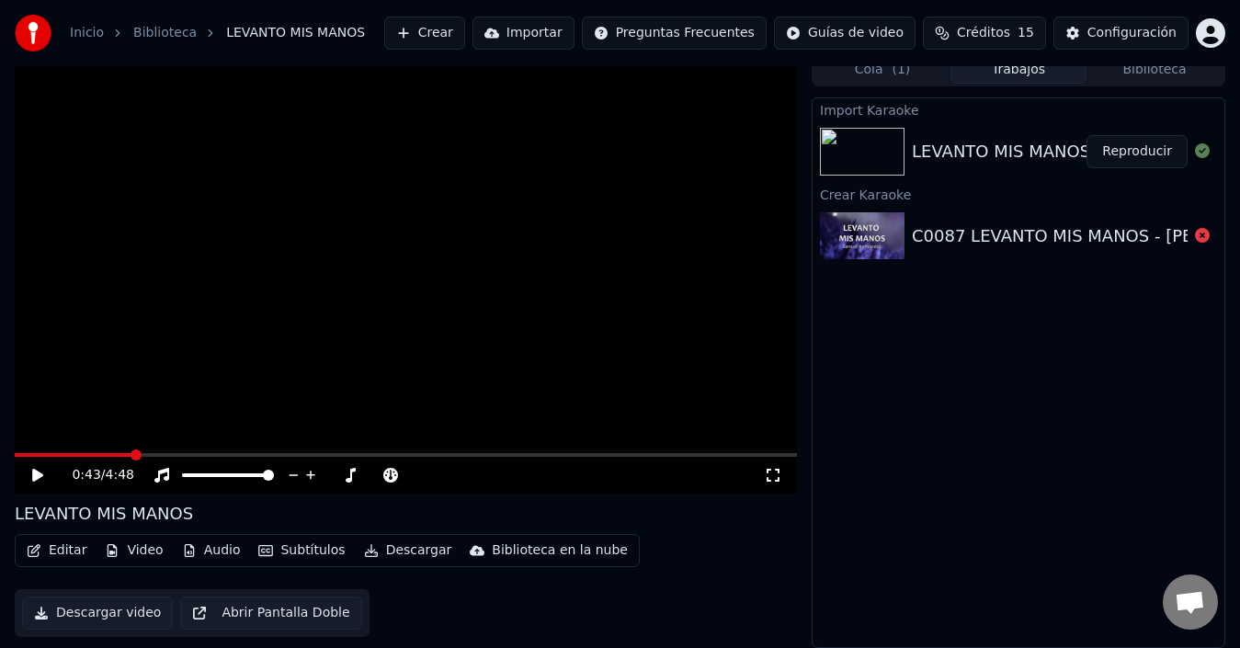
click at [557, 41] on button "Importar" at bounding box center [524, 33] width 102 height 33
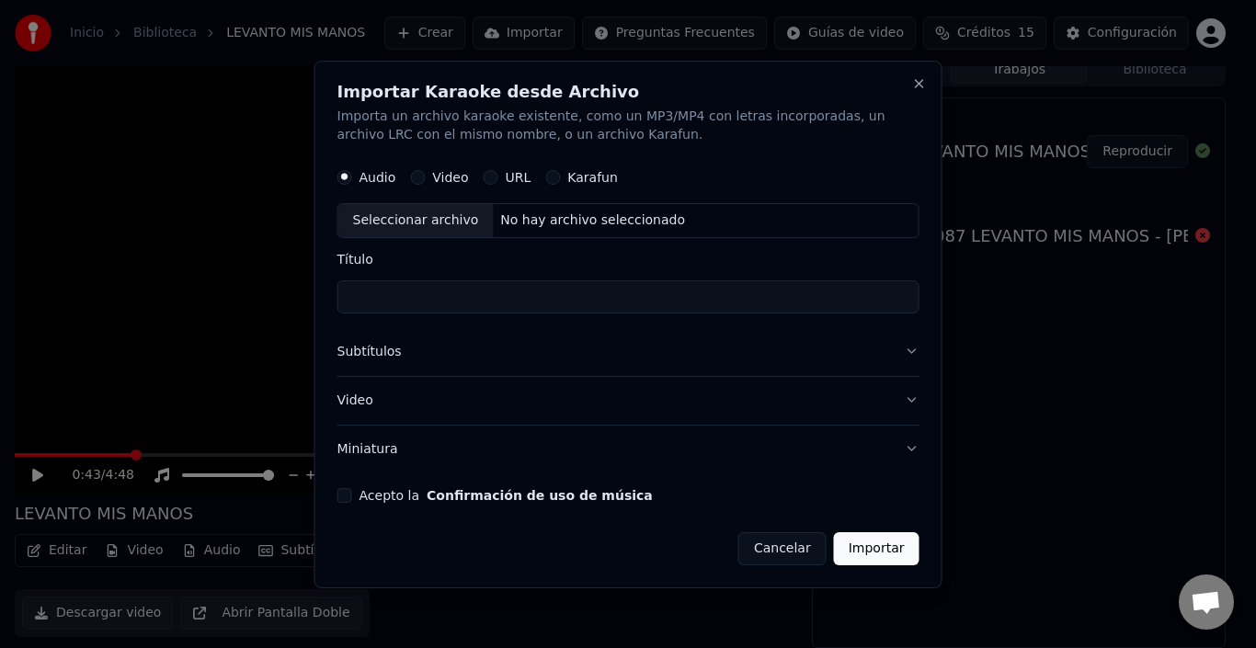
click at [373, 181] on label "Audio" at bounding box center [378, 177] width 37 height 13
click at [352, 181] on button "Audio" at bounding box center [344, 177] width 15 height 15
click at [418, 223] on div "Seleccionar archivo" at bounding box center [415, 220] width 155 height 33
click at [436, 181] on label "Video" at bounding box center [450, 177] width 36 height 13
click at [425, 181] on button "Video" at bounding box center [417, 177] width 15 height 15
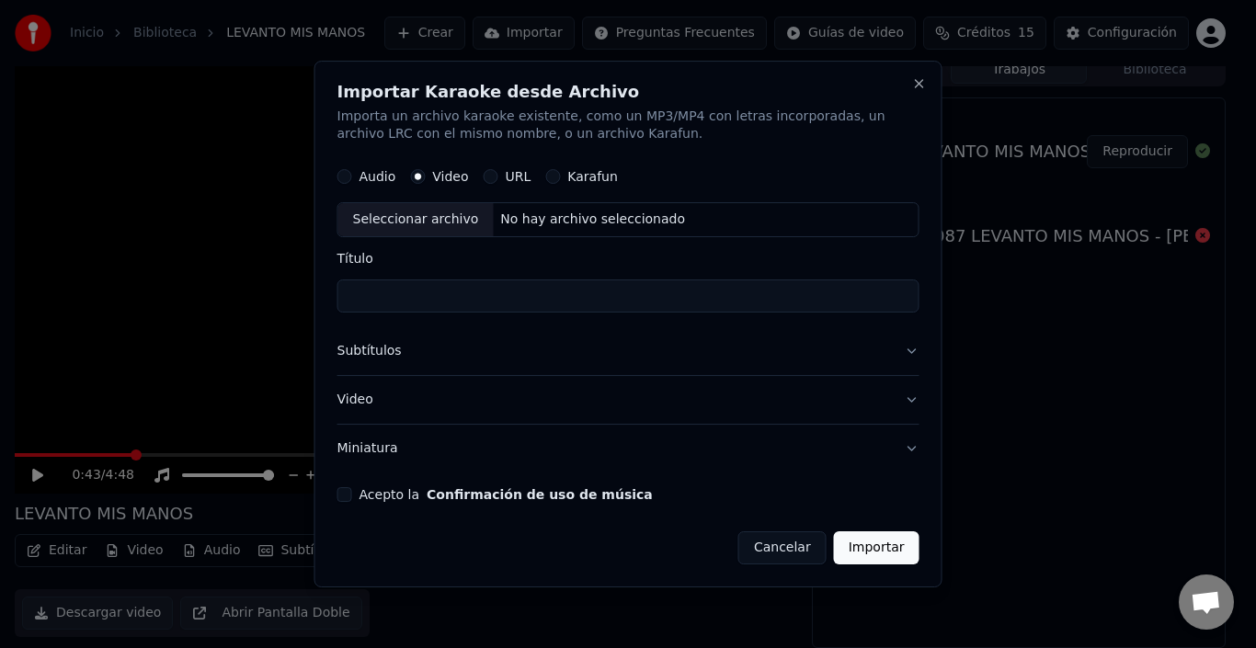
click at [520, 213] on div "No hay archivo seleccionado" at bounding box center [593, 220] width 200 height 18
click at [372, 414] on button "Video" at bounding box center [628, 400] width 582 height 48
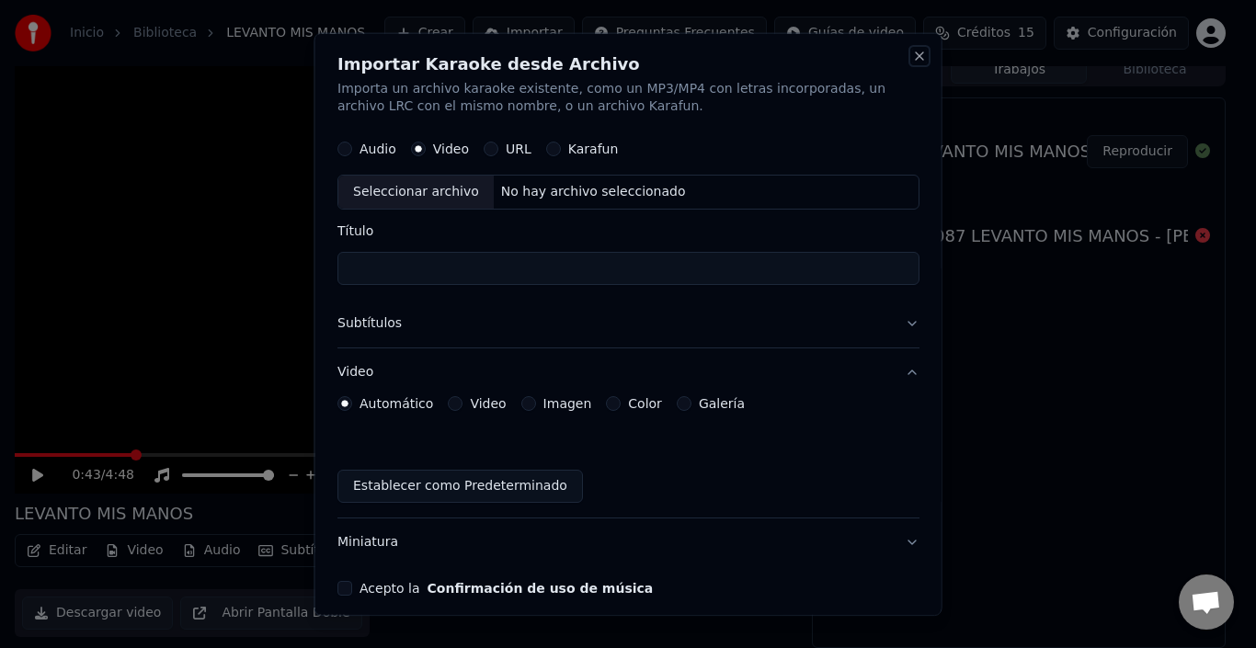
click at [912, 55] on button "Close" at bounding box center [919, 55] width 15 height 15
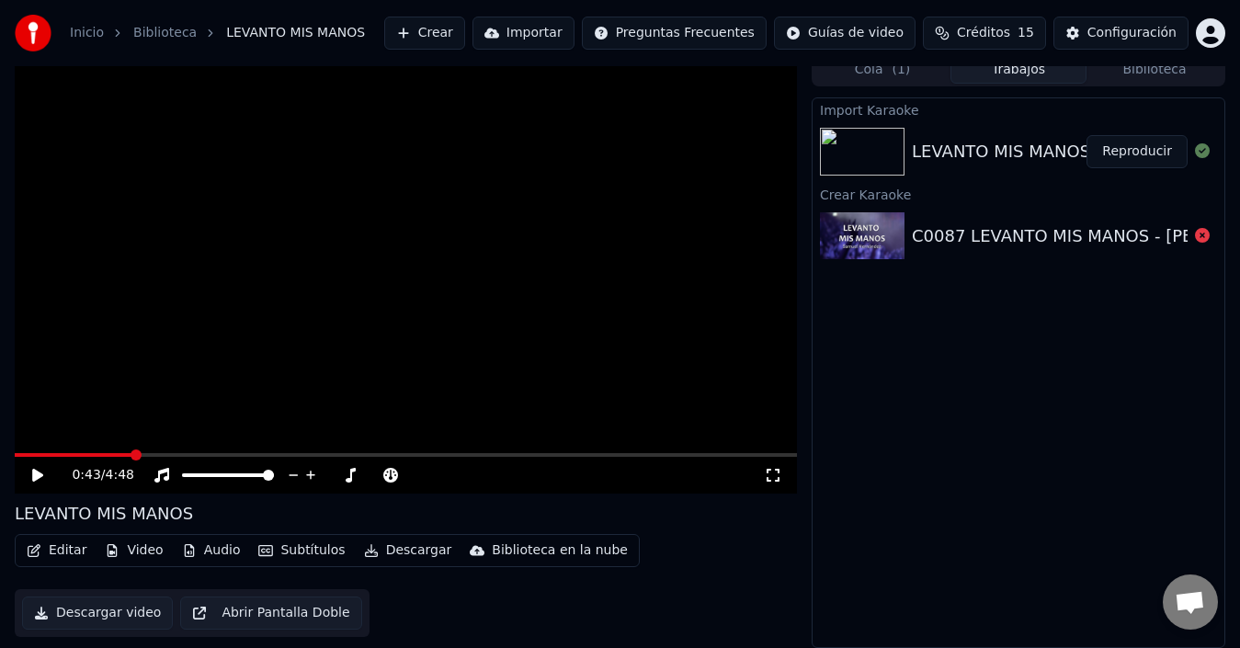
click at [271, 23] on div "Inicio Biblioteca LEVANTO MIS MANOS" at bounding box center [190, 33] width 350 height 37
click at [111, 38] on icon "breadcrumb" at bounding box center [117, 33] width 13 height 13
click at [111, 34] on icon "breadcrumb" at bounding box center [117, 33] width 13 height 13
click at [115, 32] on icon "breadcrumb" at bounding box center [117, 33] width 13 height 13
click at [75, 40] on link "Inicio" at bounding box center [87, 33] width 34 height 18
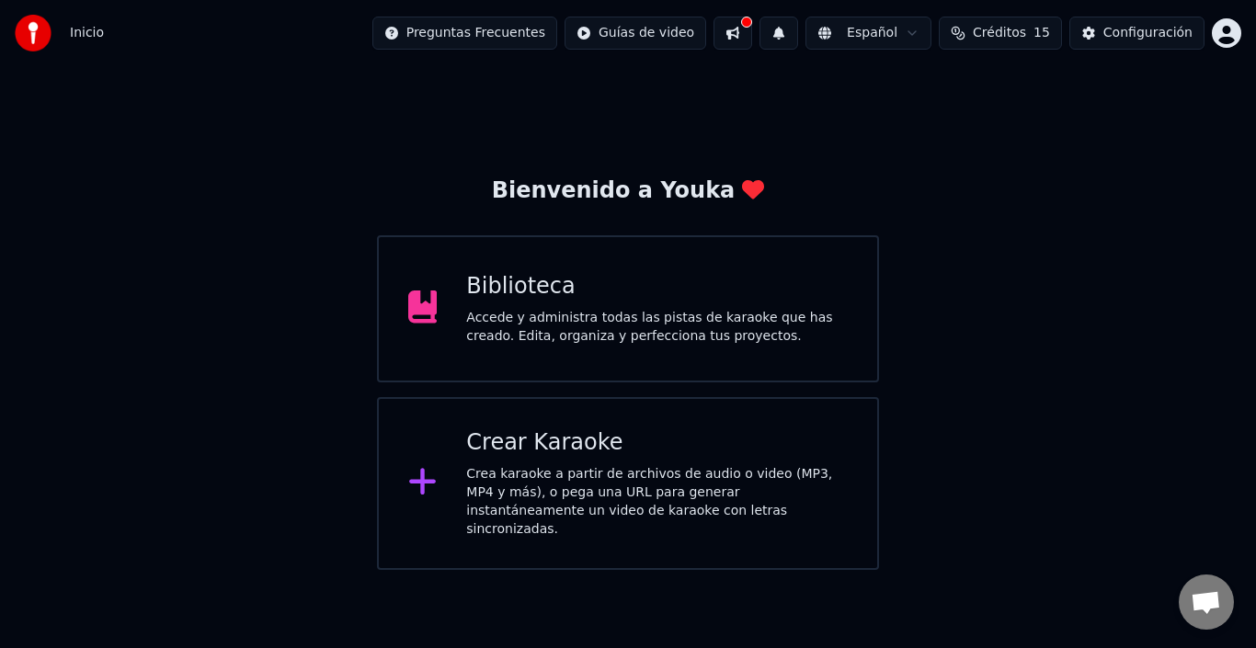
click at [663, 452] on div "Crear Karaoke" at bounding box center [657, 443] width 382 height 29
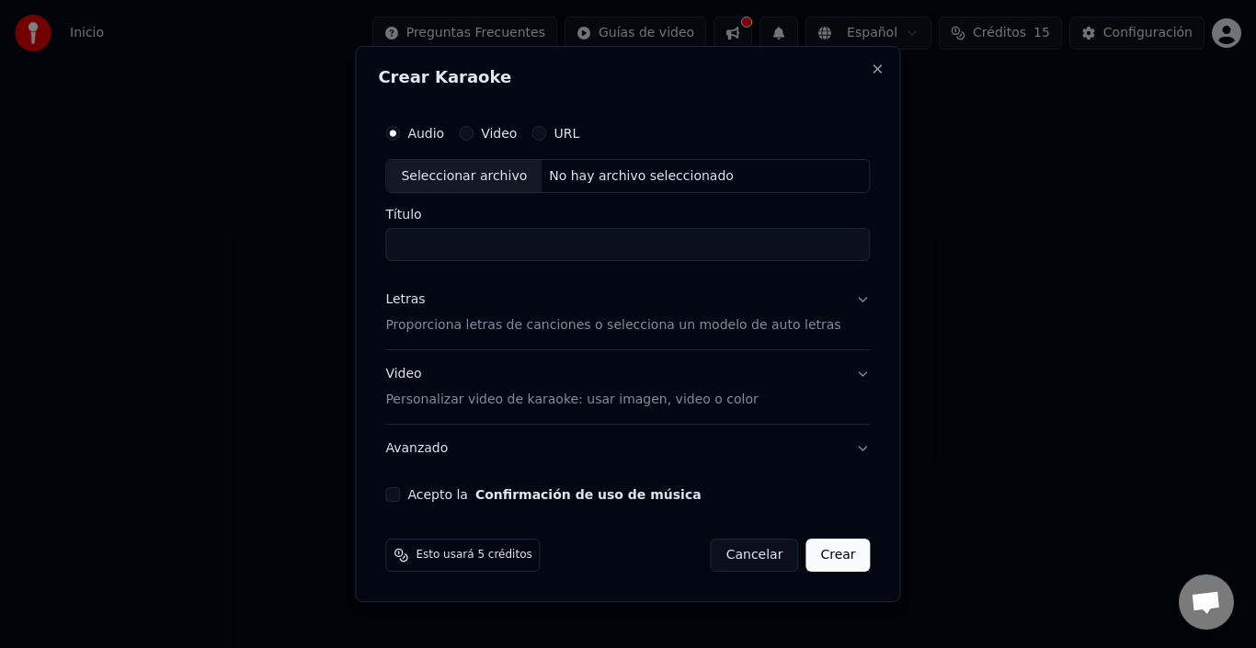
click at [473, 169] on div "Seleccionar archivo" at bounding box center [463, 176] width 155 height 33
click at [569, 132] on div "URL" at bounding box center [556, 133] width 48 height 15
click at [546, 132] on button "URL" at bounding box center [539, 133] width 15 height 15
click at [400, 130] on button "Audio" at bounding box center [392, 132] width 15 height 15
click at [493, 176] on div "Seleccionar archivo" at bounding box center [463, 176] width 155 height 33
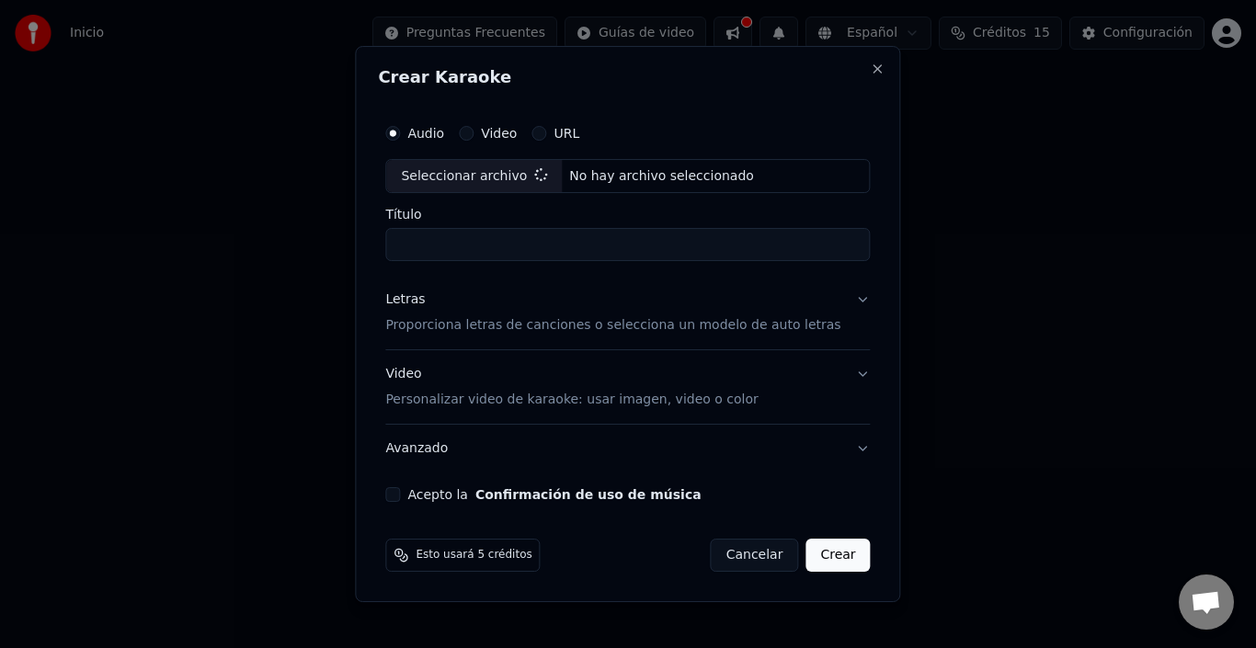
type input "**********"
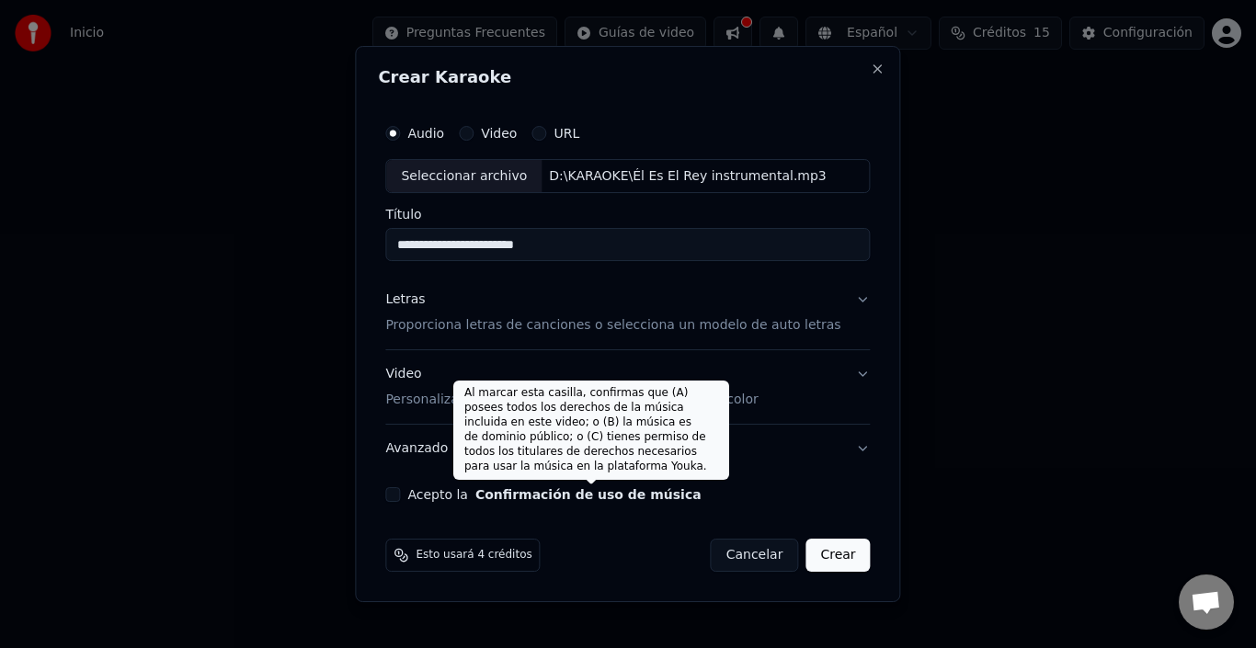
click at [518, 492] on button "Confirmación de uso de música" at bounding box center [588, 494] width 226 height 13
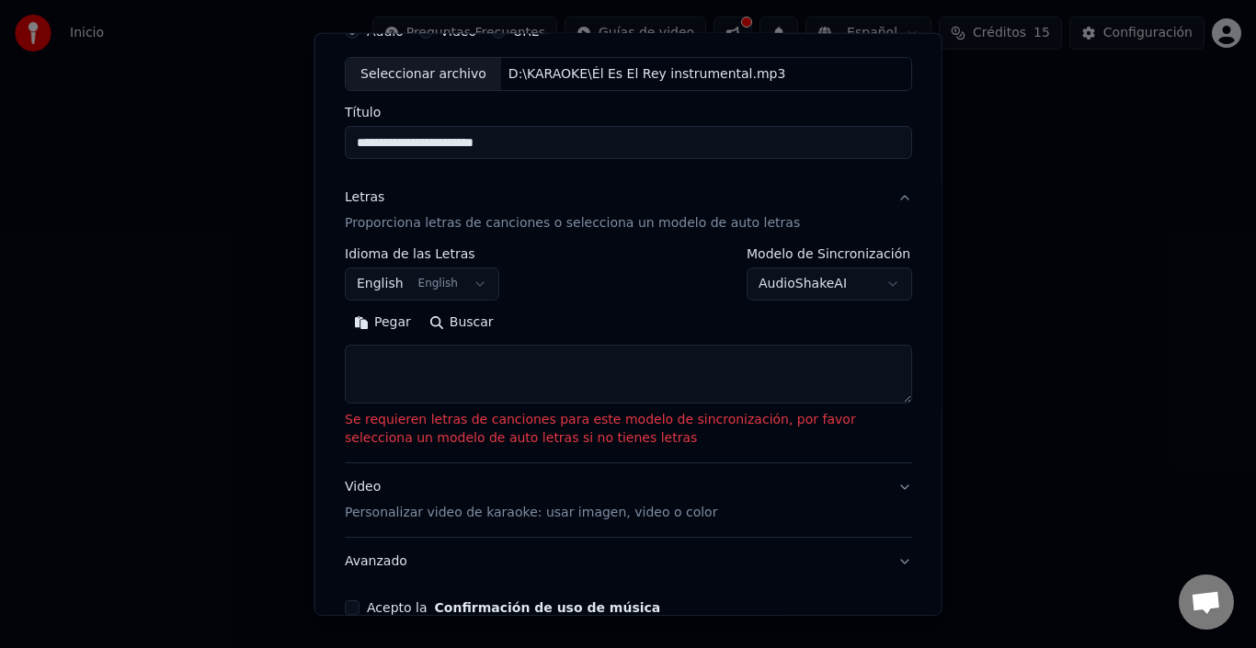
scroll to position [108, 0]
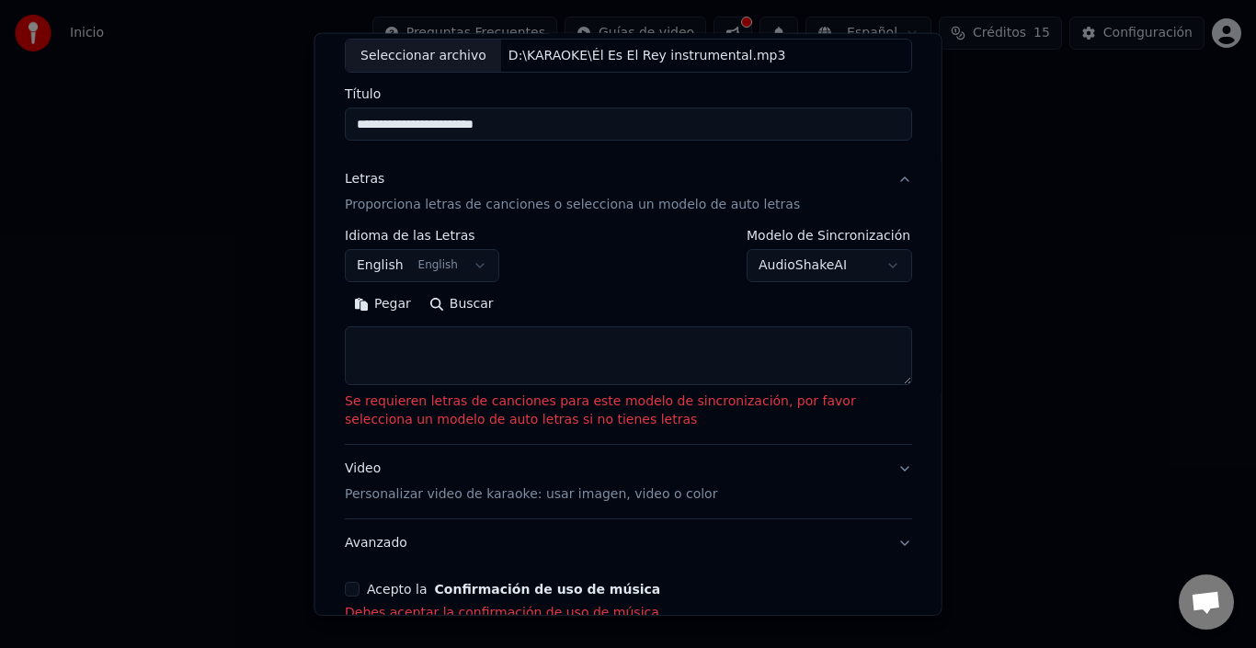
drag, startPoint x: 421, startPoint y: 578, endPoint x: 419, endPoint y: 589, distance: 11.2
click at [421, 579] on div "**********" at bounding box center [628, 308] width 582 height 644
click at [422, 595] on label "Acepto la Confirmación de uso de música" at bounding box center [513, 589] width 293 height 13
click at [360, 595] on button "Acepto la Confirmación de uso de música" at bounding box center [352, 589] width 15 height 15
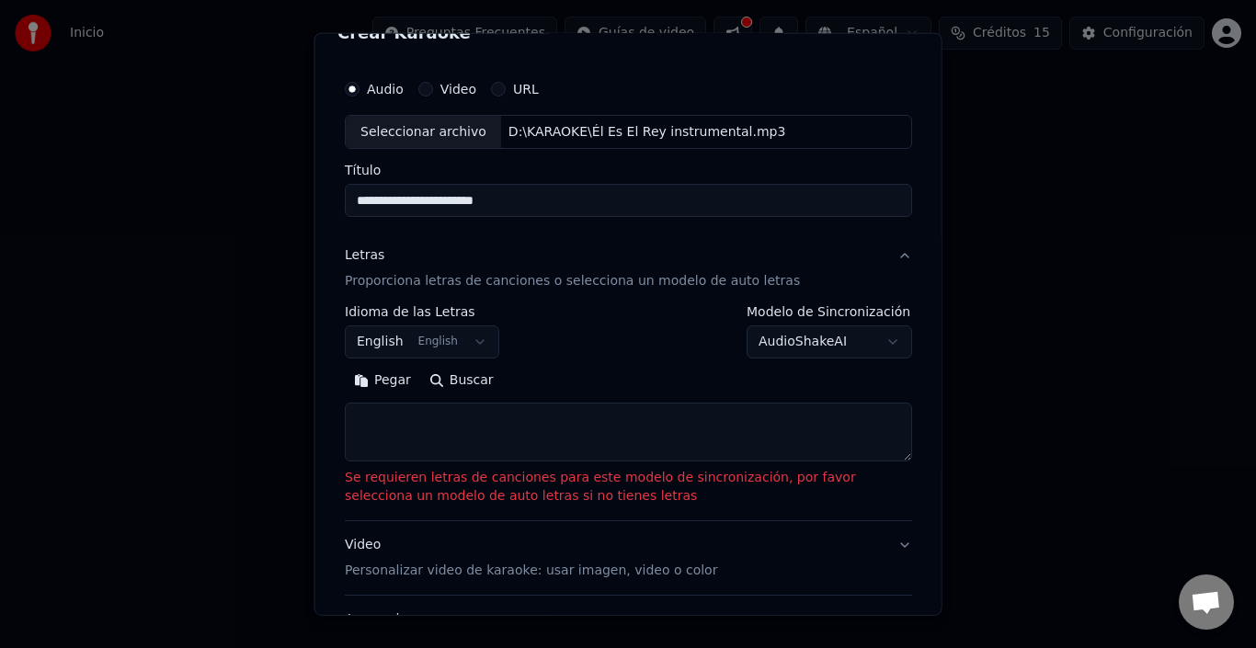
scroll to position [189, 0]
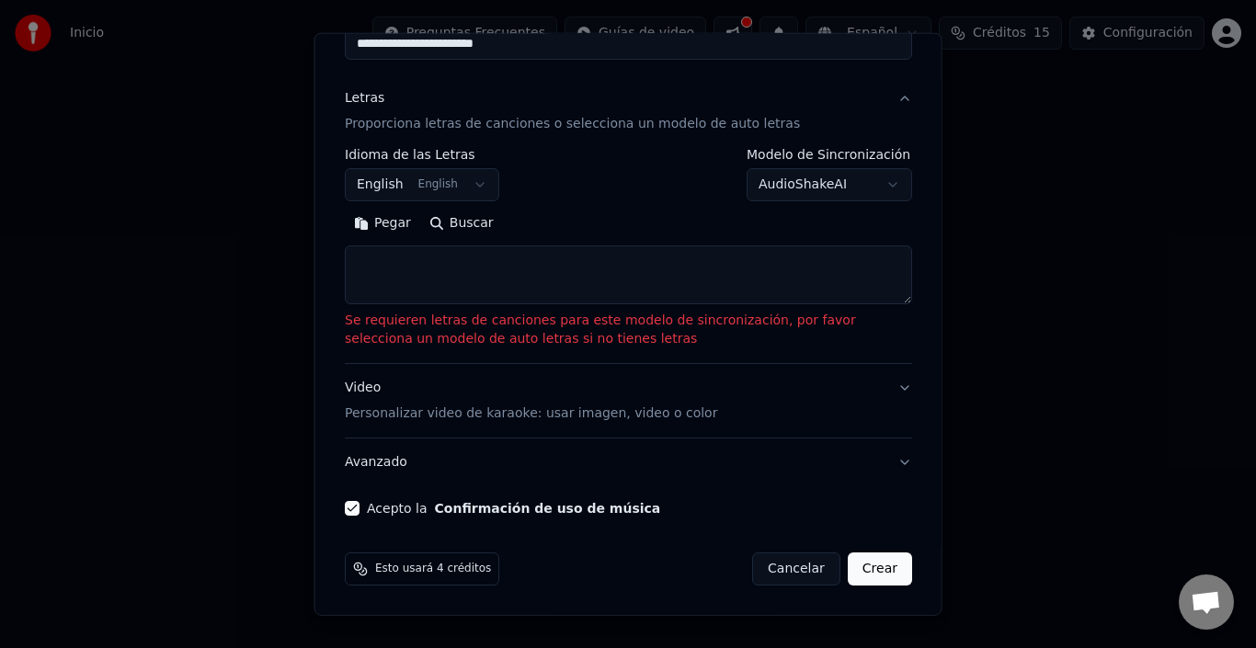
click at [866, 581] on button "Crear" at bounding box center [879, 569] width 64 height 33
click at [875, 572] on button "Crear" at bounding box center [879, 569] width 64 height 33
click at [486, 276] on textarea at bounding box center [628, 275] width 567 height 59
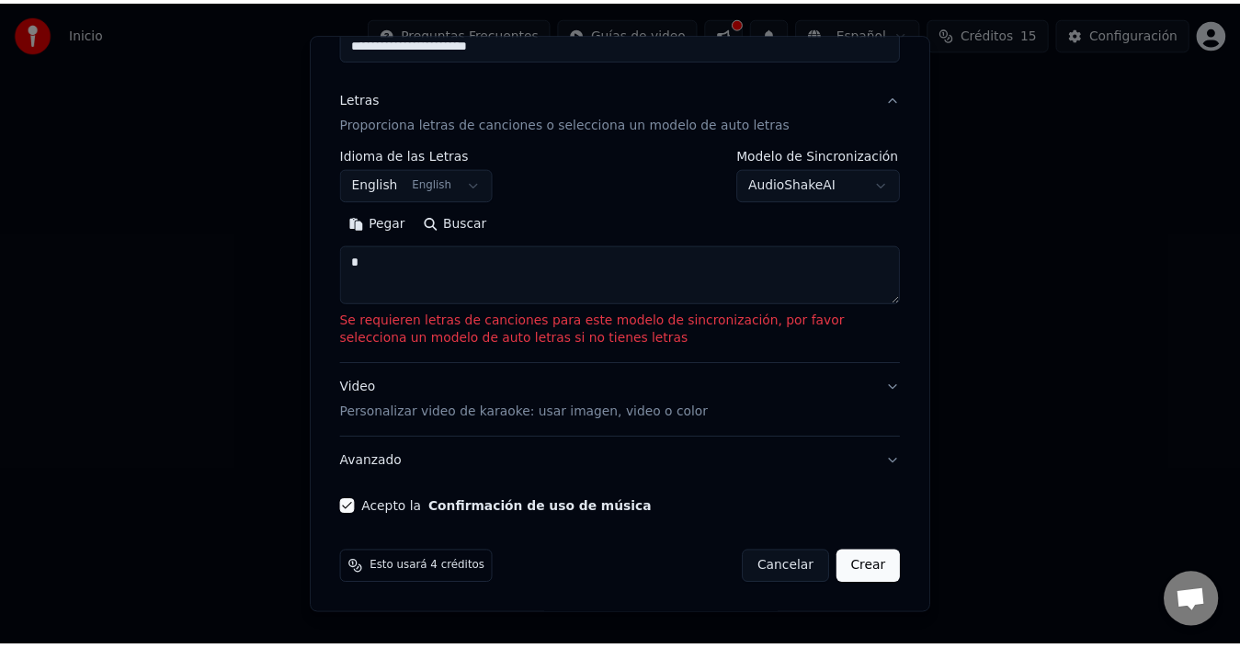
scroll to position [144, 0]
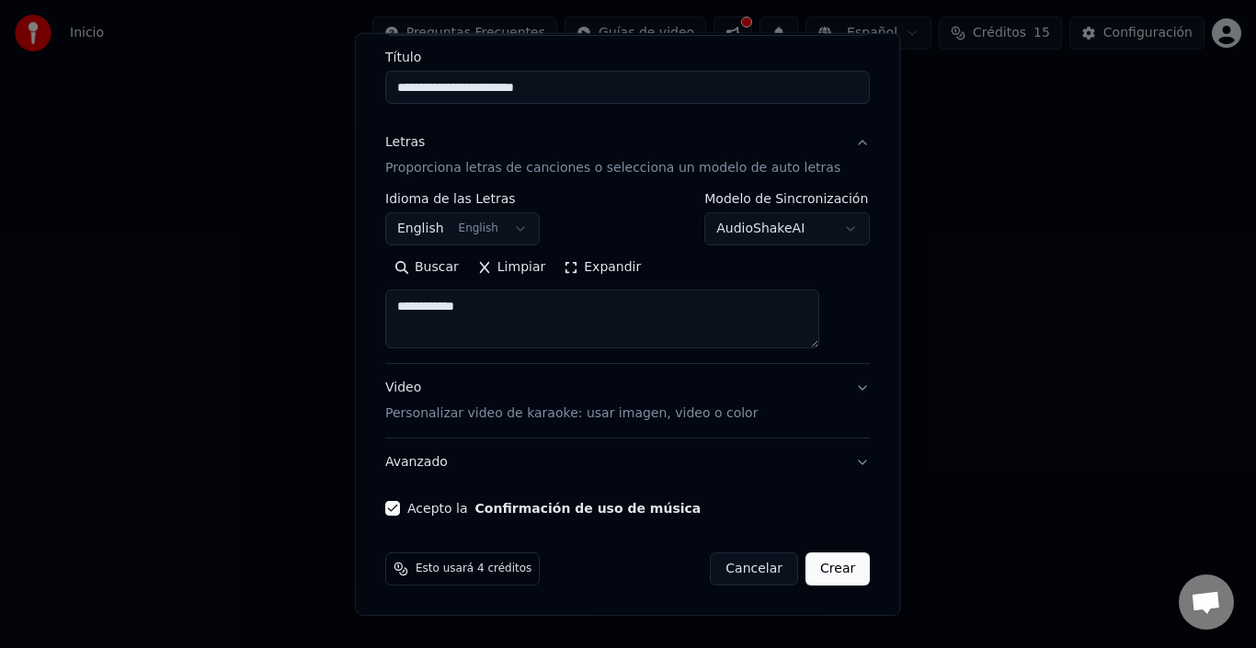
type textarea "**********"
click at [813, 576] on button "Crear" at bounding box center [838, 569] width 64 height 33
select select "**"
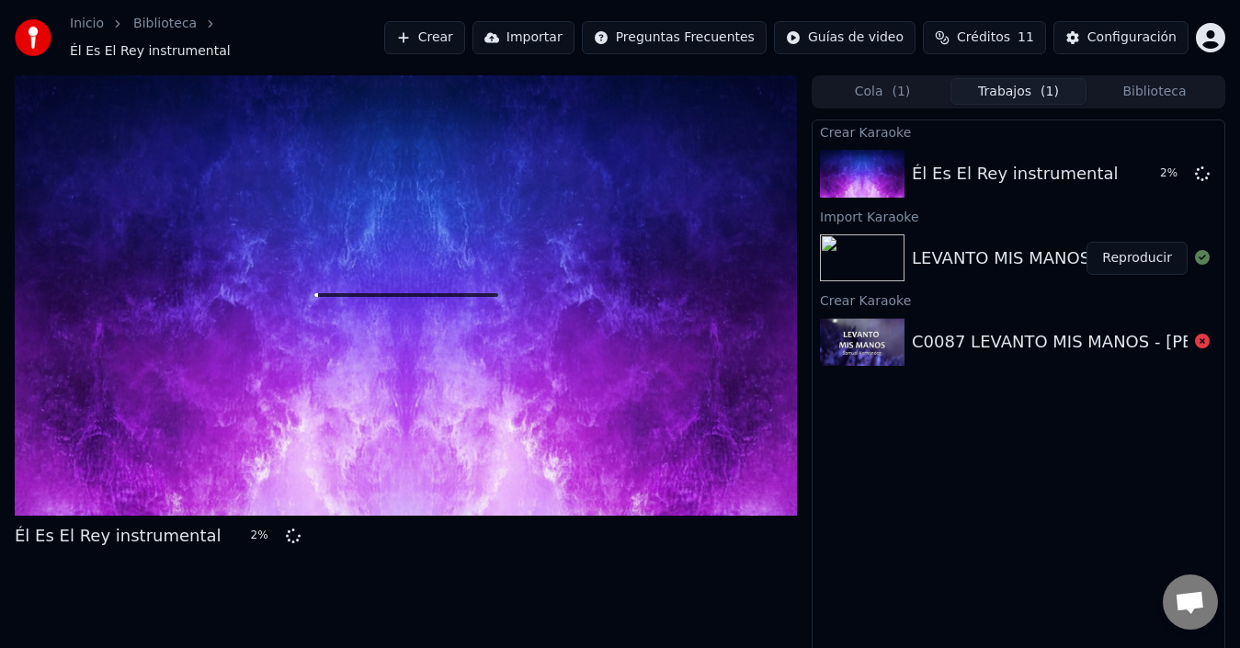
click at [1132, 251] on button "Reproducir" at bounding box center [1137, 258] width 101 height 33
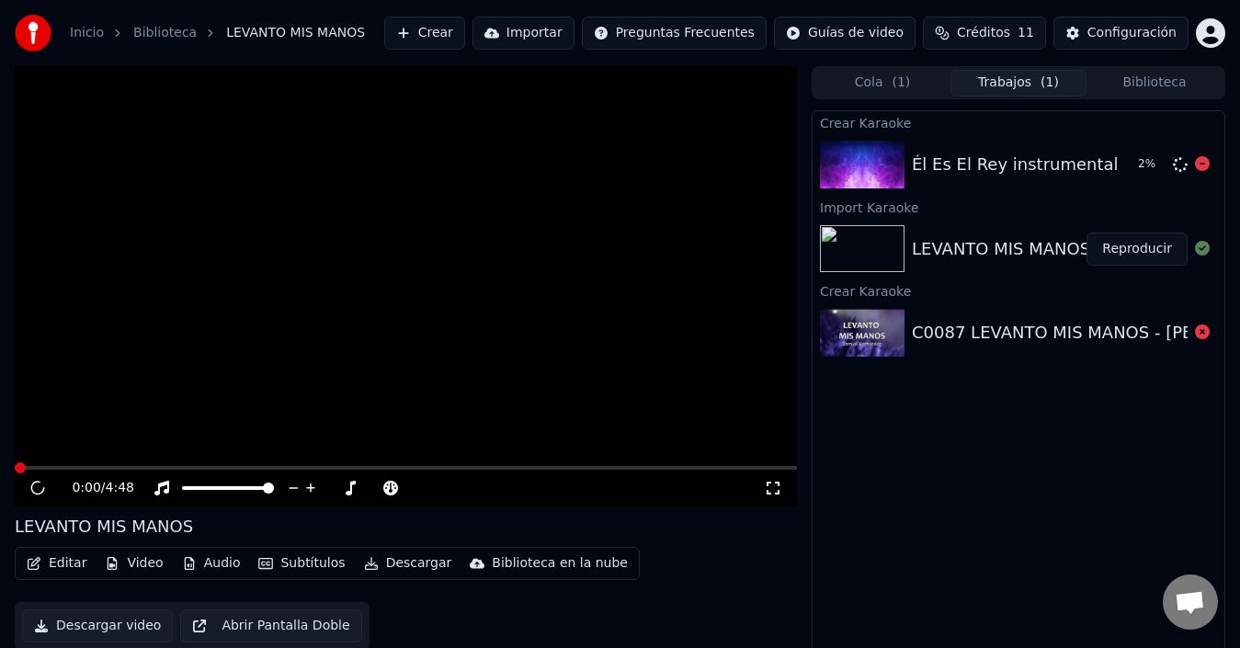
click at [1089, 183] on div "Él Es El Rey instrumental 2 %" at bounding box center [1019, 164] width 412 height 63
click at [1066, 163] on div "Él Es El Rey instrumental" at bounding box center [1015, 165] width 207 height 26
click at [27, 496] on div "0:06 / 4:48" at bounding box center [406, 488] width 768 height 18
click at [35, 491] on icon at bounding box center [37, 488] width 9 height 11
click at [50, 566] on button "Editar" at bounding box center [56, 564] width 74 height 26
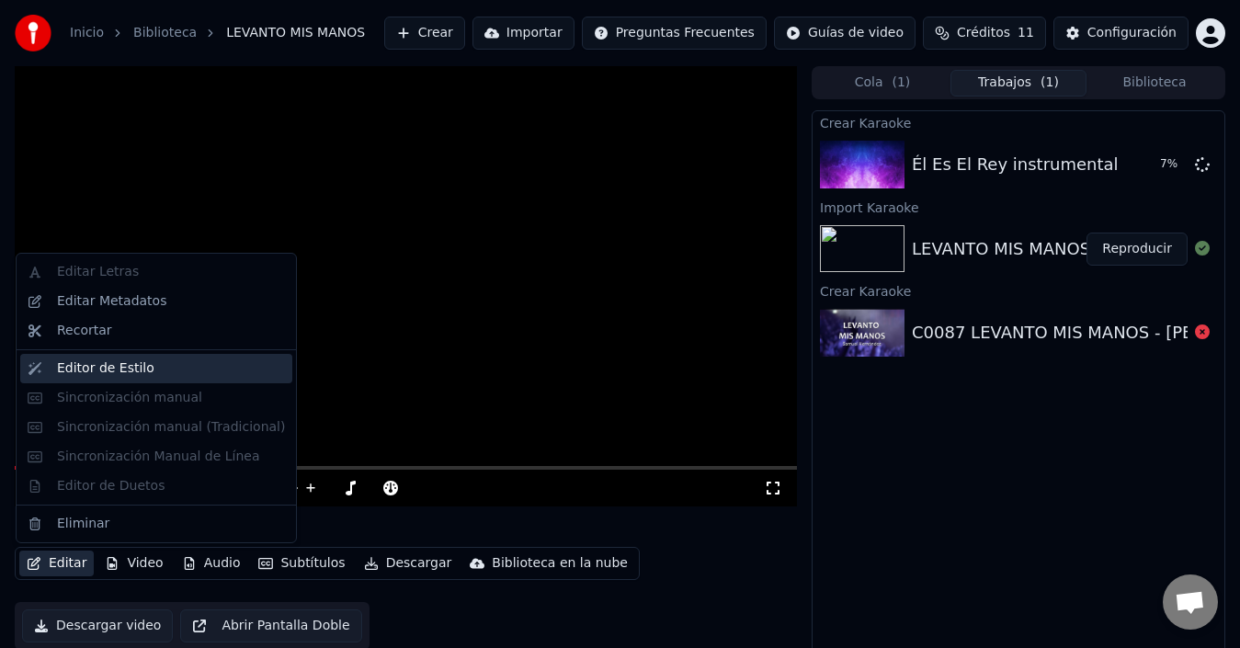
click at [177, 372] on div "Editor de Estilo" at bounding box center [171, 369] width 228 height 18
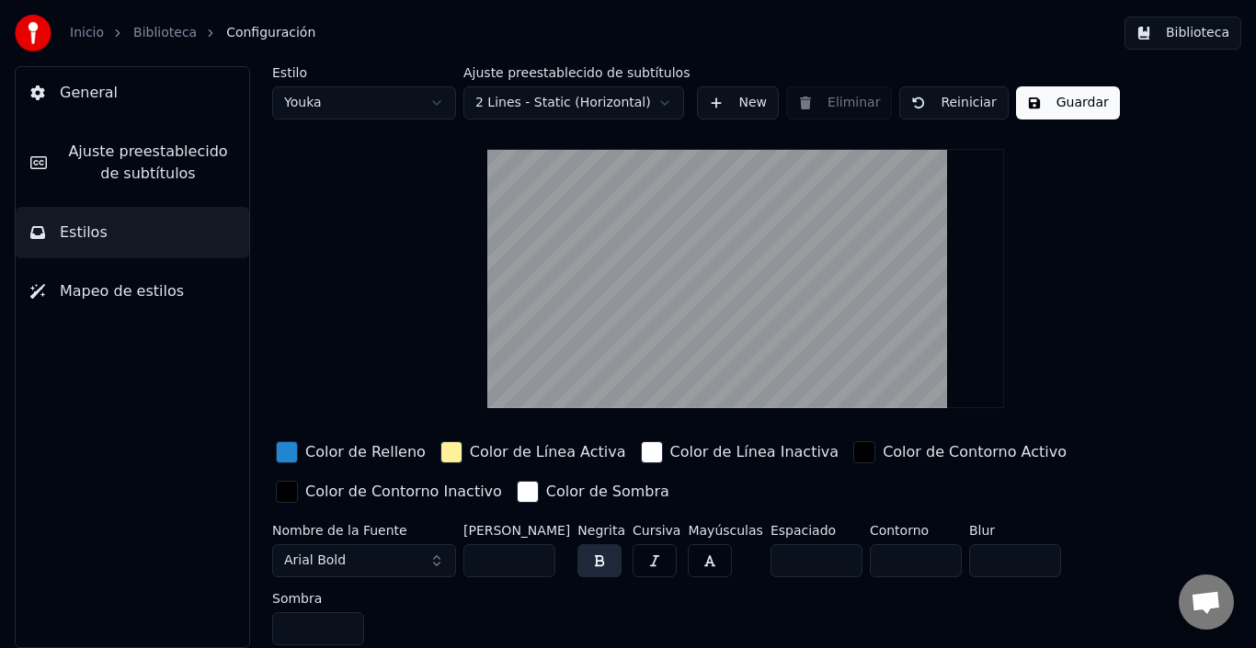
click at [135, 295] on span "Mapeo de estilos" at bounding box center [122, 291] width 124 height 22
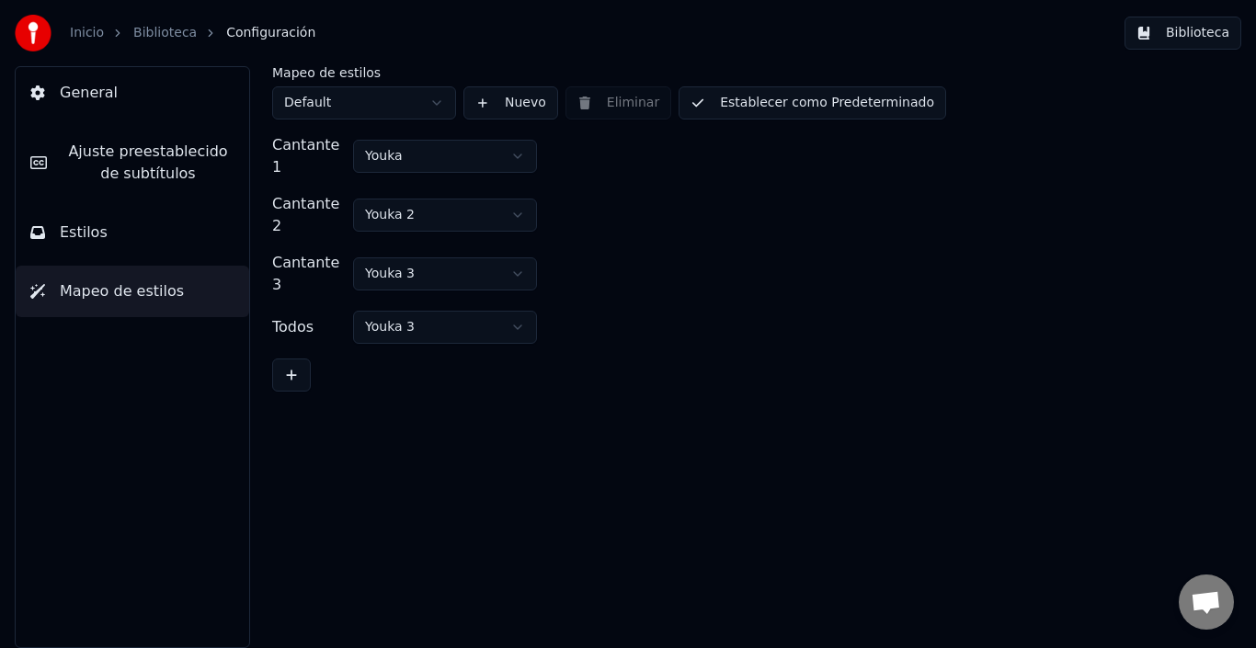
click at [132, 253] on button "Estilos" at bounding box center [133, 232] width 234 height 51
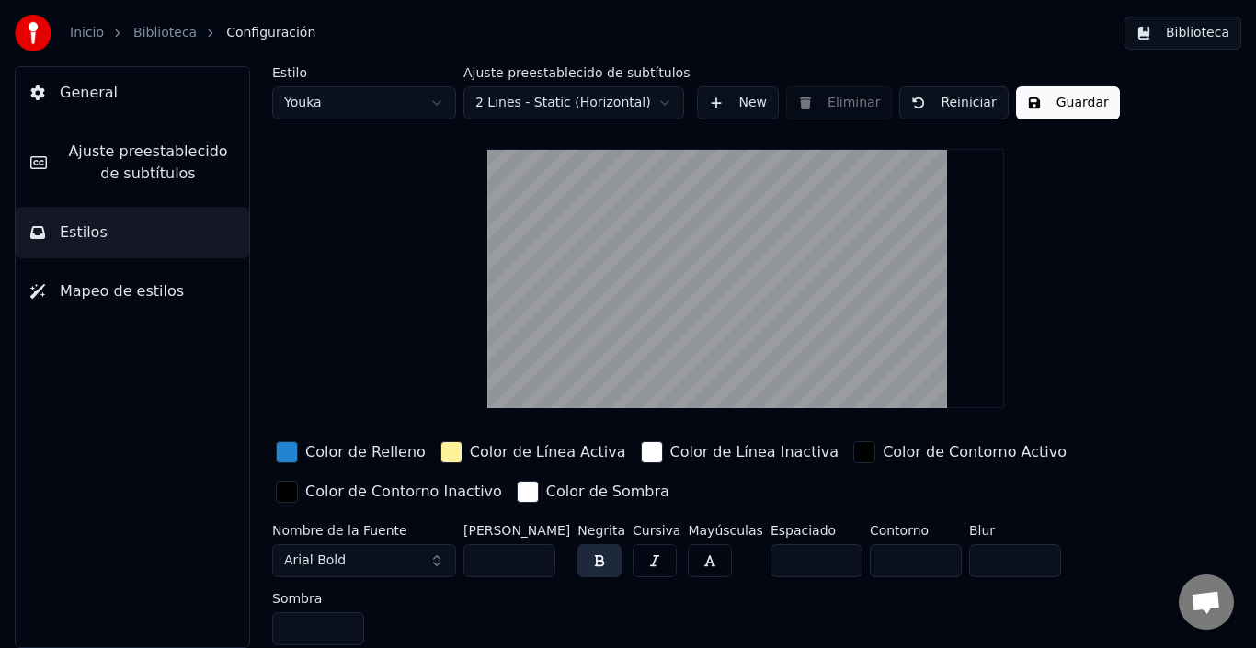
click at [158, 181] on span "Ajuste preestablecido de subtítulos" at bounding box center [148, 163] width 173 height 44
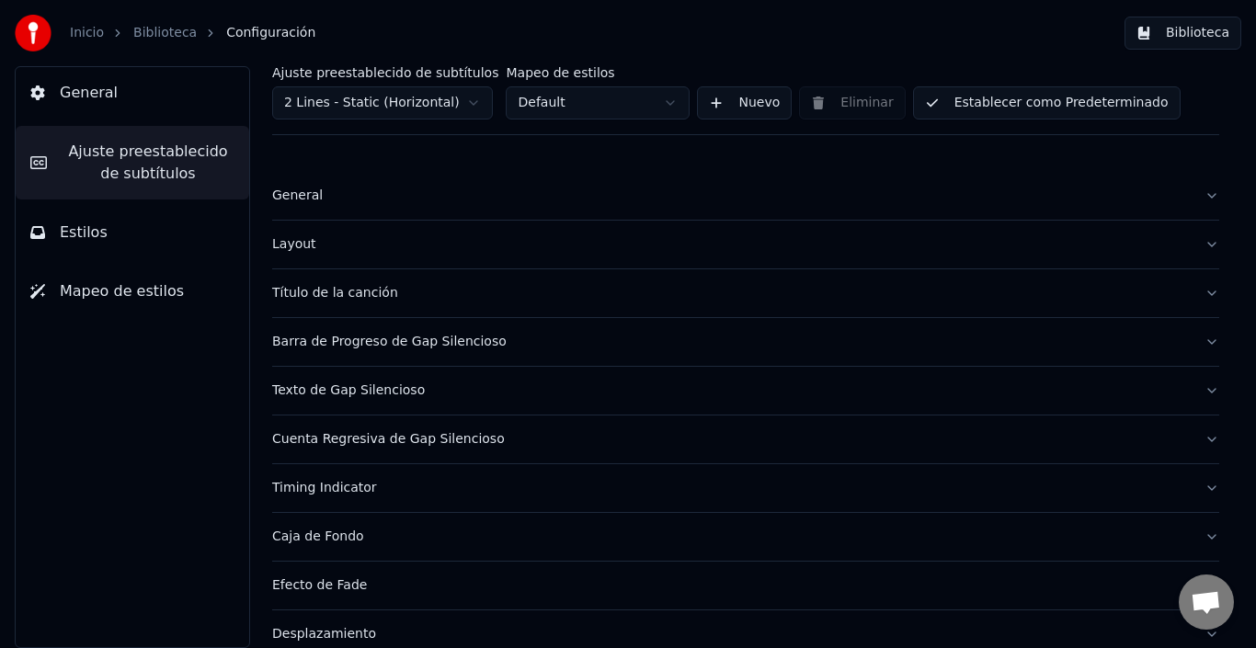
click at [209, 71] on button "General" at bounding box center [133, 92] width 234 height 51
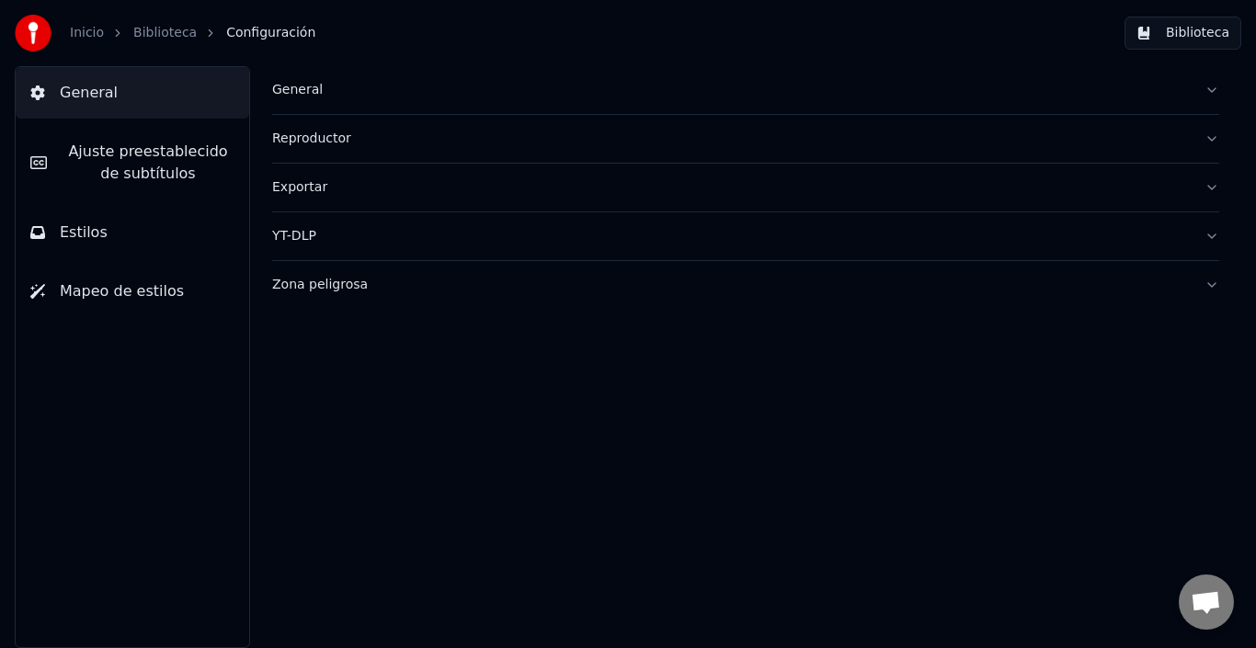
click at [202, 25] on ol "Inicio Biblioteca Configuración" at bounding box center [193, 33] width 246 height 18
click at [150, 35] on link "Biblioteca" at bounding box center [164, 33] width 63 height 18
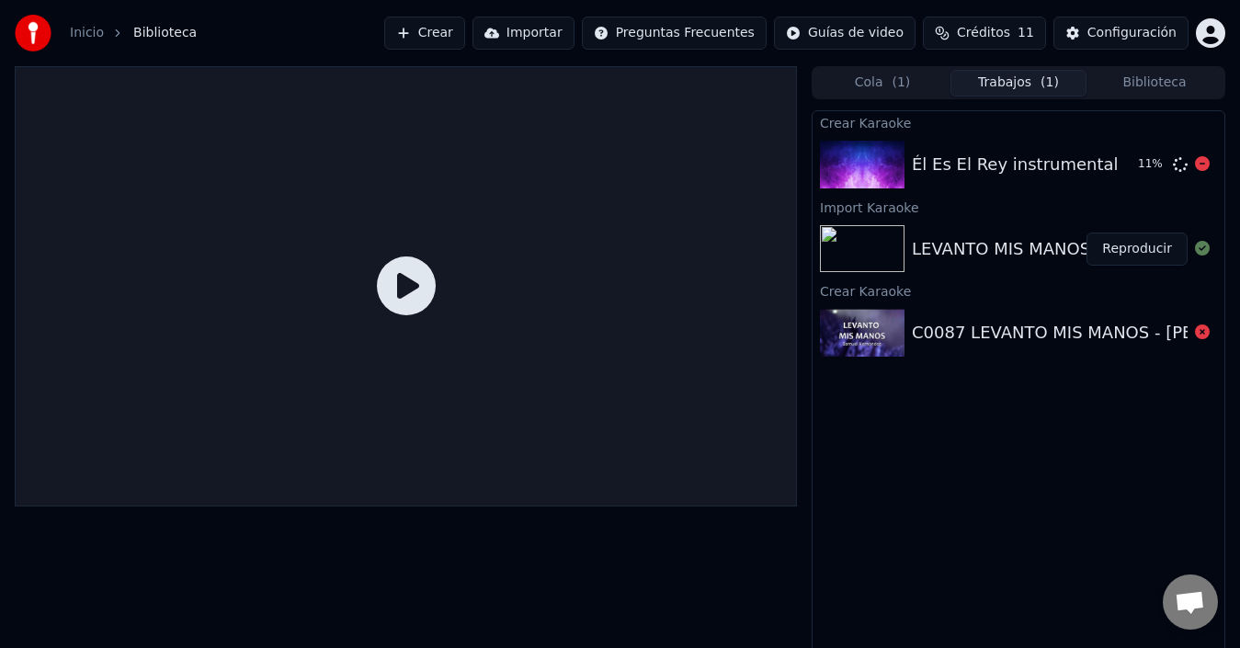
click at [1002, 182] on div "Él Es El Rey instrumental 11 %" at bounding box center [1019, 164] width 412 height 63
click at [931, 186] on div "Él Es El Rey instrumental 12 %" at bounding box center [1019, 164] width 412 height 63
click at [887, 82] on button "Cola ( 1 )" at bounding box center [883, 83] width 136 height 27
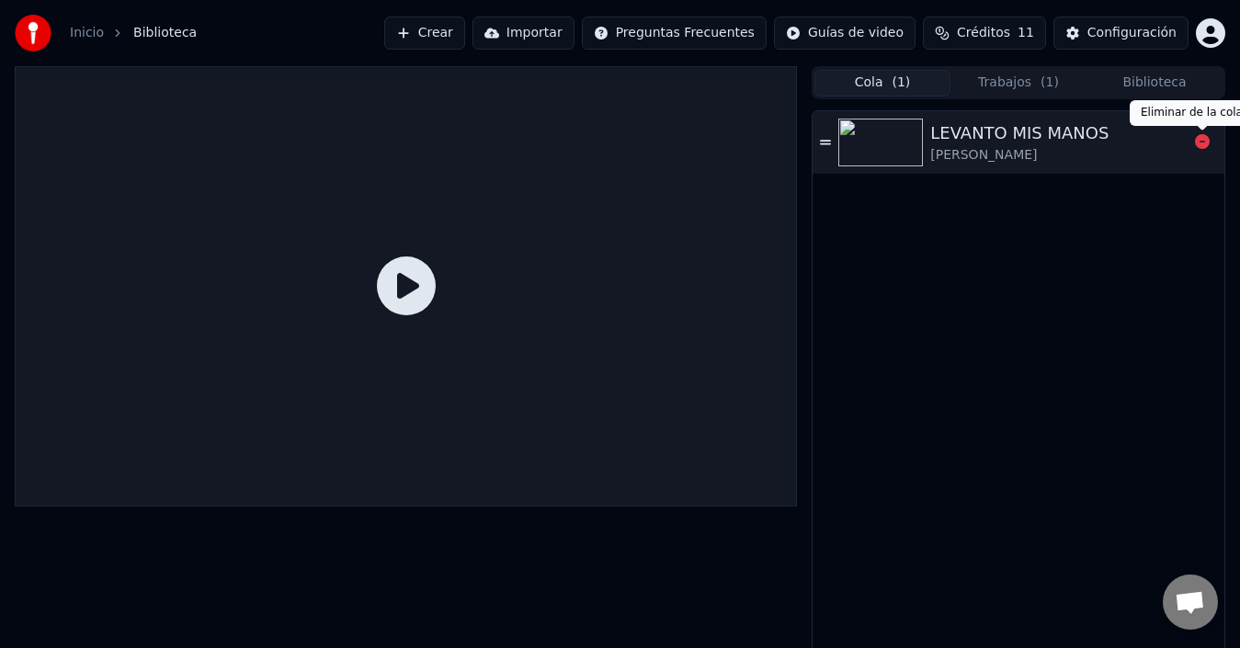
click at [1206, 143] on icon at bounding box center [1202, 141] width 15 height 15
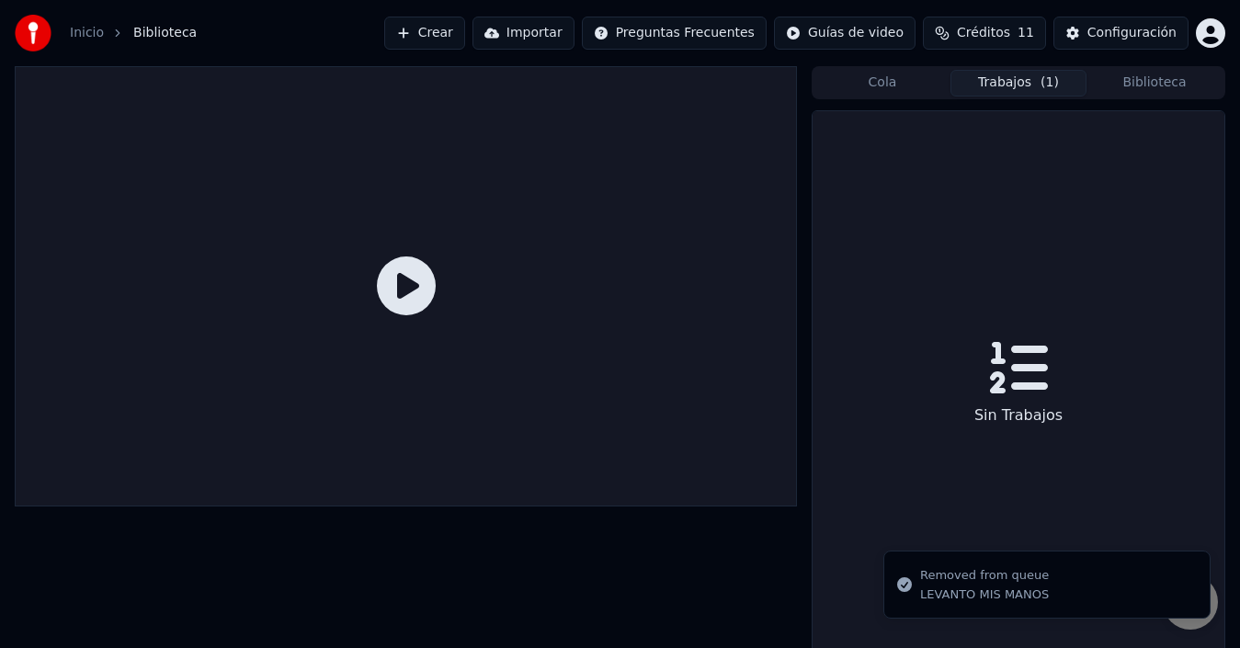
click at [999, 86] on button "Trabajos ( 1 )" at bounding box center [1019, 83] width 136 height 27
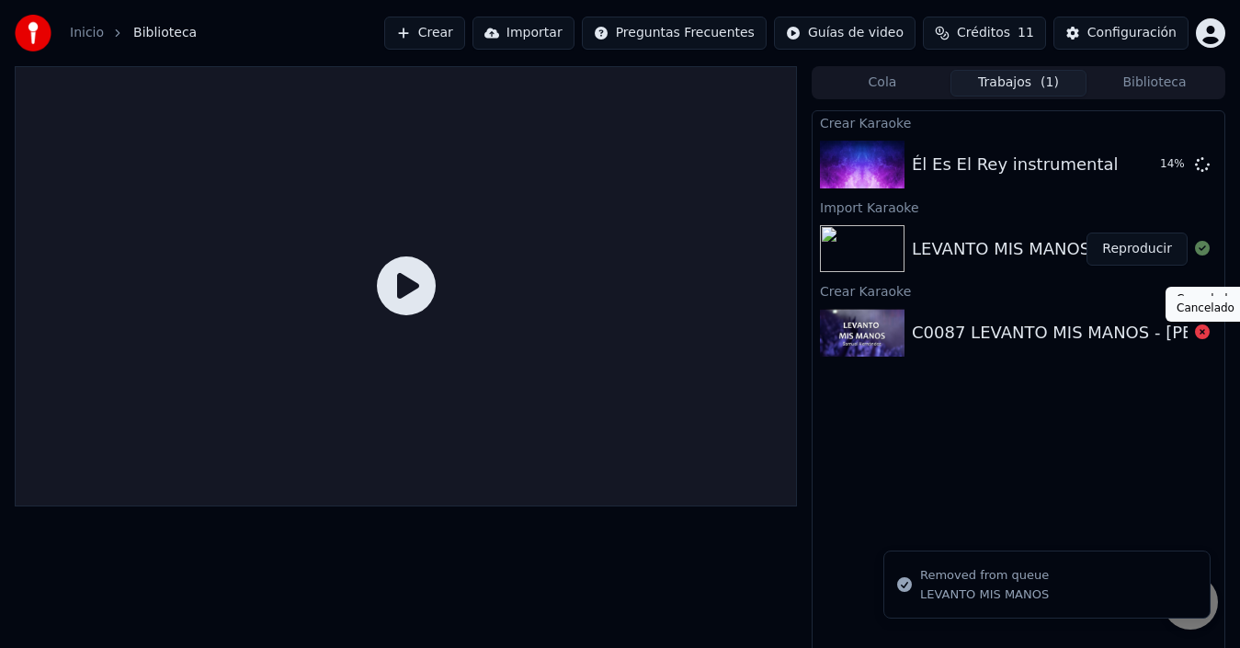
click at [1198, 338] on icon at bounding box center [1202, 332] width 15 height 15
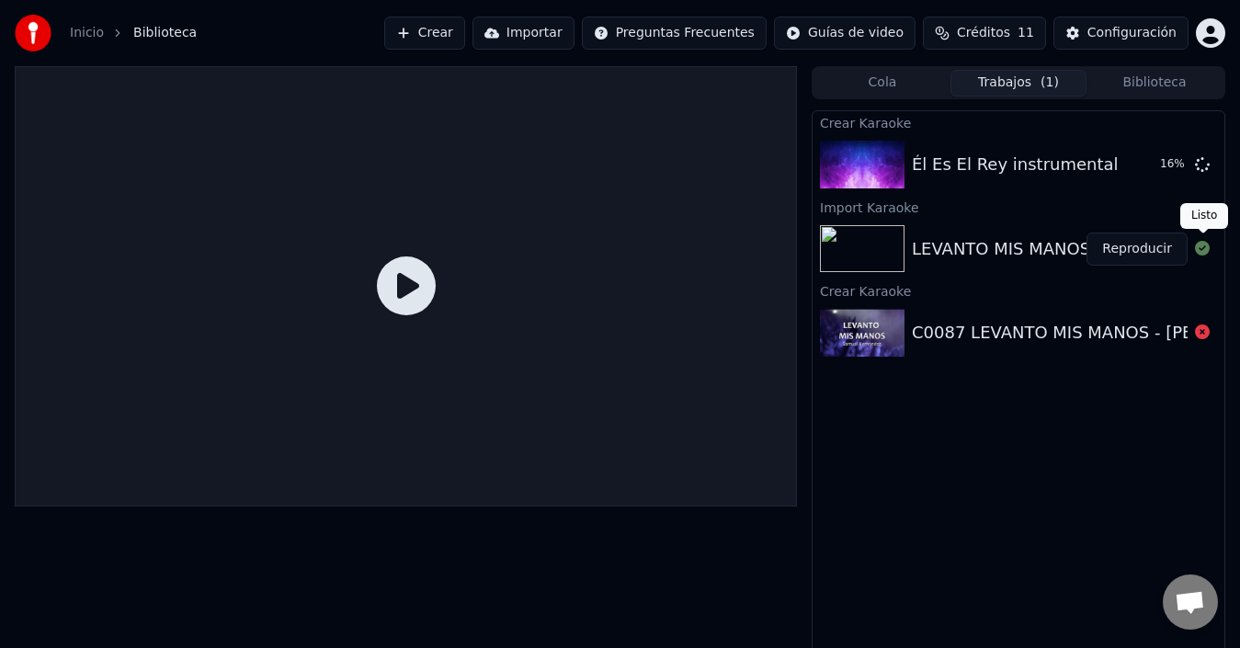
click at [1210, 252] on div at bounding box center [1202, 249] width 29 height 22
click at [945, 161] on div "Él Es El Rey instrumental" at bounding box center [1015, 165] width 207 height 26
click at [1151, 85] on button "Biblioteca" at bounding box center [1155, 83] width 136 height 27
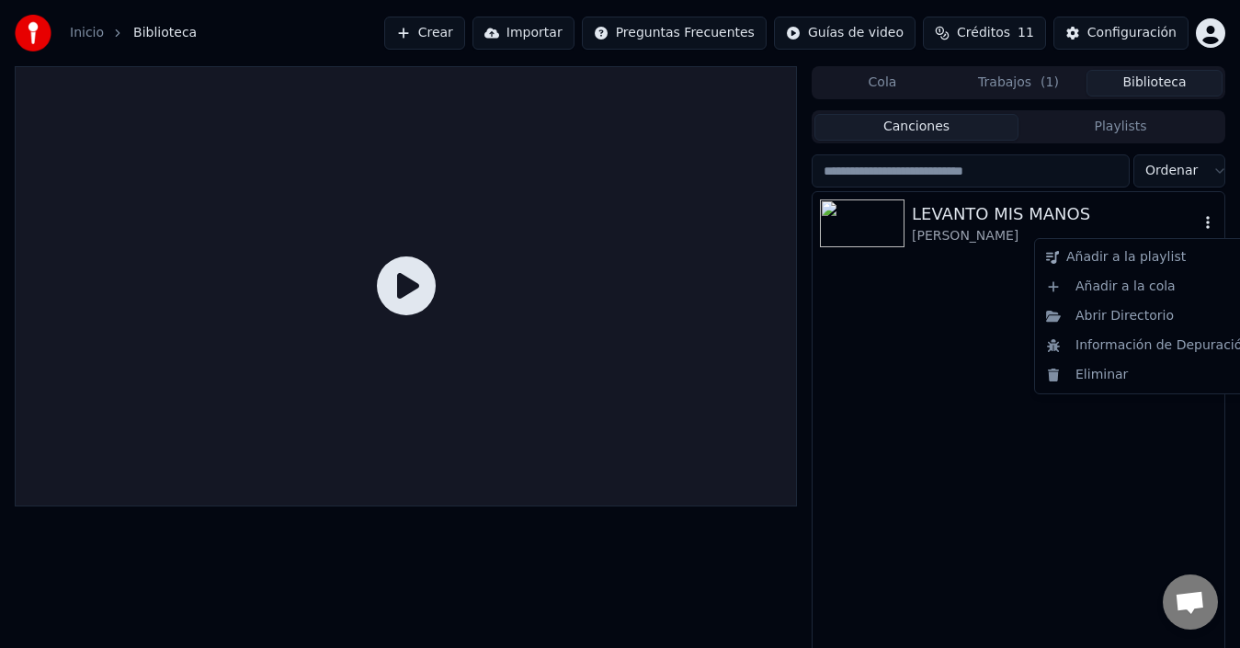
click at [1207, 226] on icon "button" at bounding box center [1208, 222] width 18 height 15
click at [1127, 379] on div "Eliminar" at bounding box center [1148, 374] width 219 height 29
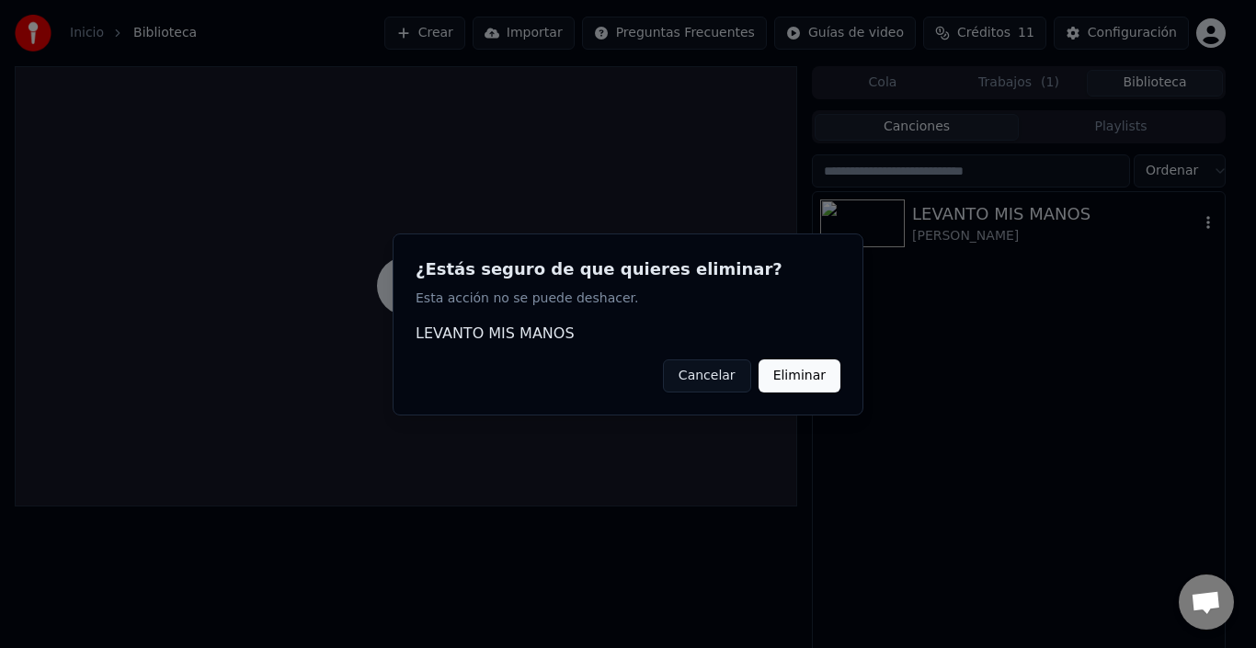
click at [789, 369] on button "Eliminar" at bounding box center [800, 375] width 82 height 33
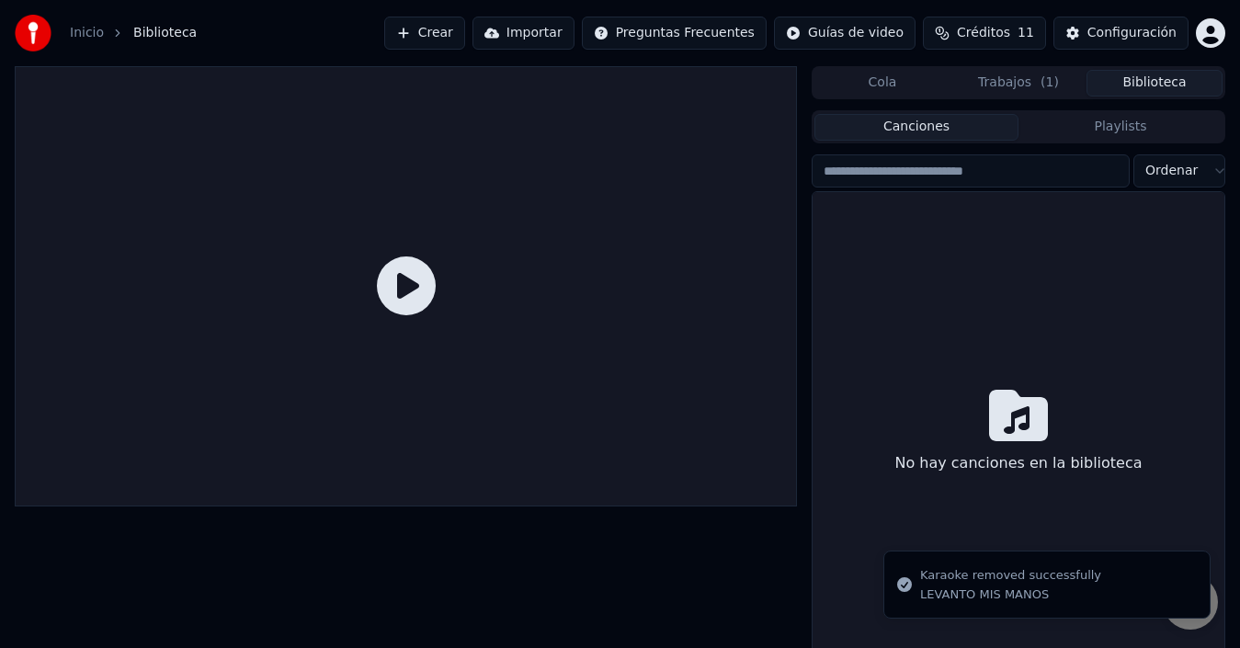
click at [995, 83] on button "Trabajos ( 1 )" at bounding box center [1019, 83] width 136 height 27
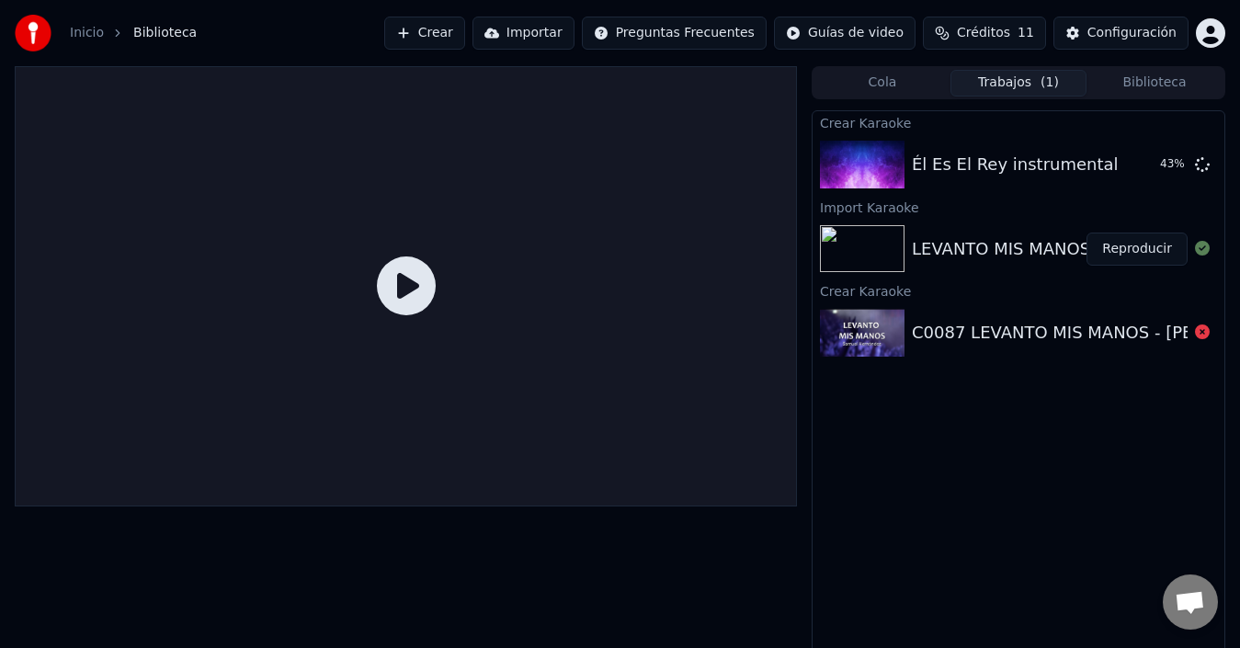
click at [1037, 251] on div "LEVANTO MIS MANOS -[PERSON_NAME] ⧸⧸ LETRA OFICIAL" at bounding box center [1148, 249] width 473 height 26
click at [426, 286] on icon at bounding box center [406, 286] width 59 height 59
click at [1164, 238] on button "Reproducir" at bounding box center [1137, 249] width 101 height 33
click button "Reproducir"
click div "Él Es El Rey instrumental"
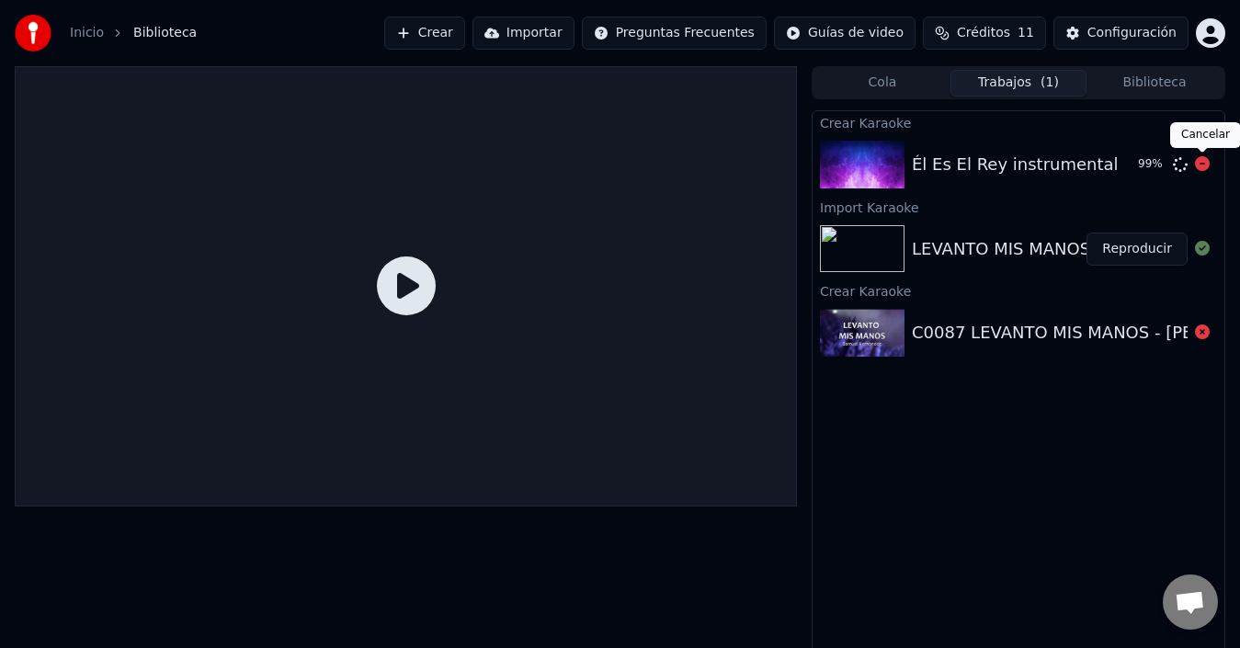
click body "Inicio Biblioteca Crear Importar Preguntas Frecuentes Guías de video Créditos 1…"
click icon
